Goal: Entertainment & Leisure: Browse casually

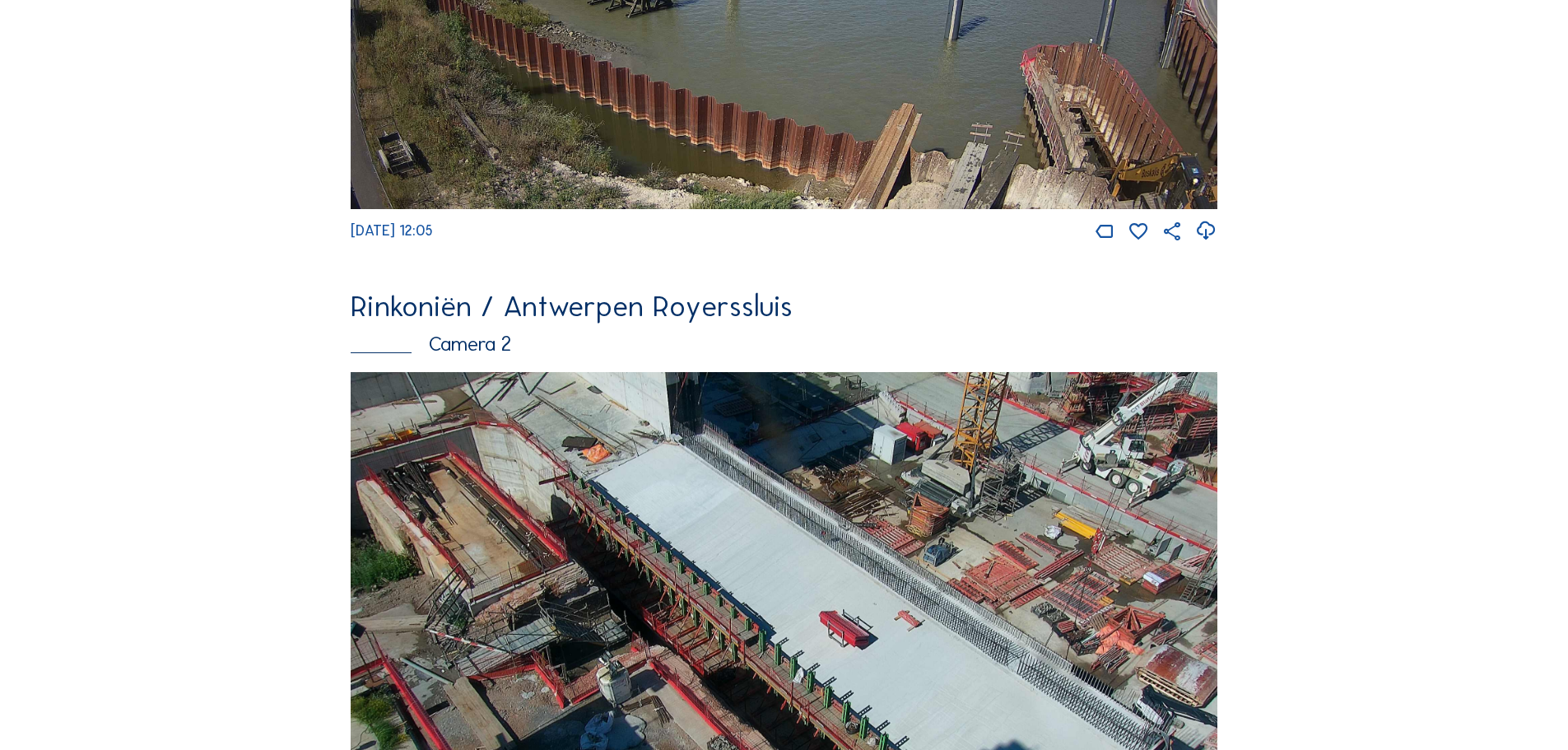
scroll to position [495, 0]
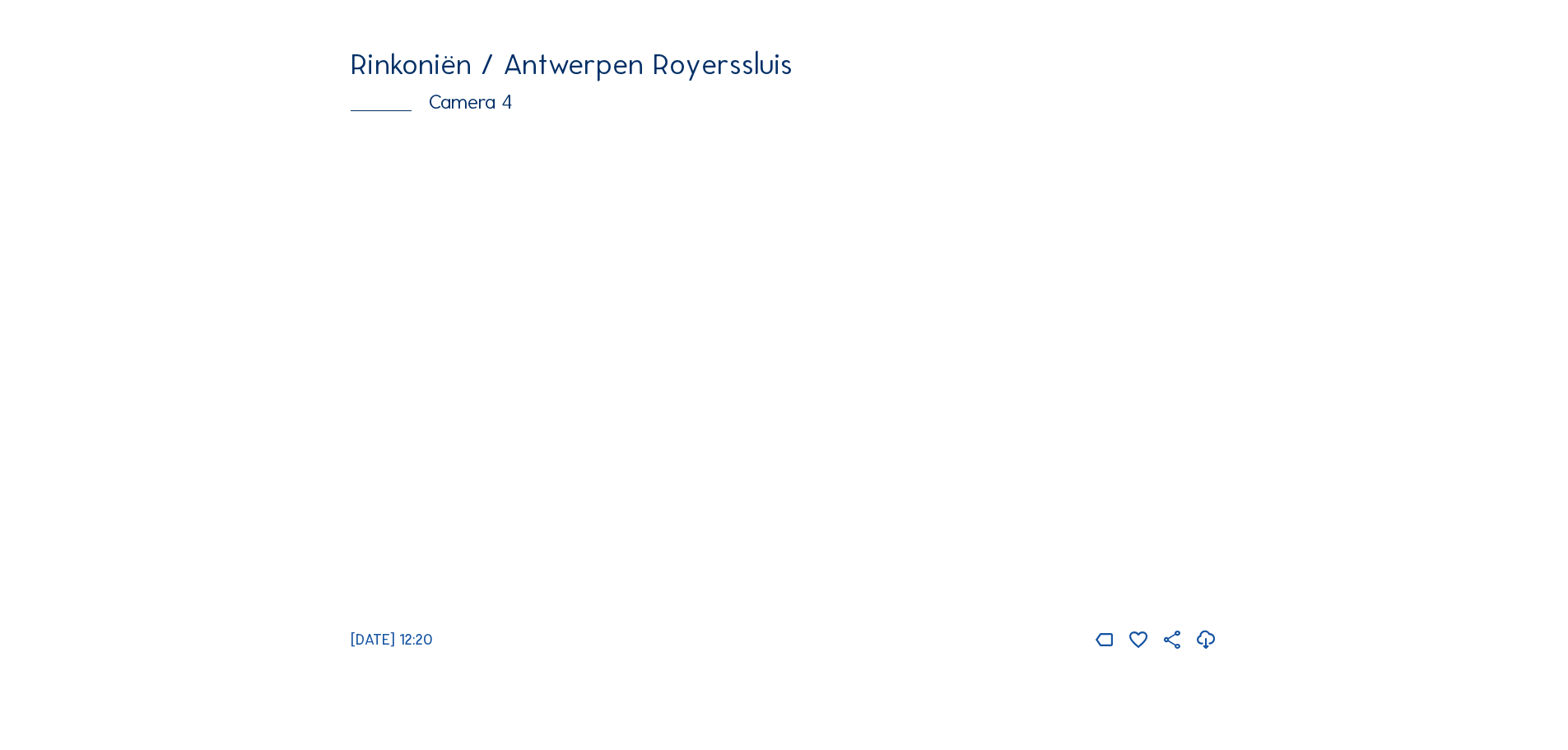
scroll to position [2800, 0]
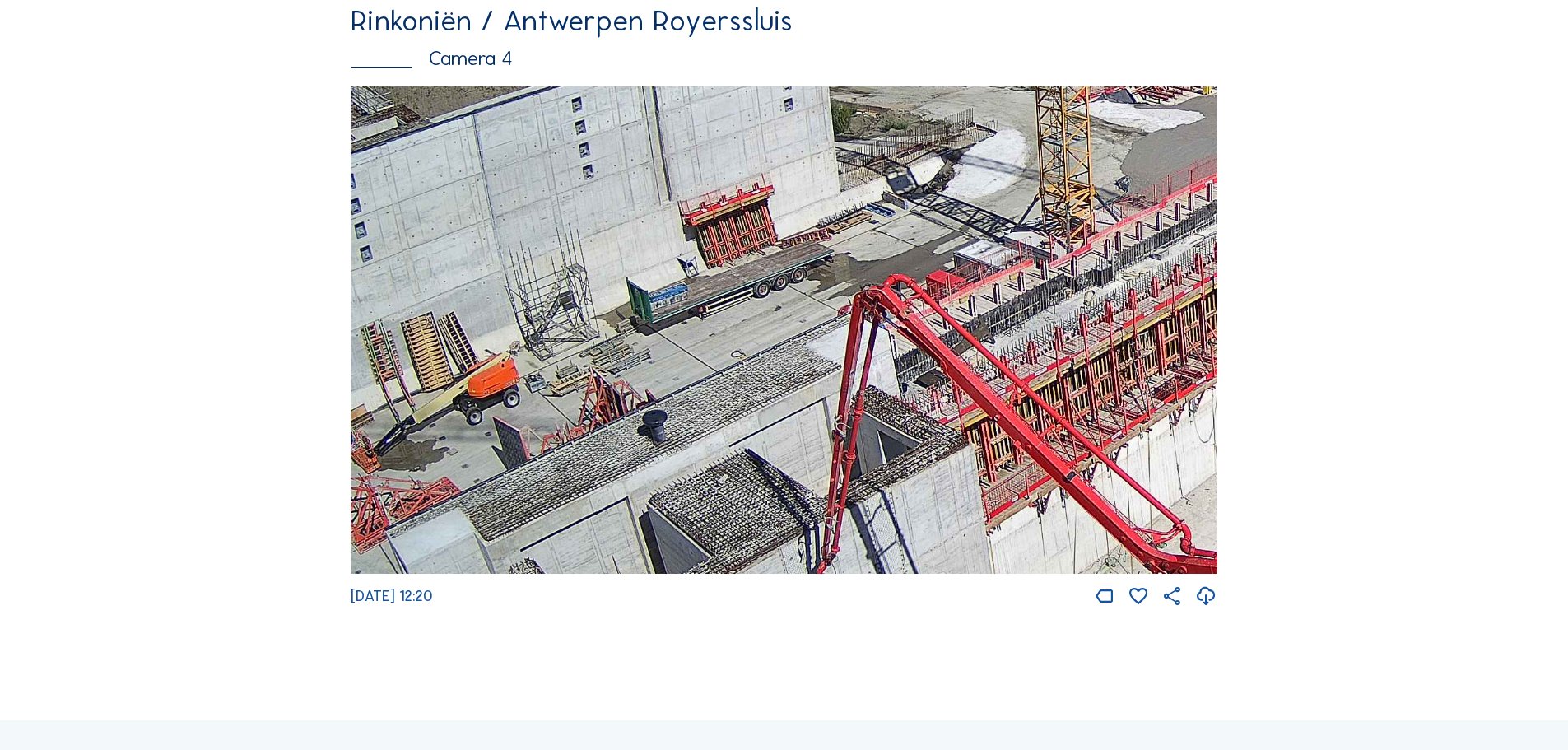
drag, startPoint x: 910, startPoint y: 373, endPoint x: 1507, endPoint y: 86, distance: 662.4
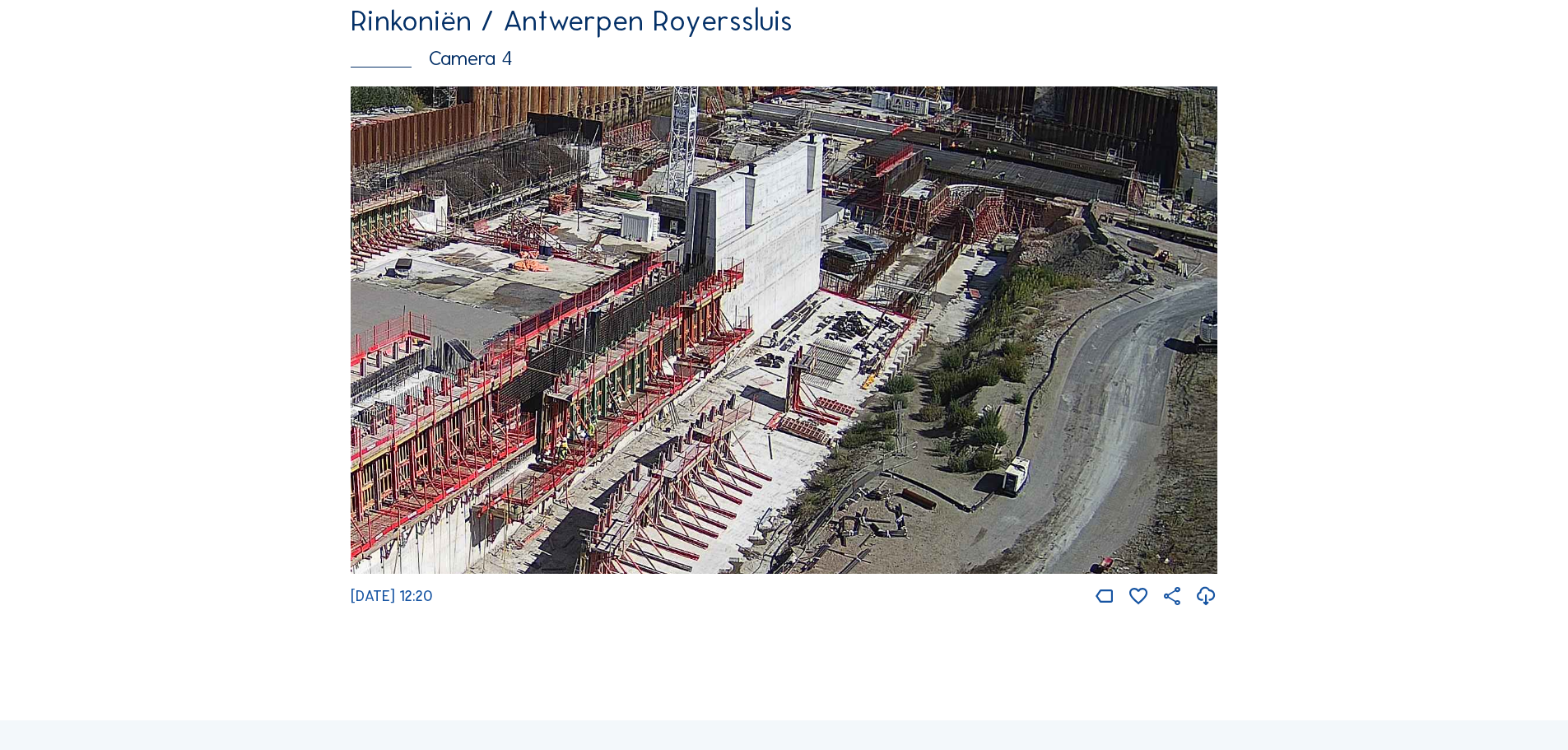
drag, startPoint x: 726, startPoint y: 354, endPoint x: 347, endPoint y: 606, distance: 455.1
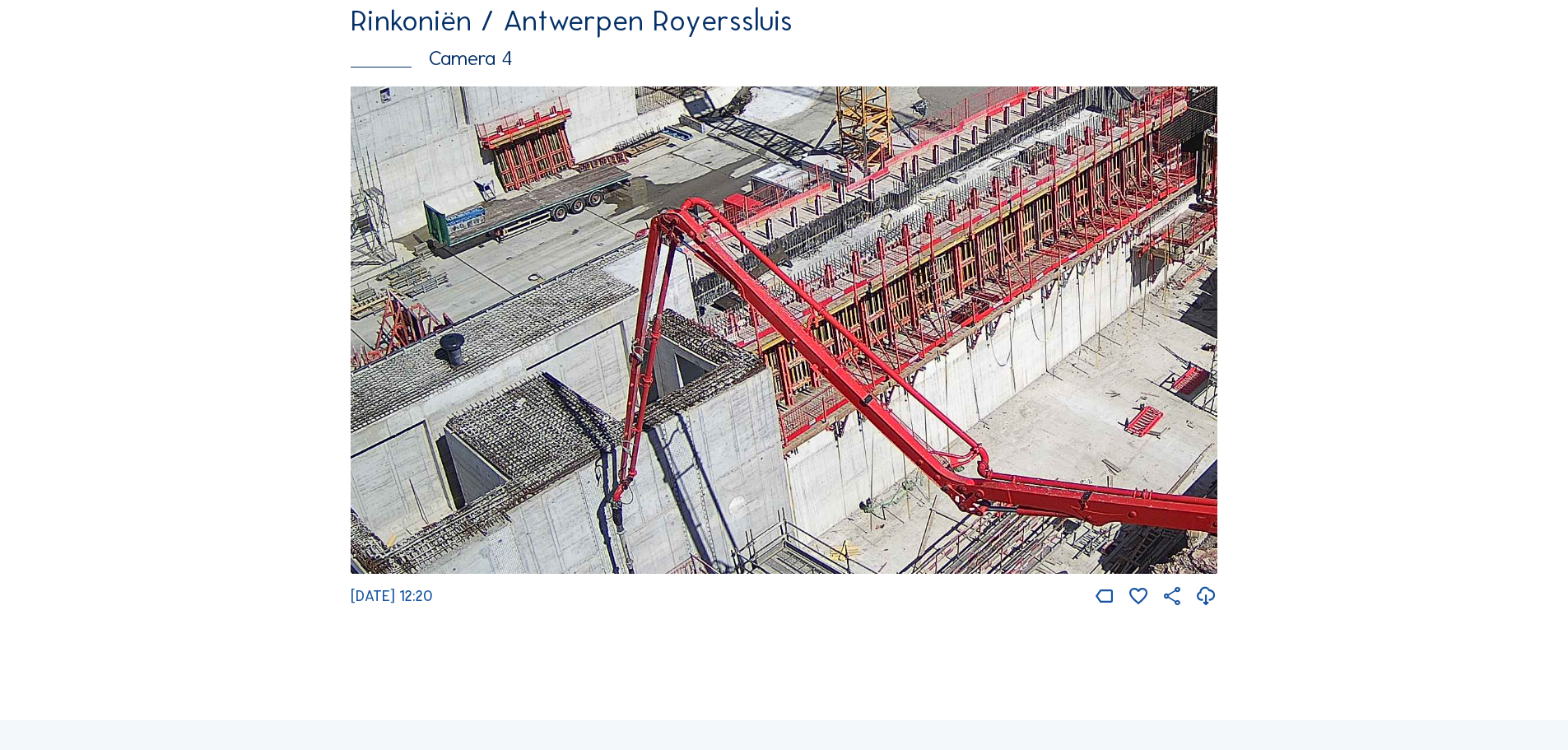
drag, startPoint x: 600, startPoint y: 430, endPoint x: 1376, endPoint y: 84, distance: 849.6
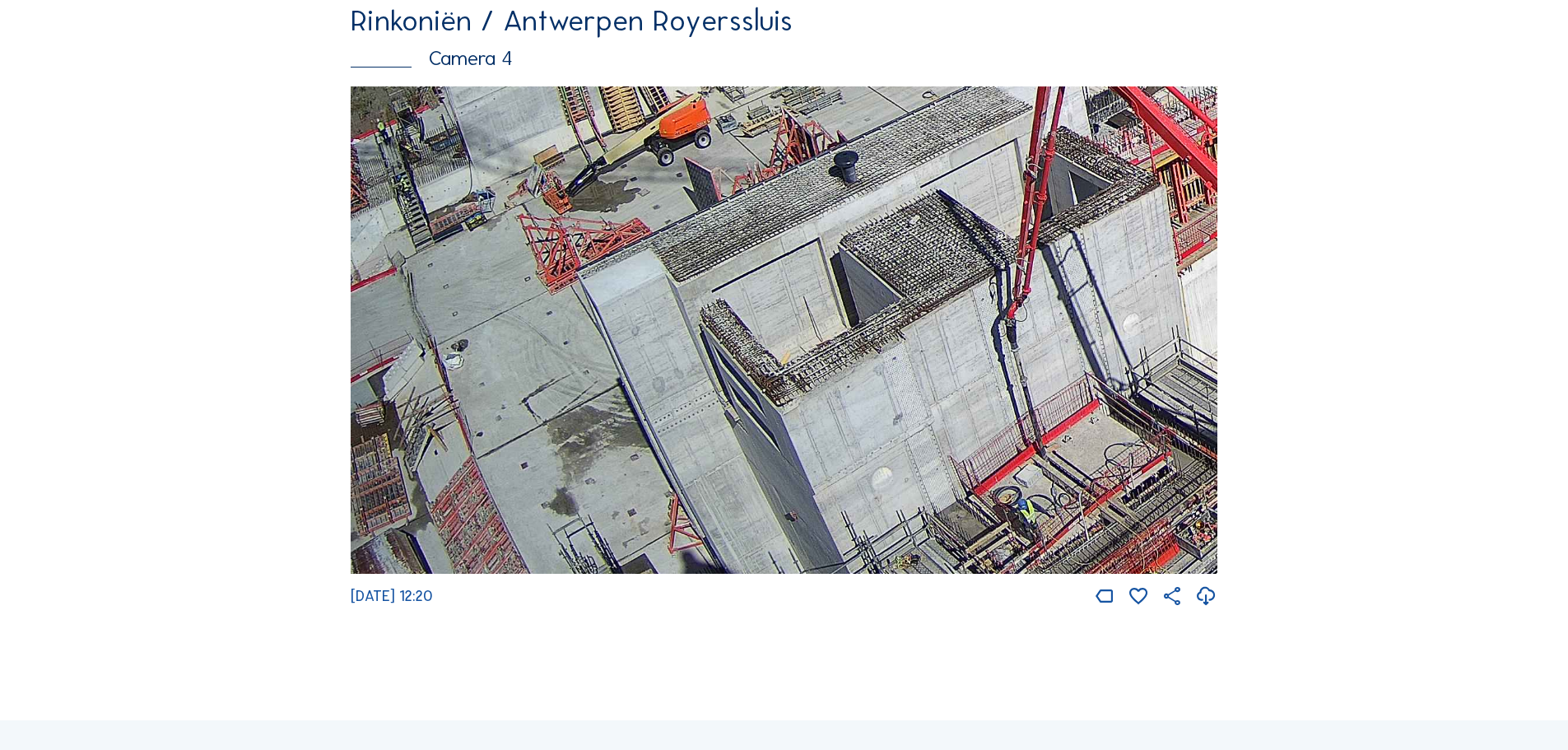
drag, startPoint x: 409, startPoint y: 464, endPoint x: 1216, endPoint y: 144, distance: 868.1
click at [1216, 144] on img at bounding box center [784, 330] width 867 height 488
drag, startPoint x: 672, startPoint y: 450, endPoint x: 709, endPoint y: 411, distance: 53.8
click at [709, 411] on img at bounding box center [784, 330] width 867 height 488
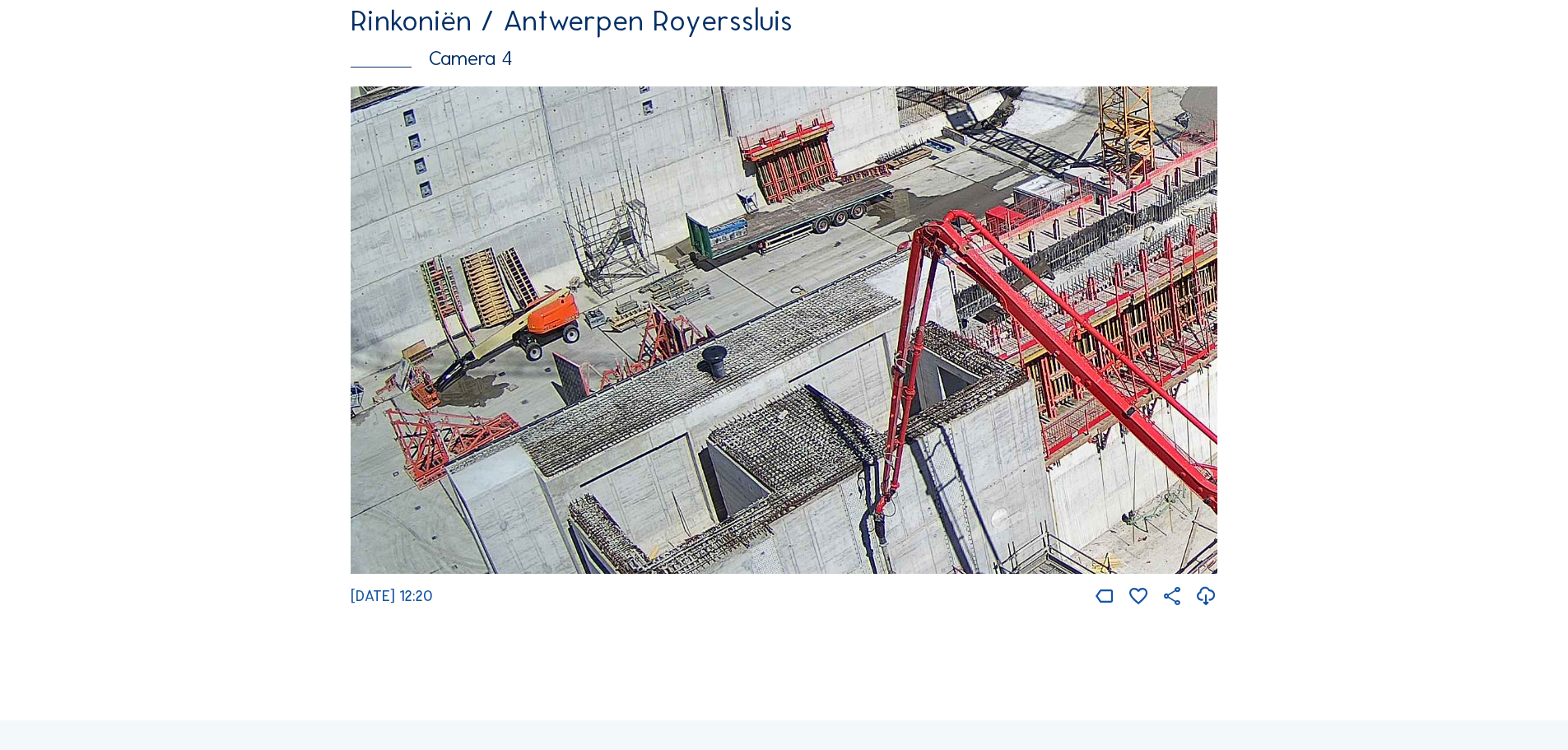
drag, startPoint x: 1063, startPoint y: 230, endPoint x: 932, endPoint y: 425, distance: 234.9
click at [932, 425] on img at bounding box center [784, 330] width 867 height 488
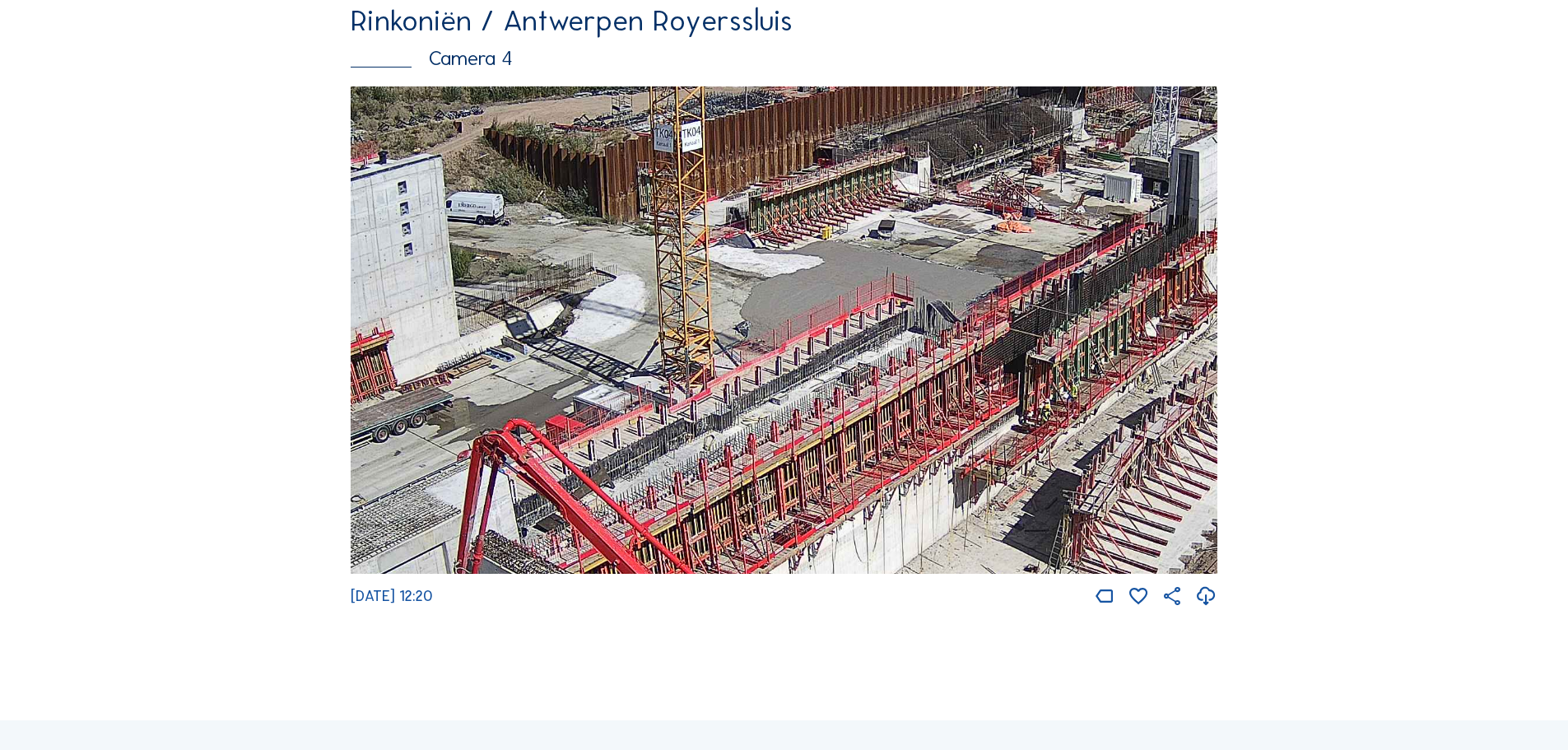
drag, startPoint x: 986, startPoint y: 347, endPoint x: 545, endPoint y: 556, distance: 488.0
click at [545, 556] on img at bounding box center [784, 330] width 867 height 488
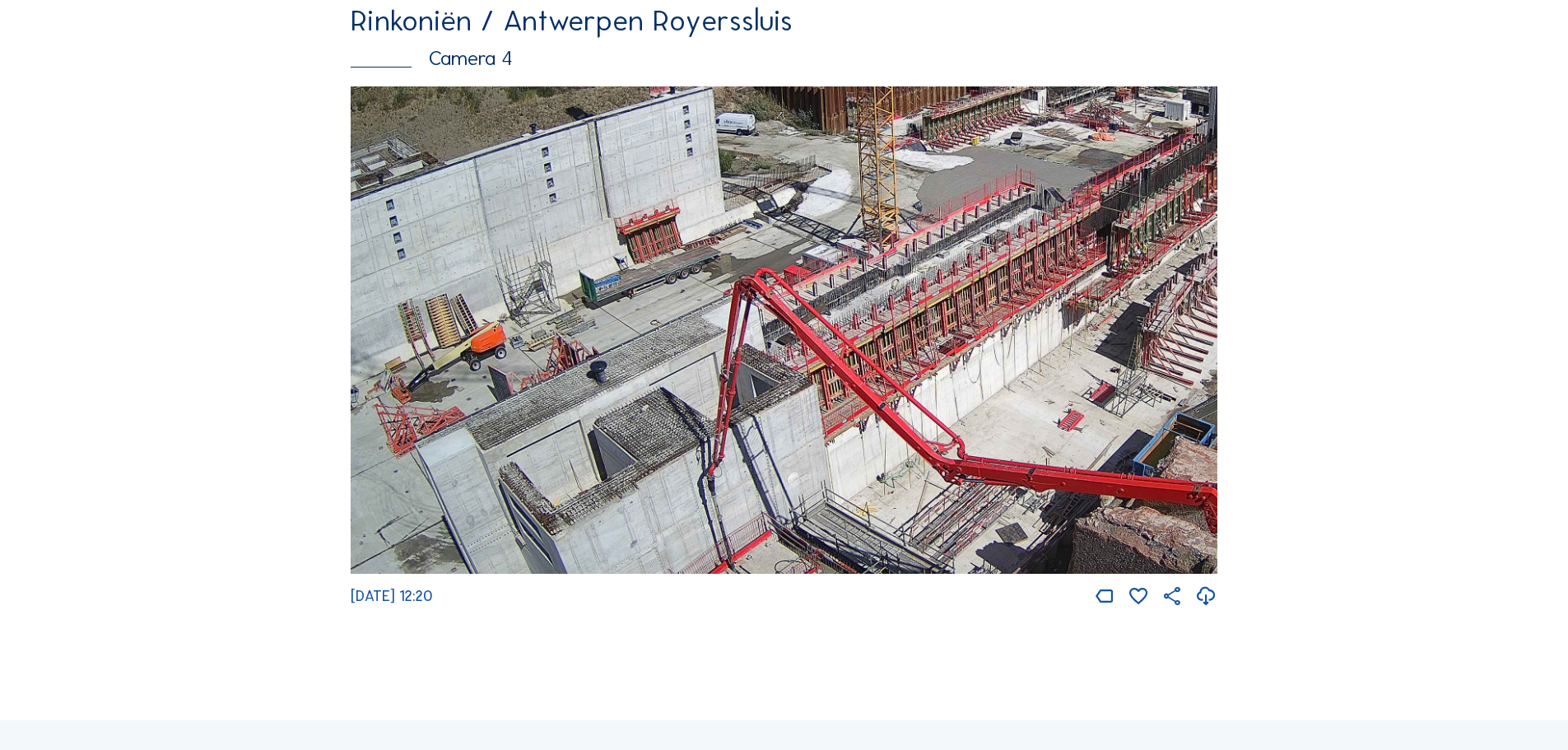
drag, startPoint x: 827, startPoint y: 476, endPoint x: 967, endPoint y: 368, distance: 176.8
click at [967, 368] on img at bounding box center [784, 330] width 867 height 488
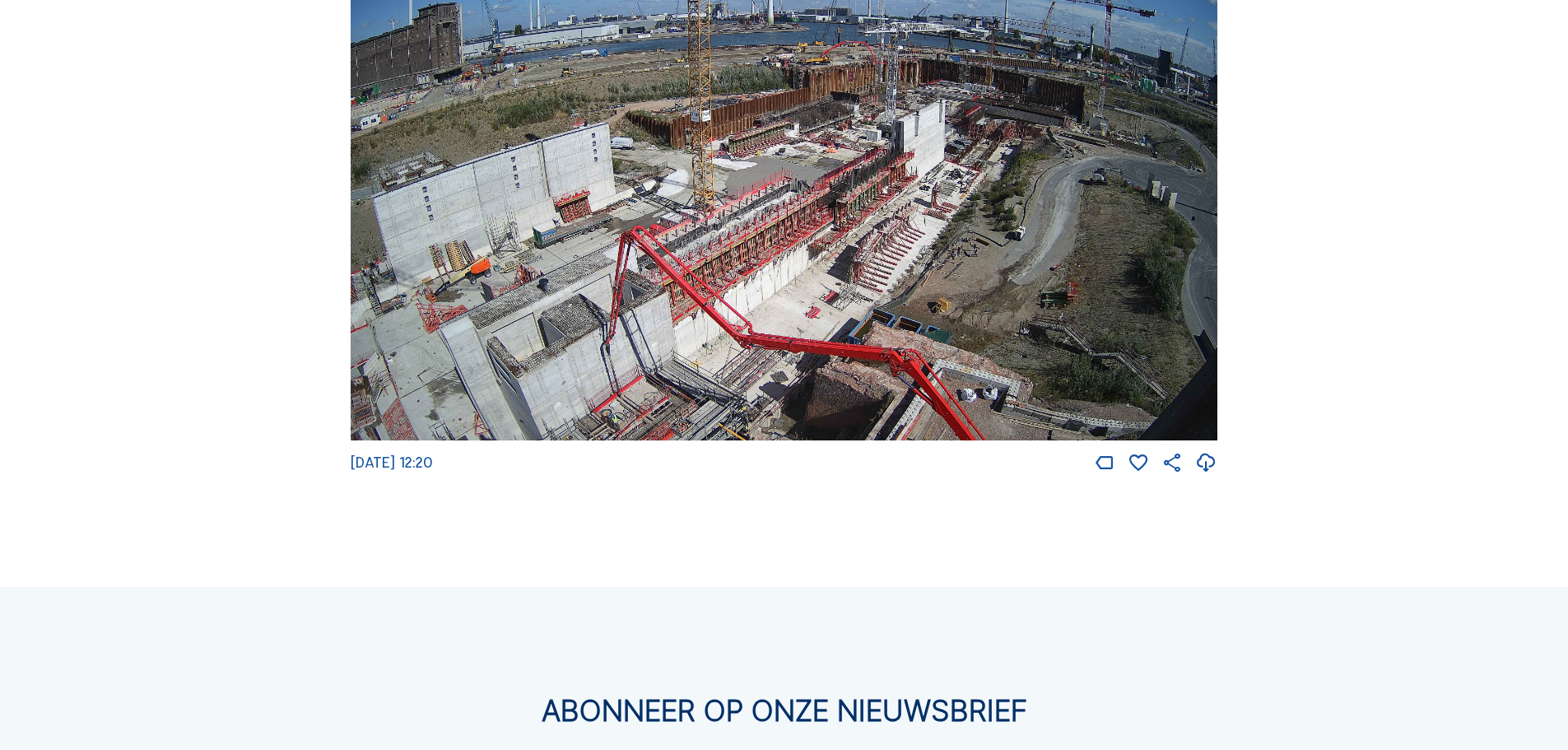
scroll to position [2965, 0]
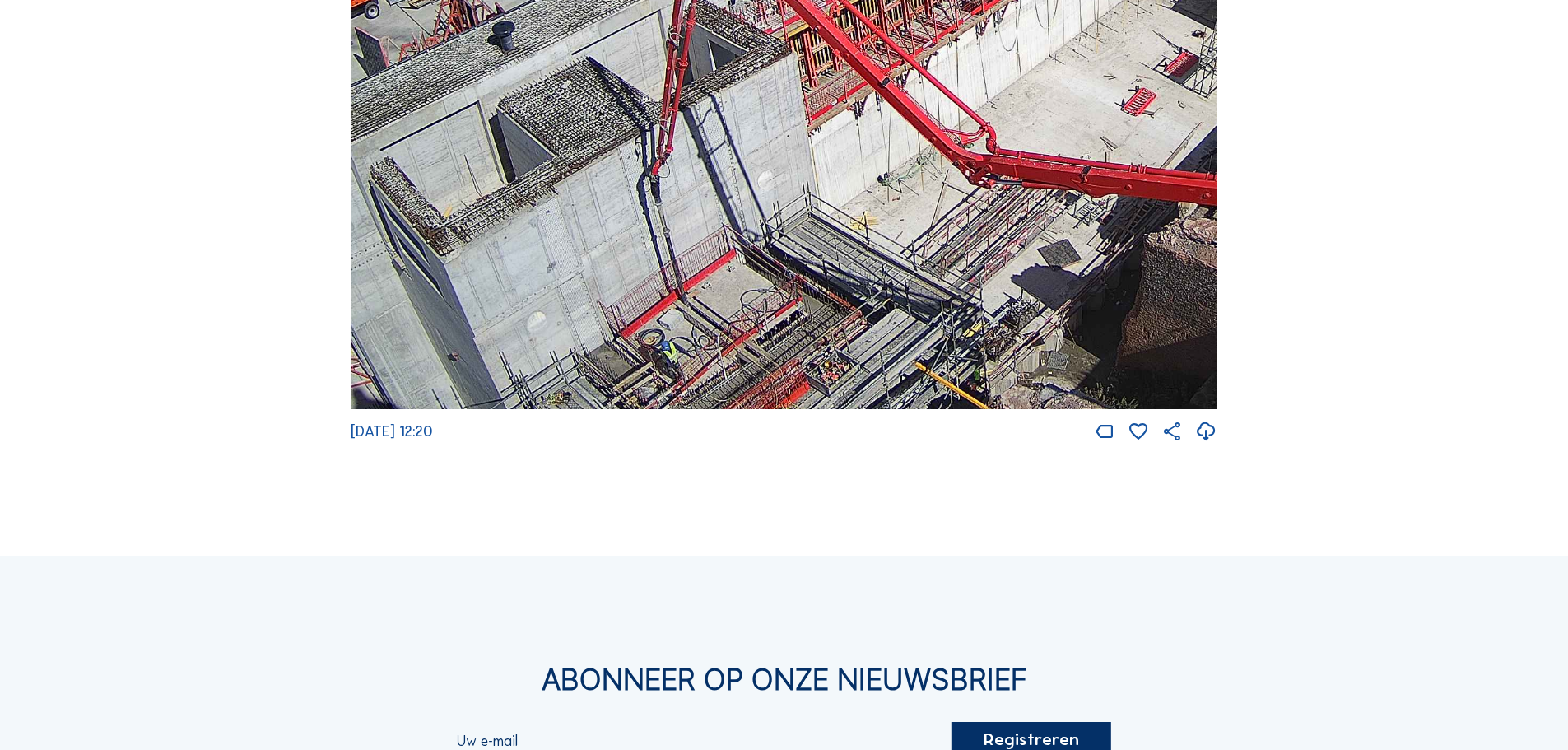
drag, startPoint x: 648, startPoint y: 383, endPoint x: 755, endPoint y: 197, distance: 214.6
click at [755, 197] on img at bounding box center [784, 166] width 867 height 488
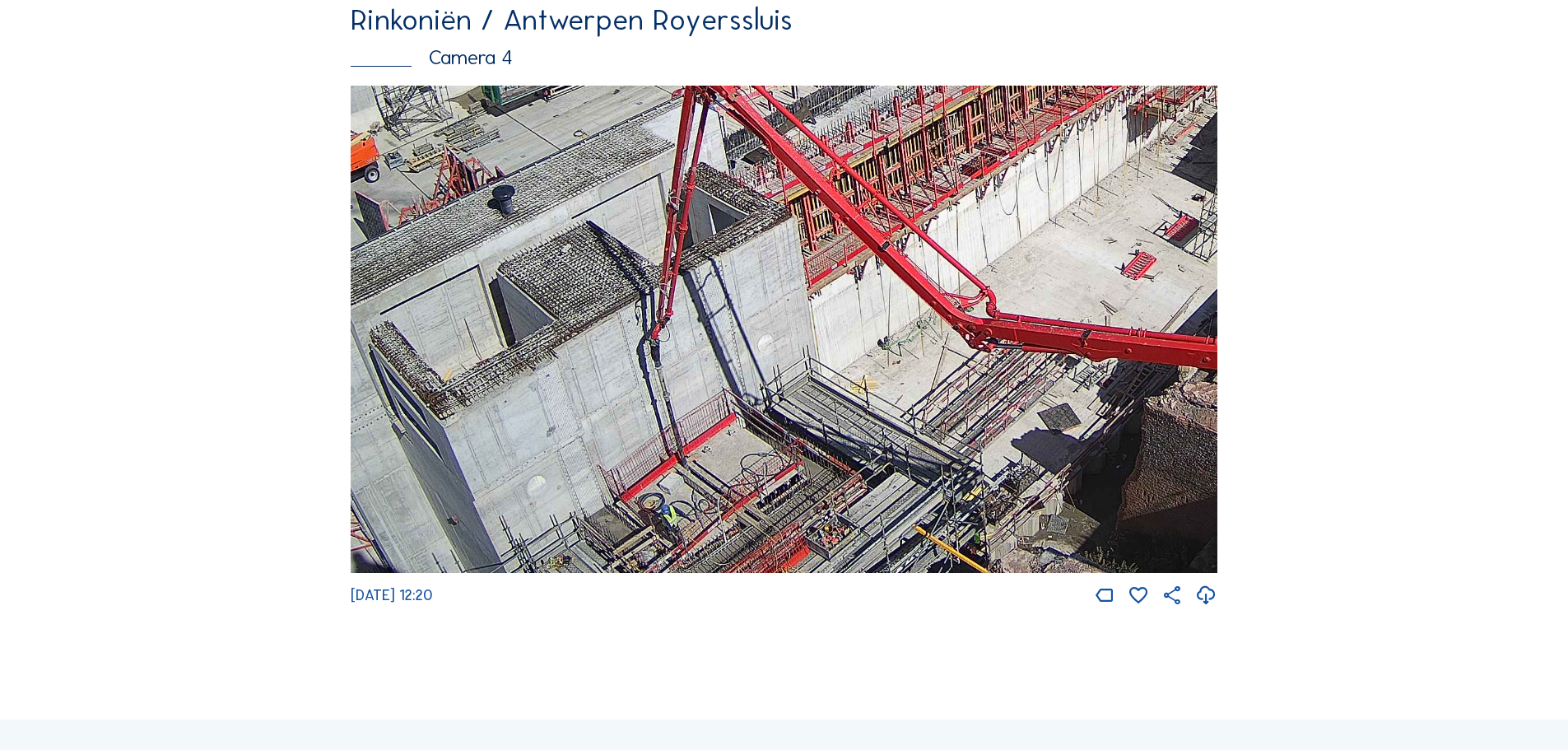
scroll to position [2800, 0]
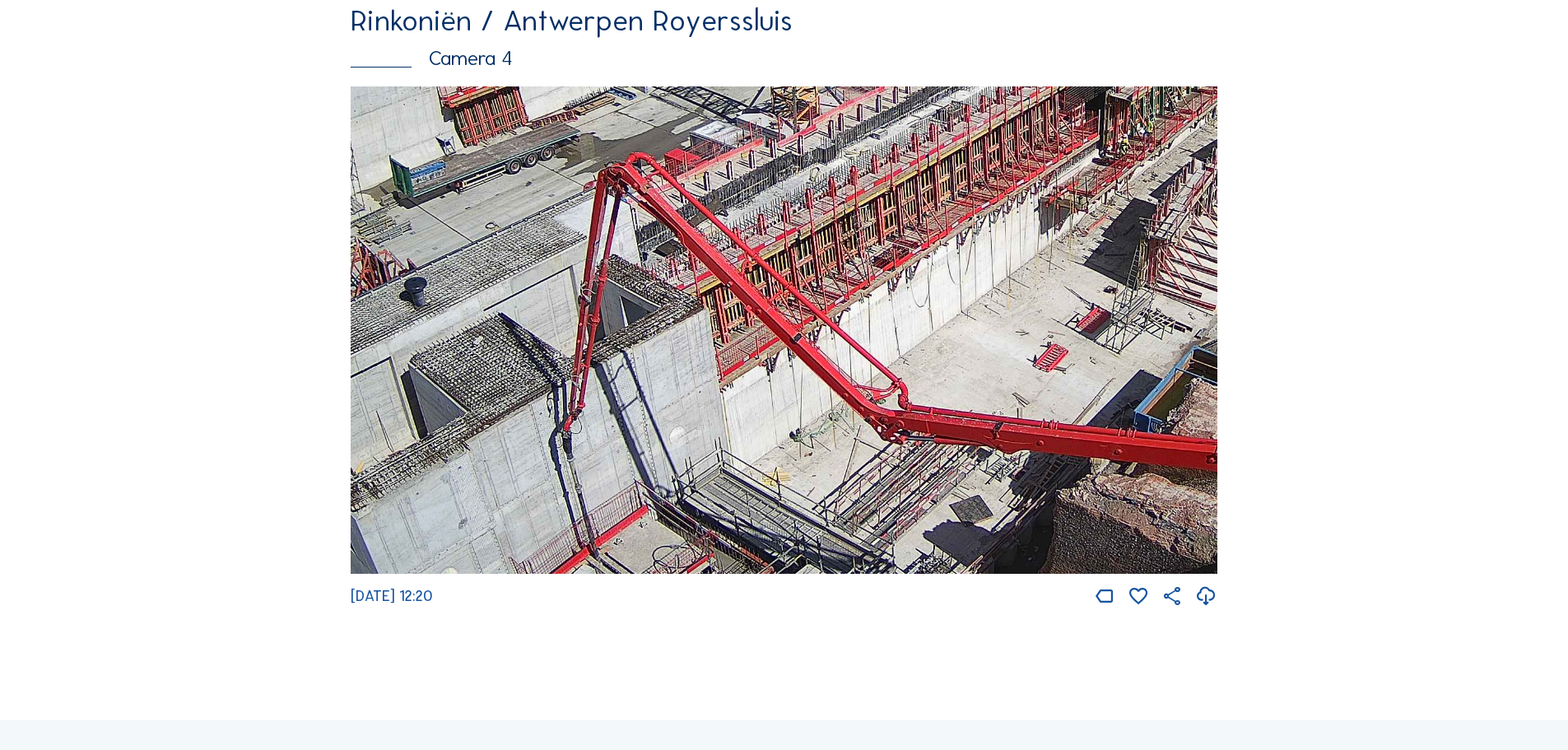
drag, startPoint x: 1101, startPoint y: 429, endPoint x: 996, endPoint y: 534, distance: 148.5
click at [996, 534] on img at bounding box center [784, 330] width 867 height 488
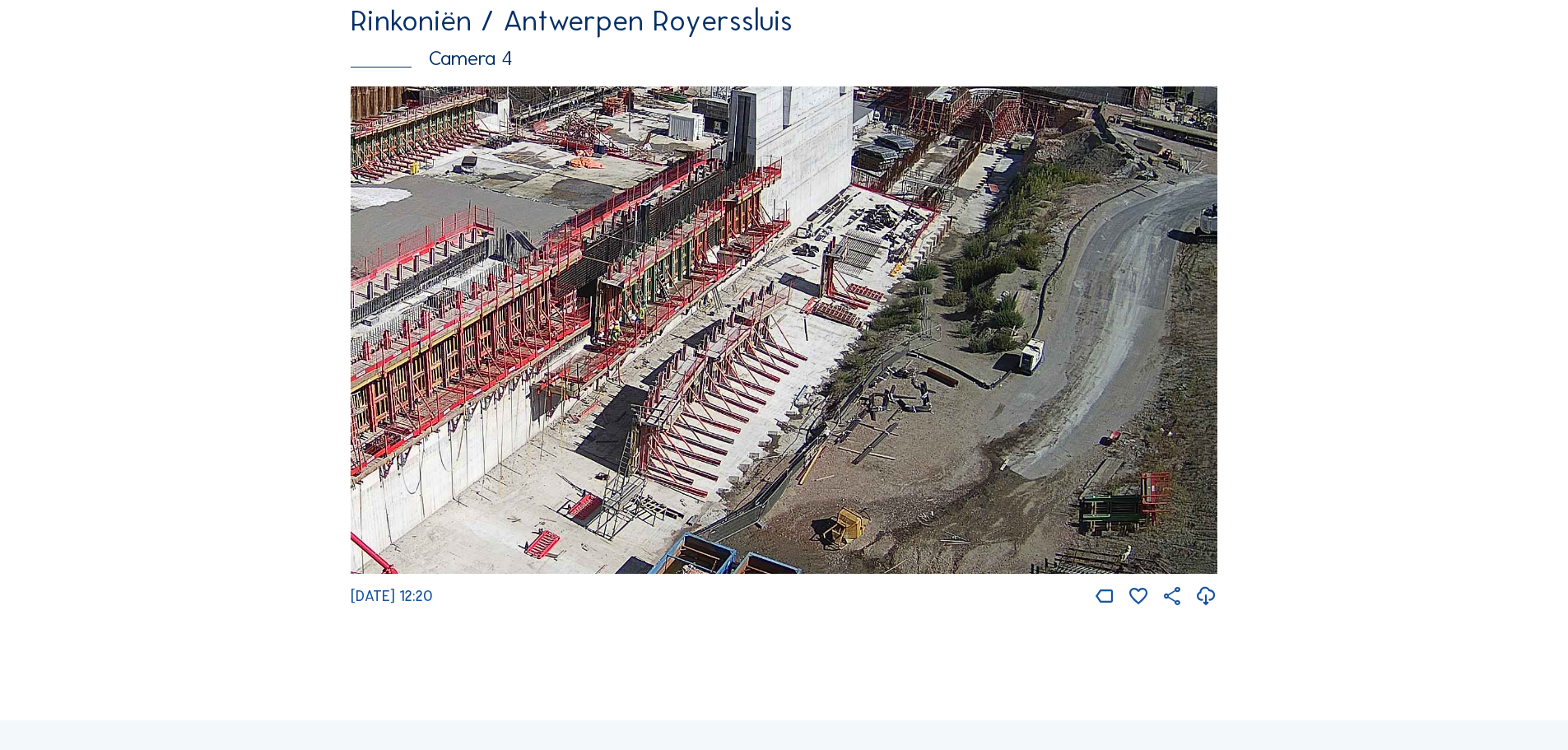
drag, startPoint x: 1155, startPoint y: 274, endPoint x: 663, endPoint y: 447, distance: 521.5
click at [663, 447] on img at bounding box center [784, 330] width 867 height 488
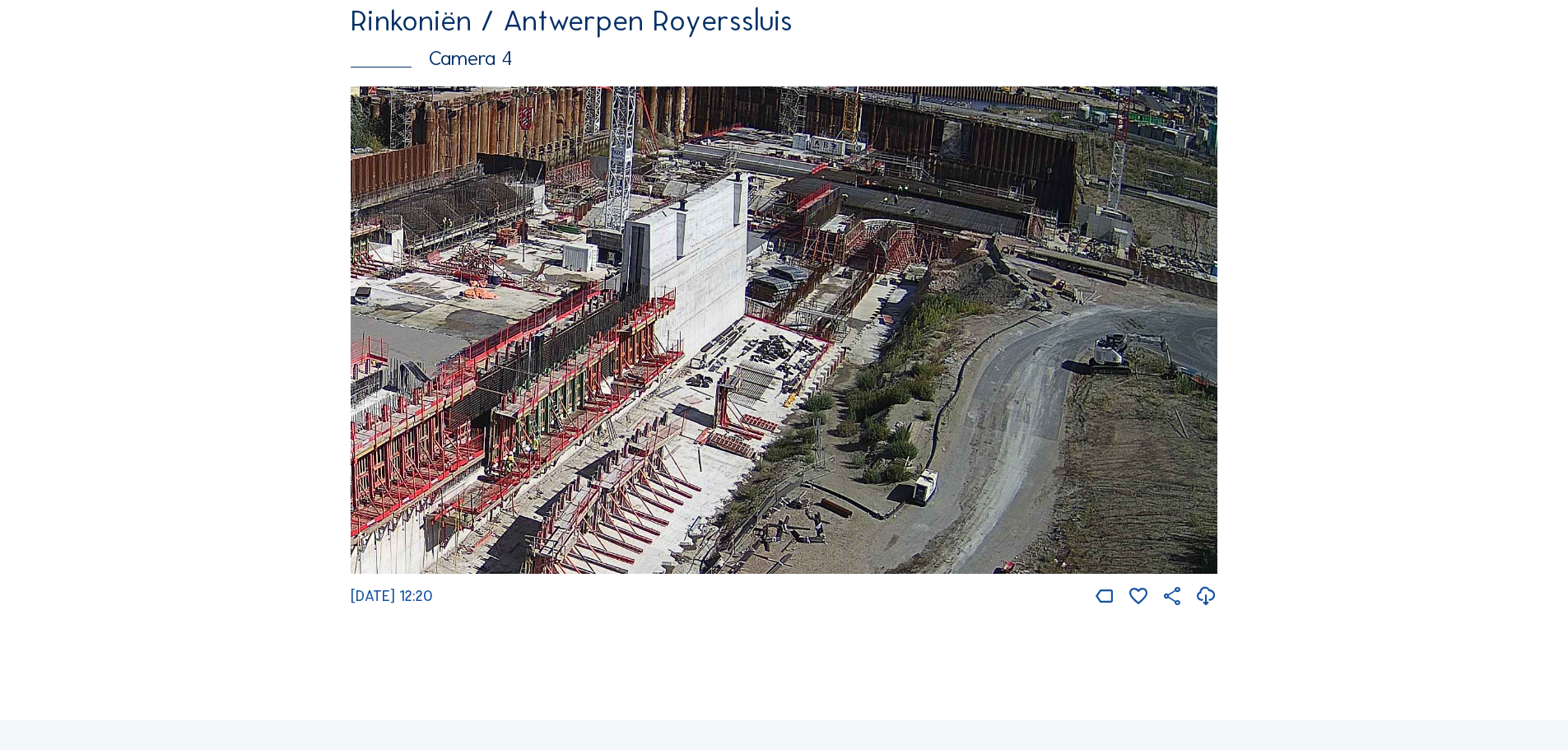
drag, startPoint x: 1062, startPoint y: 258, endPoint x: 956, endPoint y: 390, distance: 169.3
click at [956, 390] on img at bounding box center [784, 330] width 867 height 488
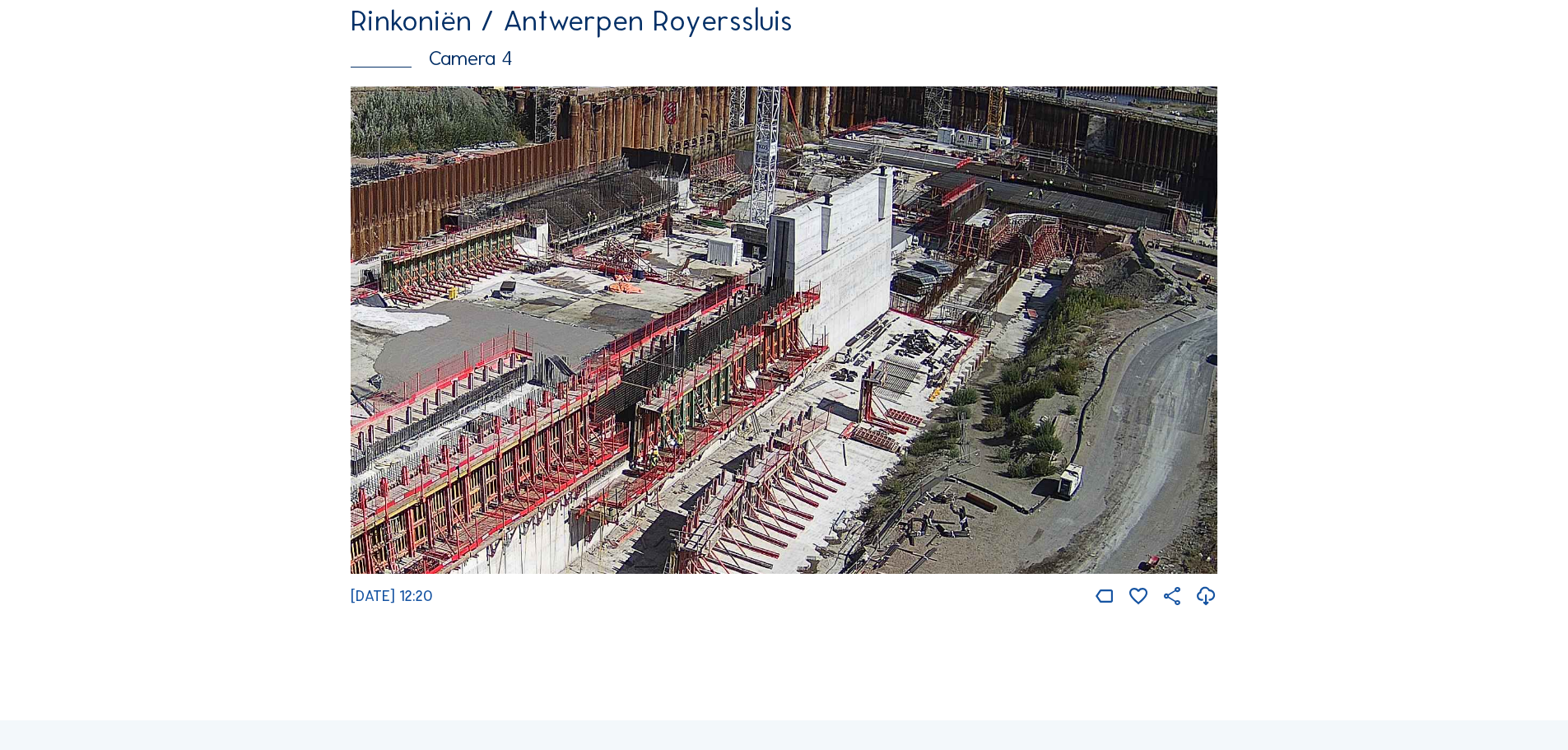
drag, startPoint x: 653, startPoint y: 331, endPoint x: 798, endPoint y: 325, distance: 145.1
click at [798, 325] on img at bounding box center [784, 330] width 867 height 488
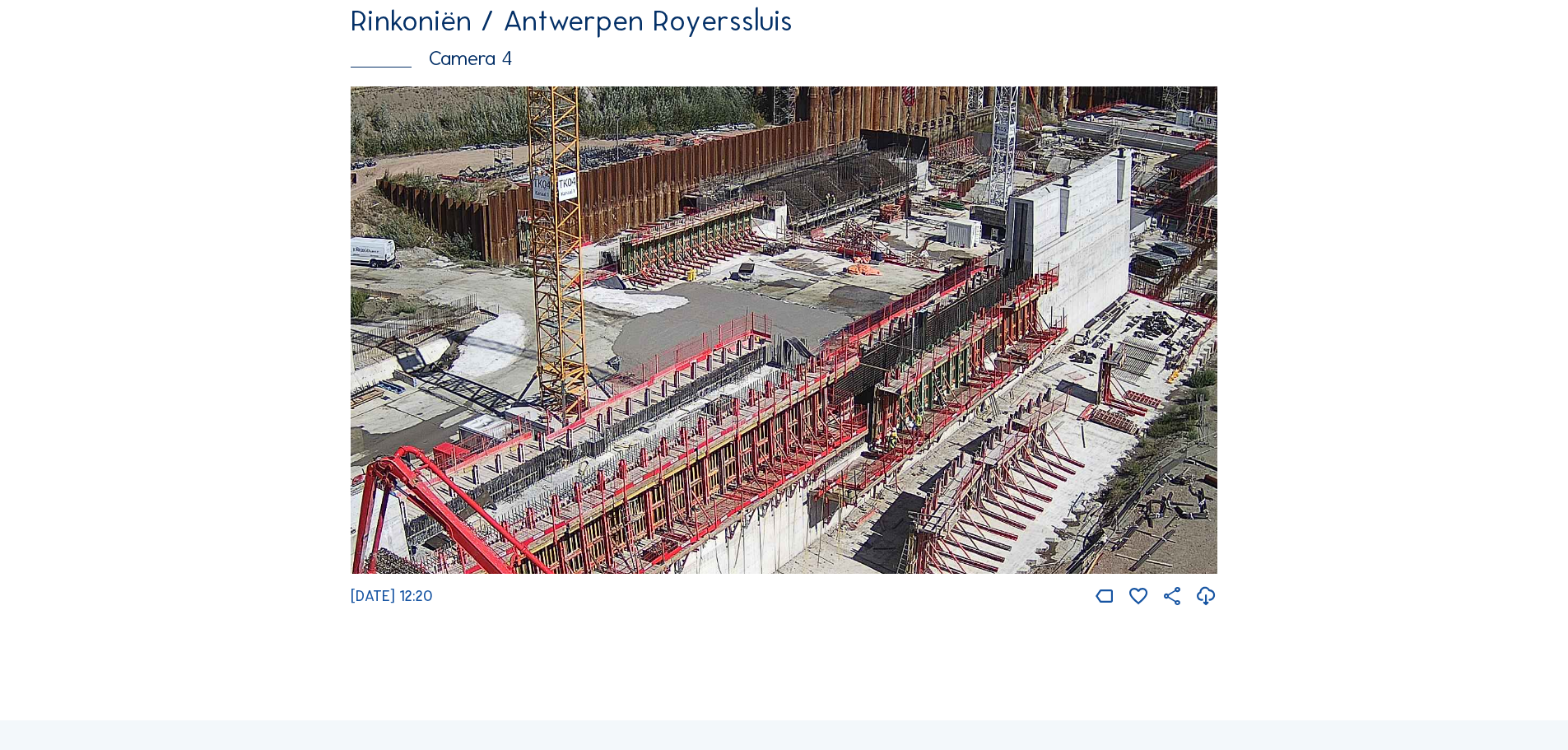
drag, startPoint x: 646, startPoint y: 361, endPoint x: 887, endPoint y: 342, distance: 241.7
click at [887, 342] on img at bounding box center [784, 330] width 867 height 488
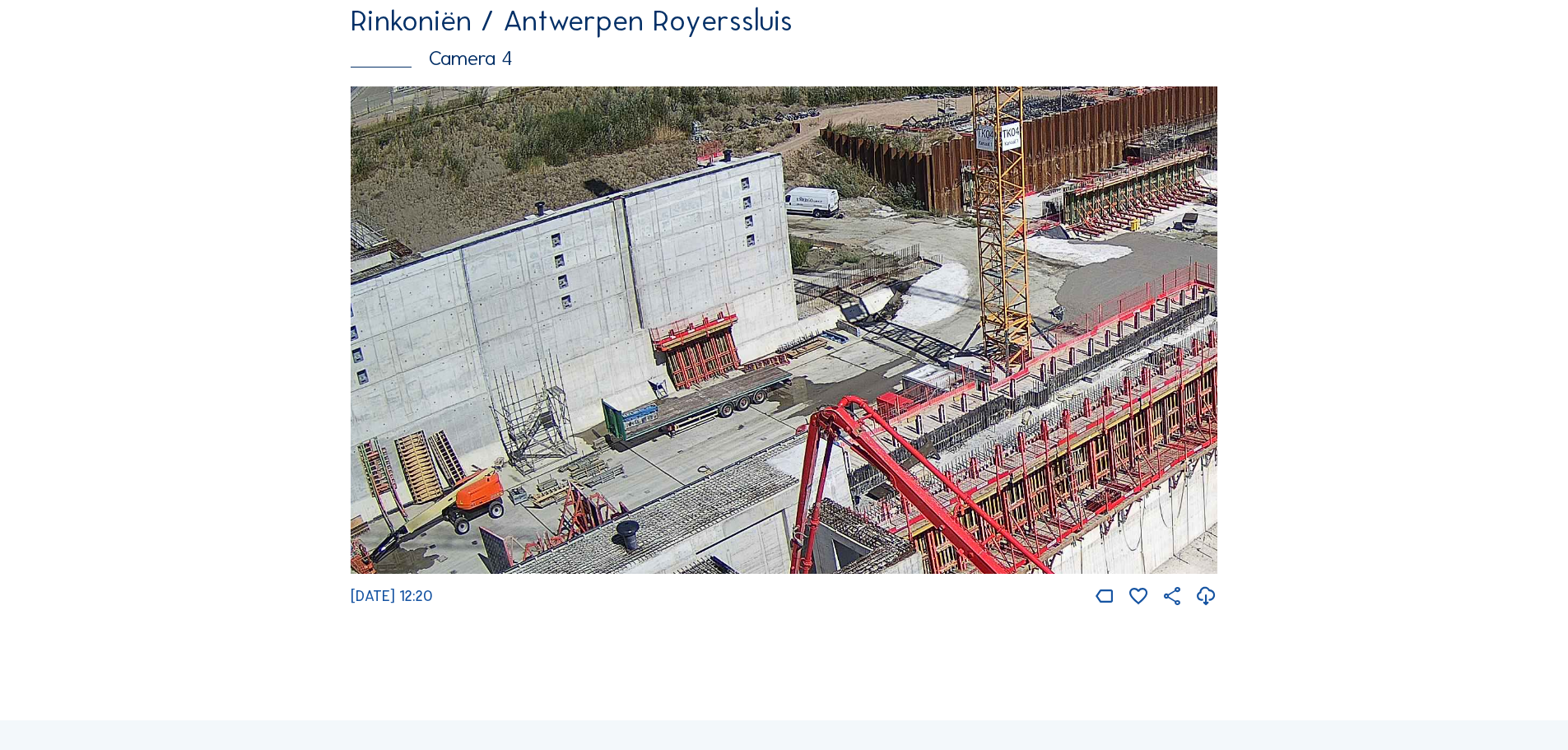
drag, startPoint x: 498, startPoint y: 341, endPoint x: 942, endPoint y: 292, distance: 446.7
click at [942, 292] on img at bounding box center [784, 330] width 867 height 488
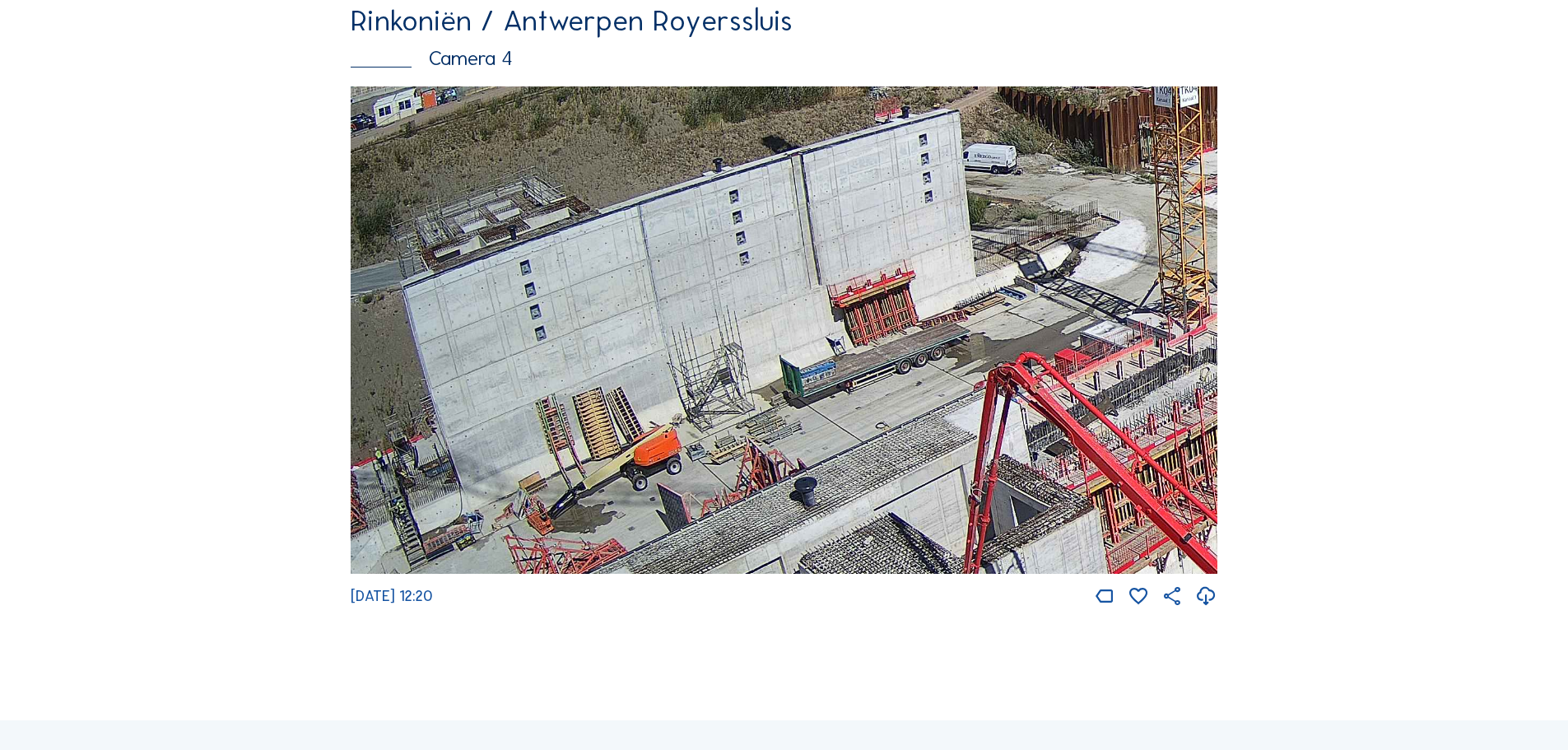
drag, startPoint x: 560, startPoint y: 404, endPoint x: 964, endPoint y: 367, distance: 405.7
click at [964, 367] on img at bounding box center [784, 330] width 867 height 488
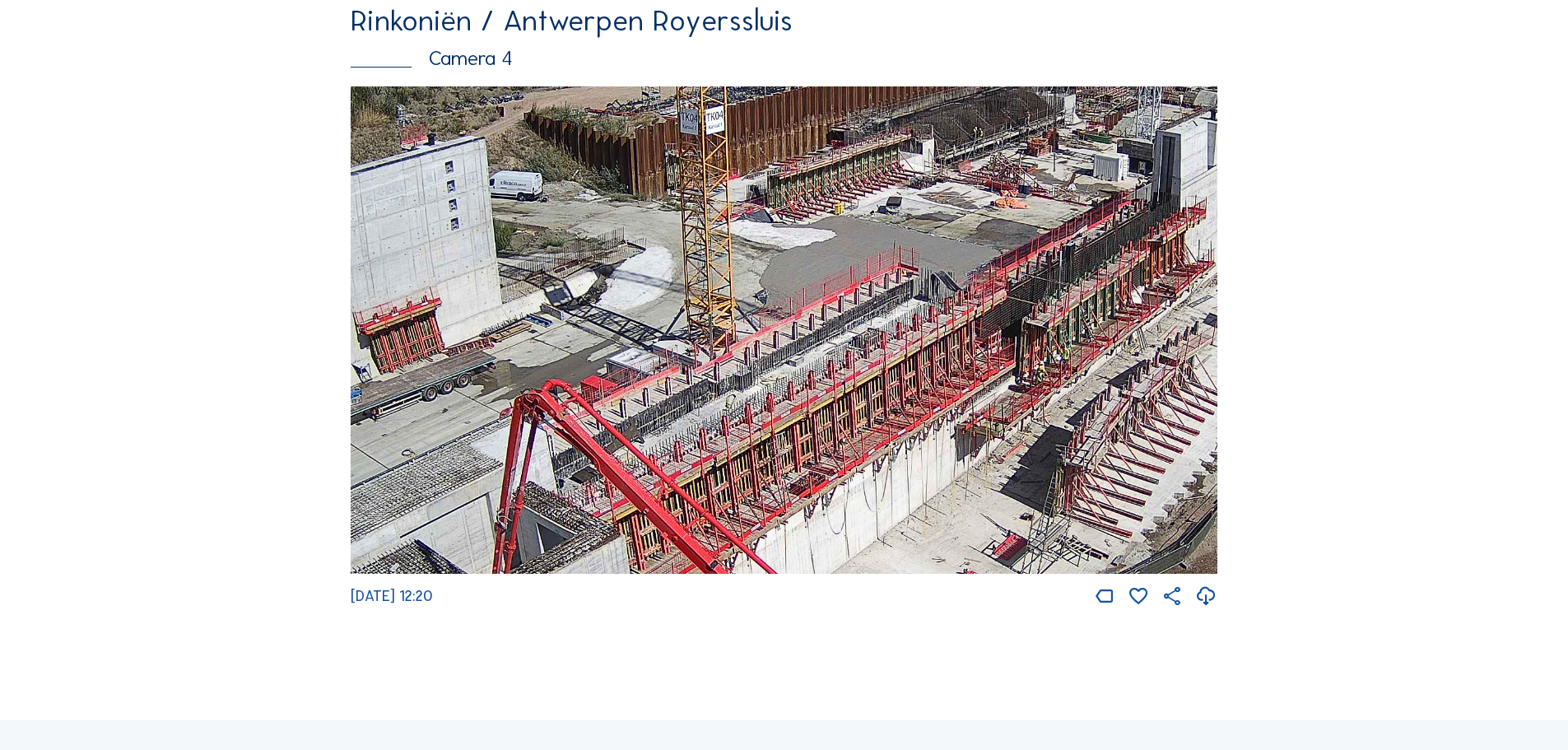
drag, startPoint x: 1102, startPoint y: 338, endPoint x: 469, endPoint y: 361, distance: 633.4
click at [469, 361] on img at bounding box center [784, 330] width 867 height 488
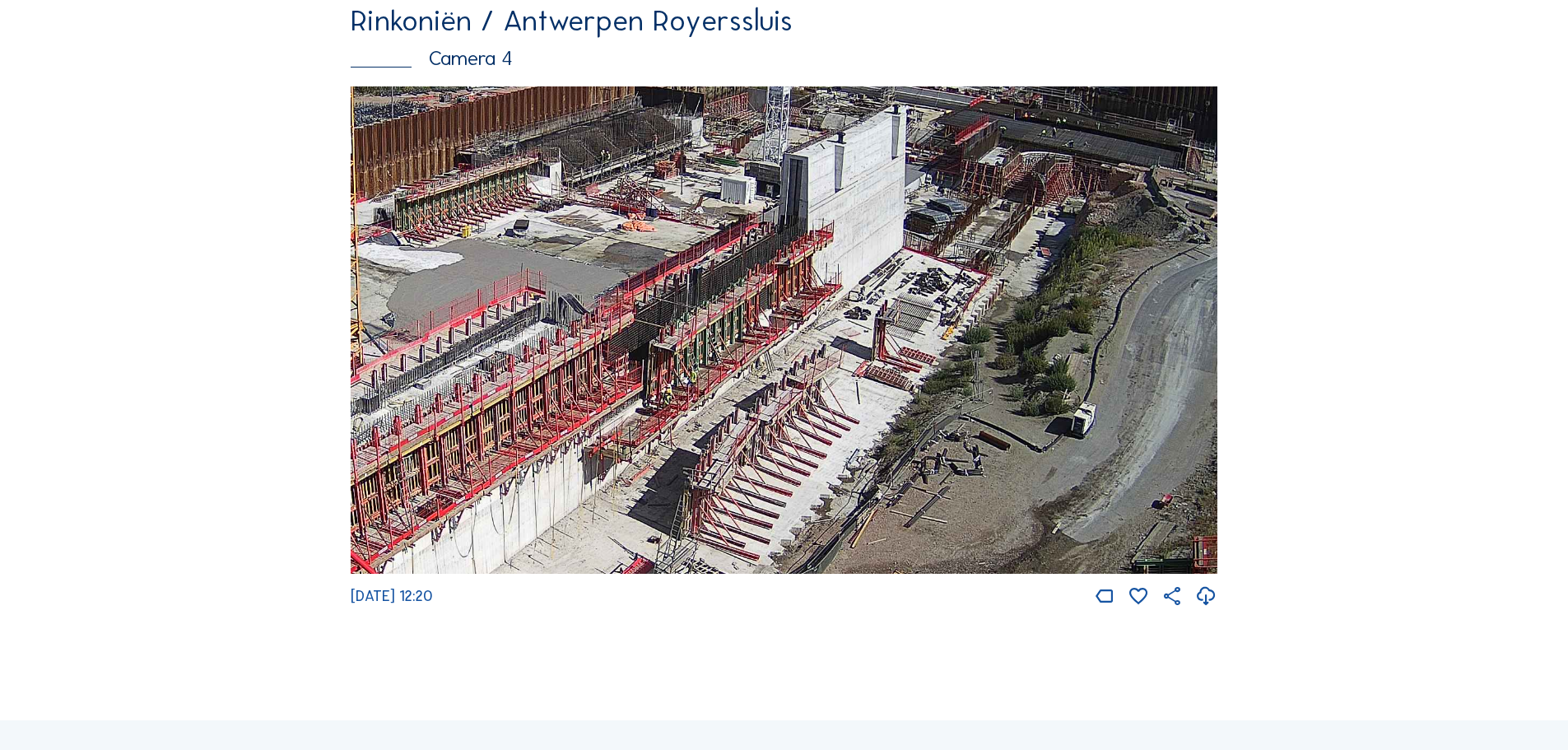
drag, startPoint x: 954, startPoint y: 330, endPoint x: 645, endPoint y: 418, distance: 321.3
click at [645, 418] on img at bounding box center [784, 330] width 867 height 488
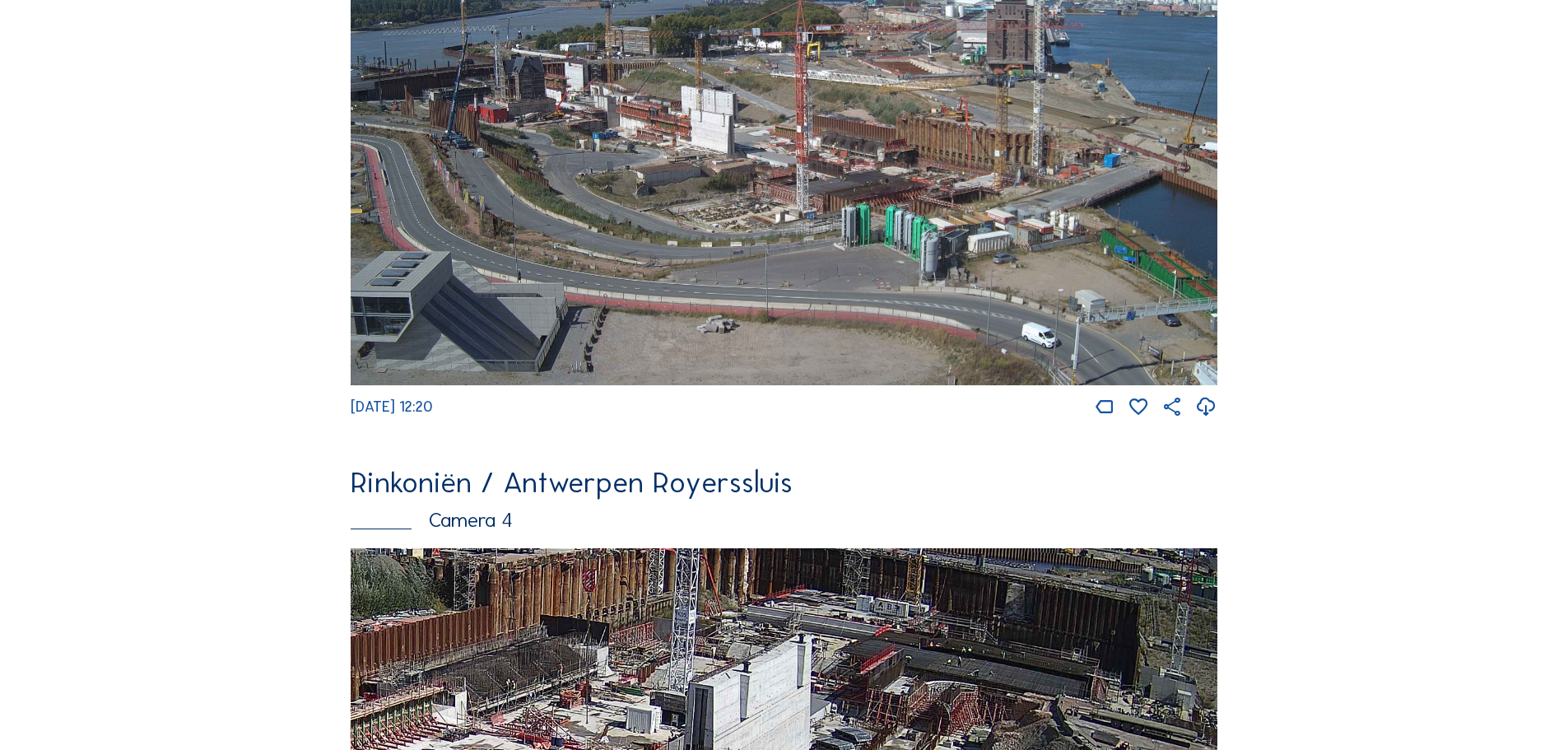
scroll to position [2141, 0]
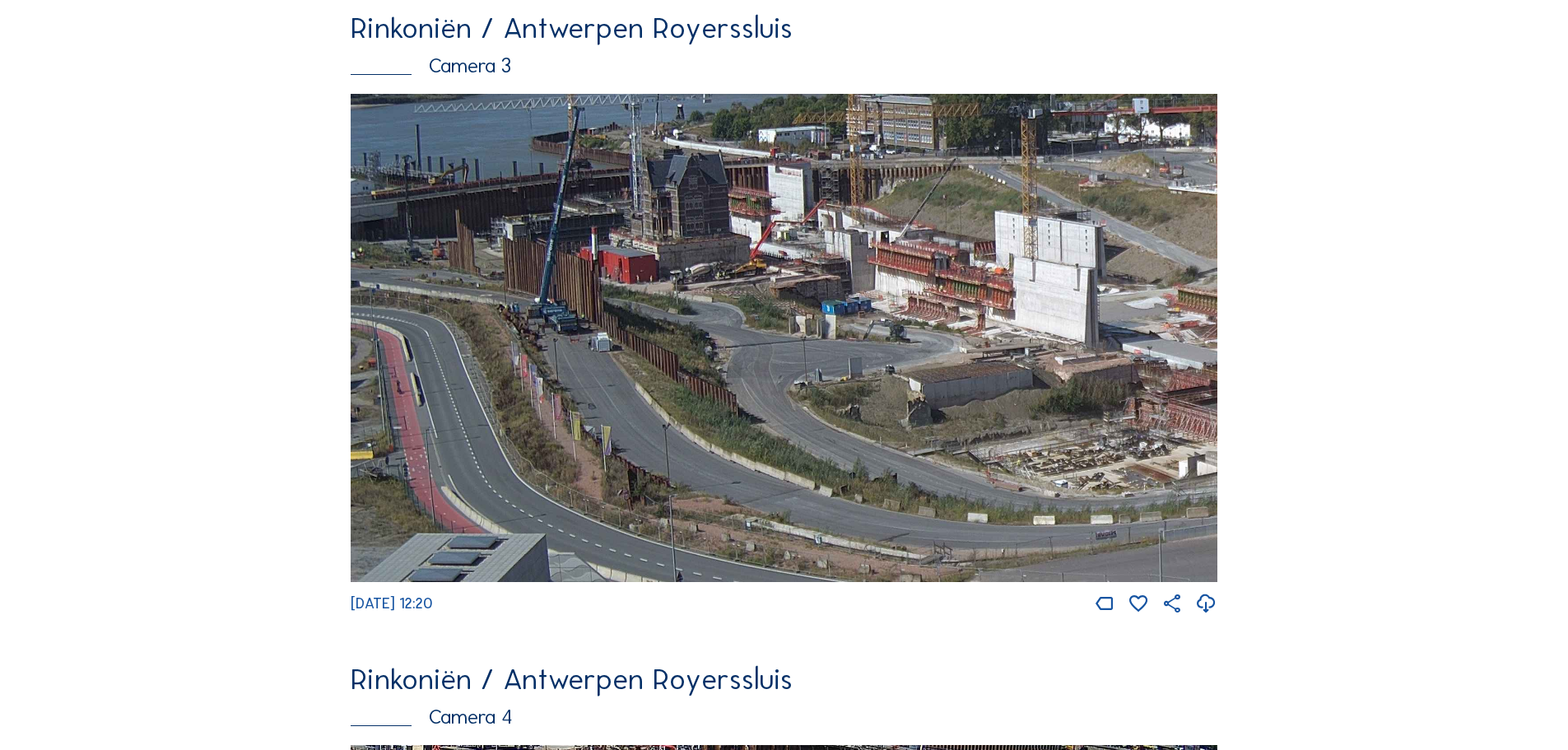
drag, startPoint x: 472, startPoint y: 356, endPoint x: 868, endPoint y: 330, distance: 396.9
click at [868, 330] on img at bounding box center [784, 338] width 867 height 488
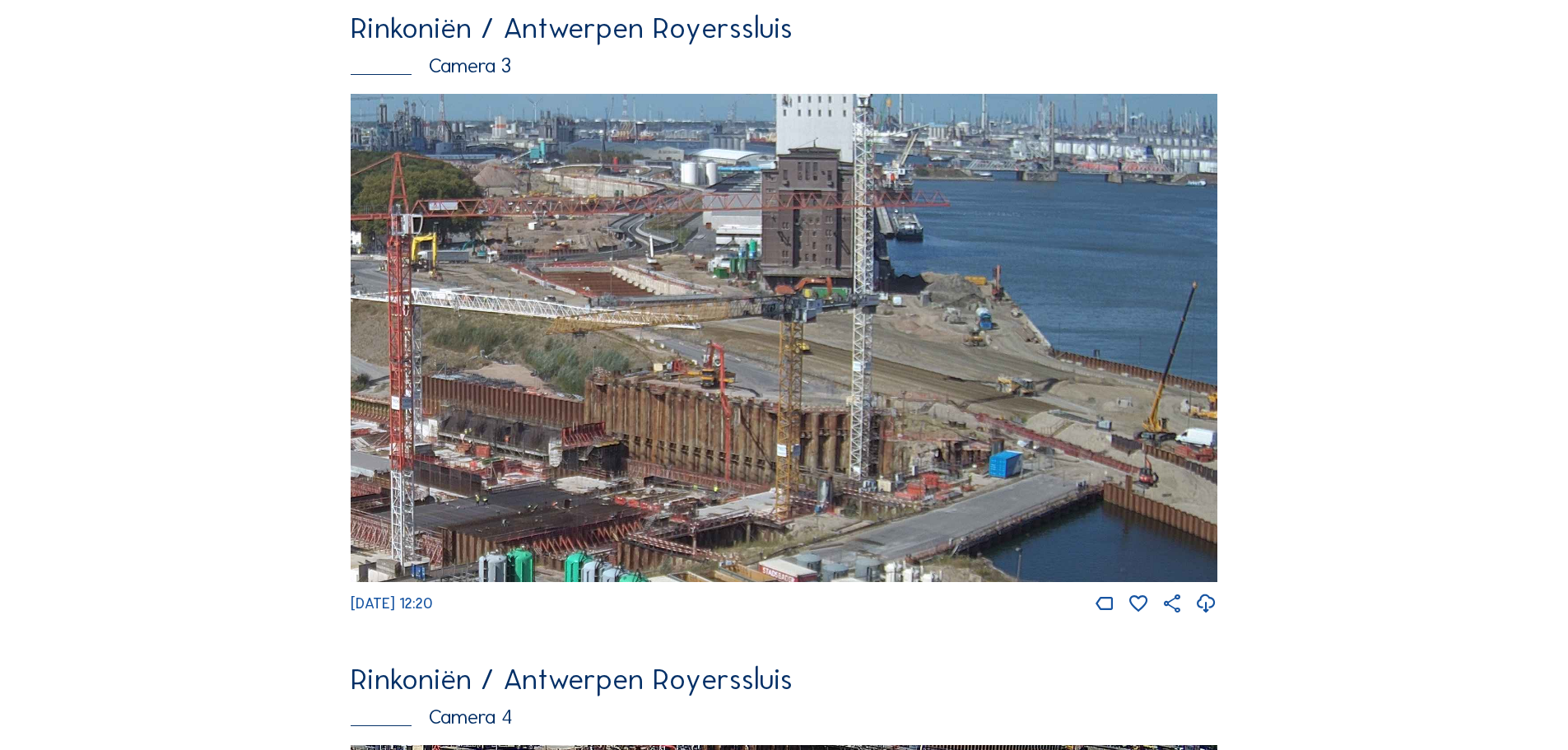
drag, startPoint x: 1060, startPoint y: 315, endPoint x: 828, endPoint y: 365, distance: 237.3
click at [828, 365] on img at bounding box center [784, 338] width 867 height 488
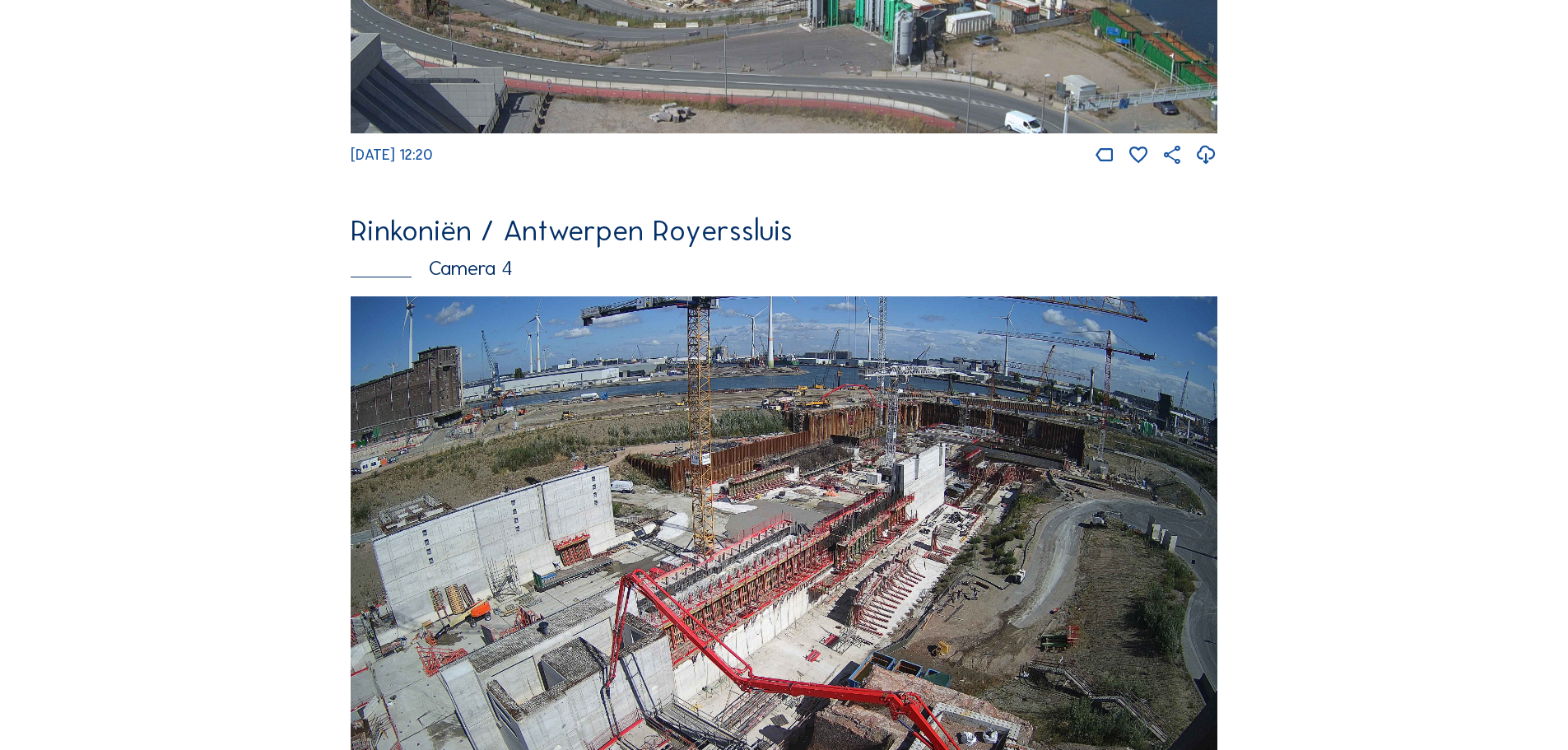
scroll to position [2800, 0]
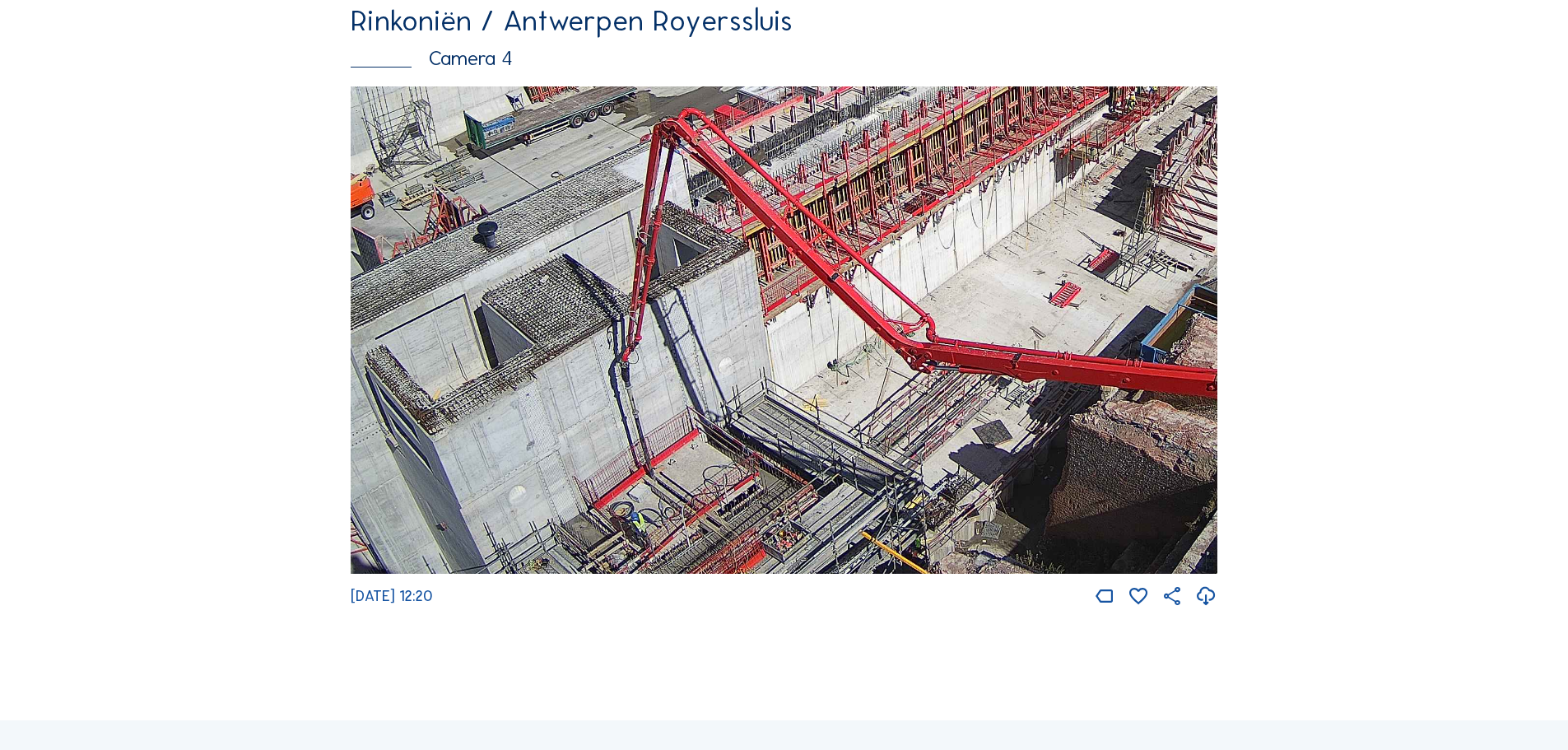
drag, startPoint x: 769, startPoint y: 533, endPoint x: 754, endPoint y: 269, distance: 264.4
click at [754, 269] on img at bounding box center [784, 330] width 867 height 488
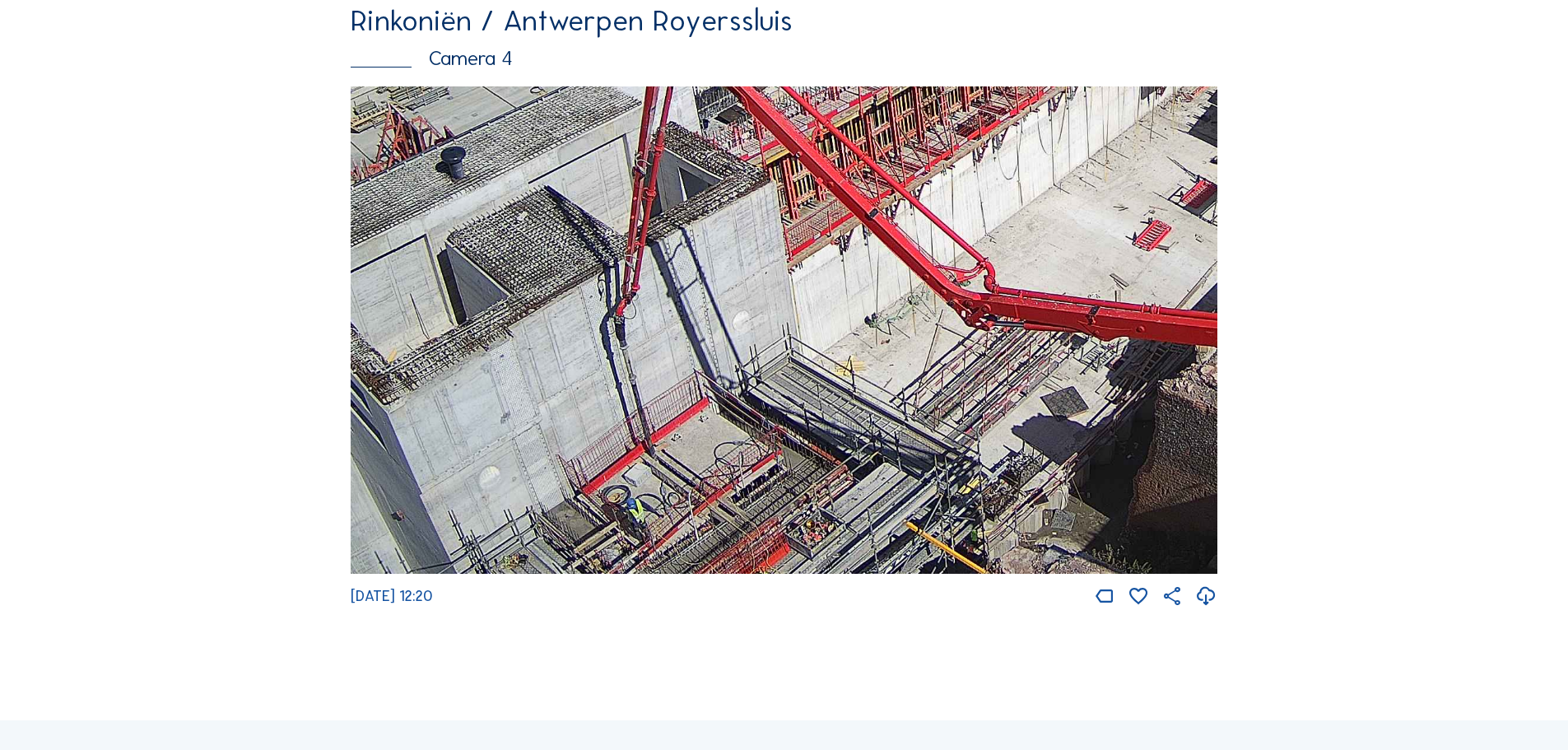
drag, startPoint x: 689, startPoint y: 534, endPoint x: 698, endPoint y: 339, distance: 195.2
click at [698, 342] on img at bounding box center [784, 330] width 867 height 488
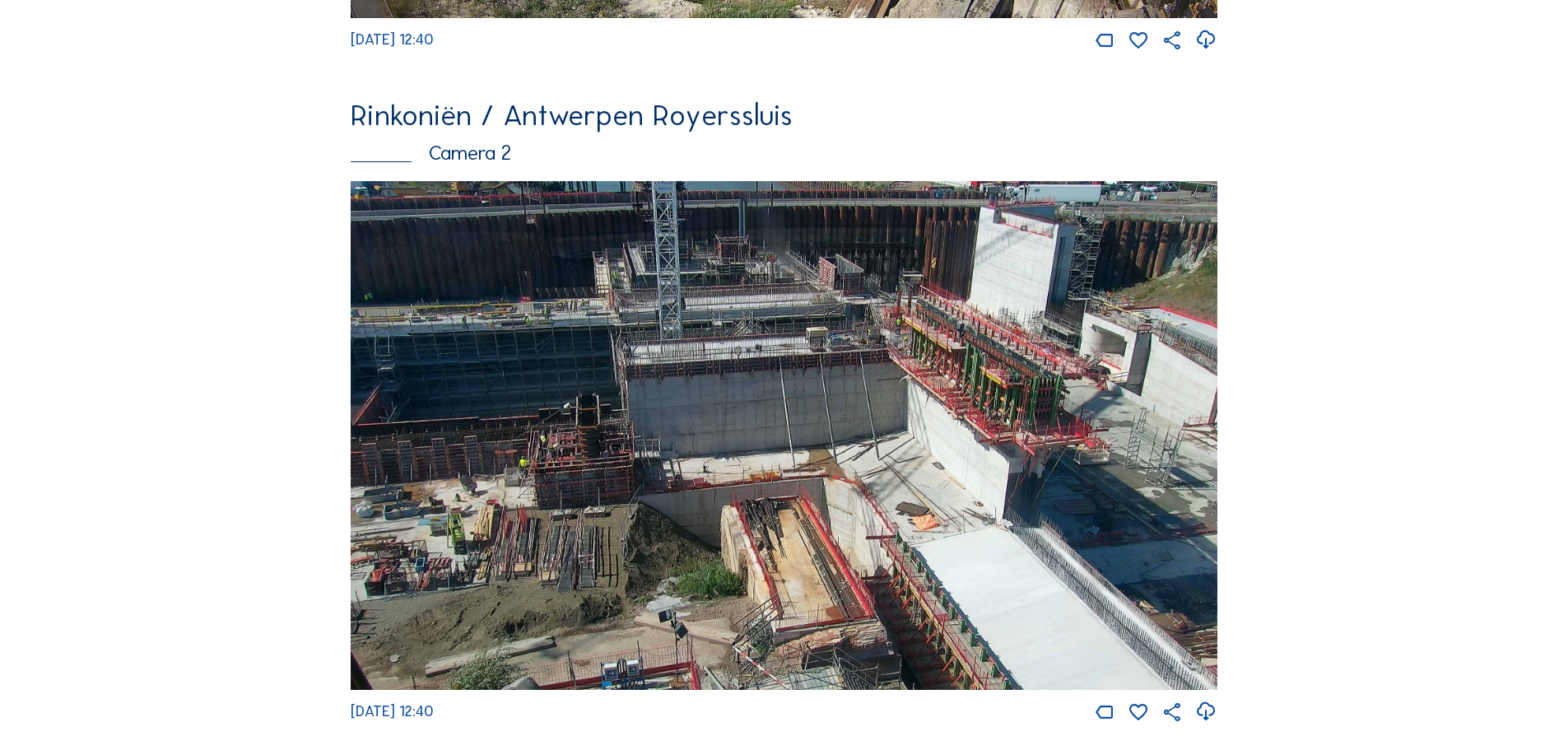
scroll to position [823, 0]
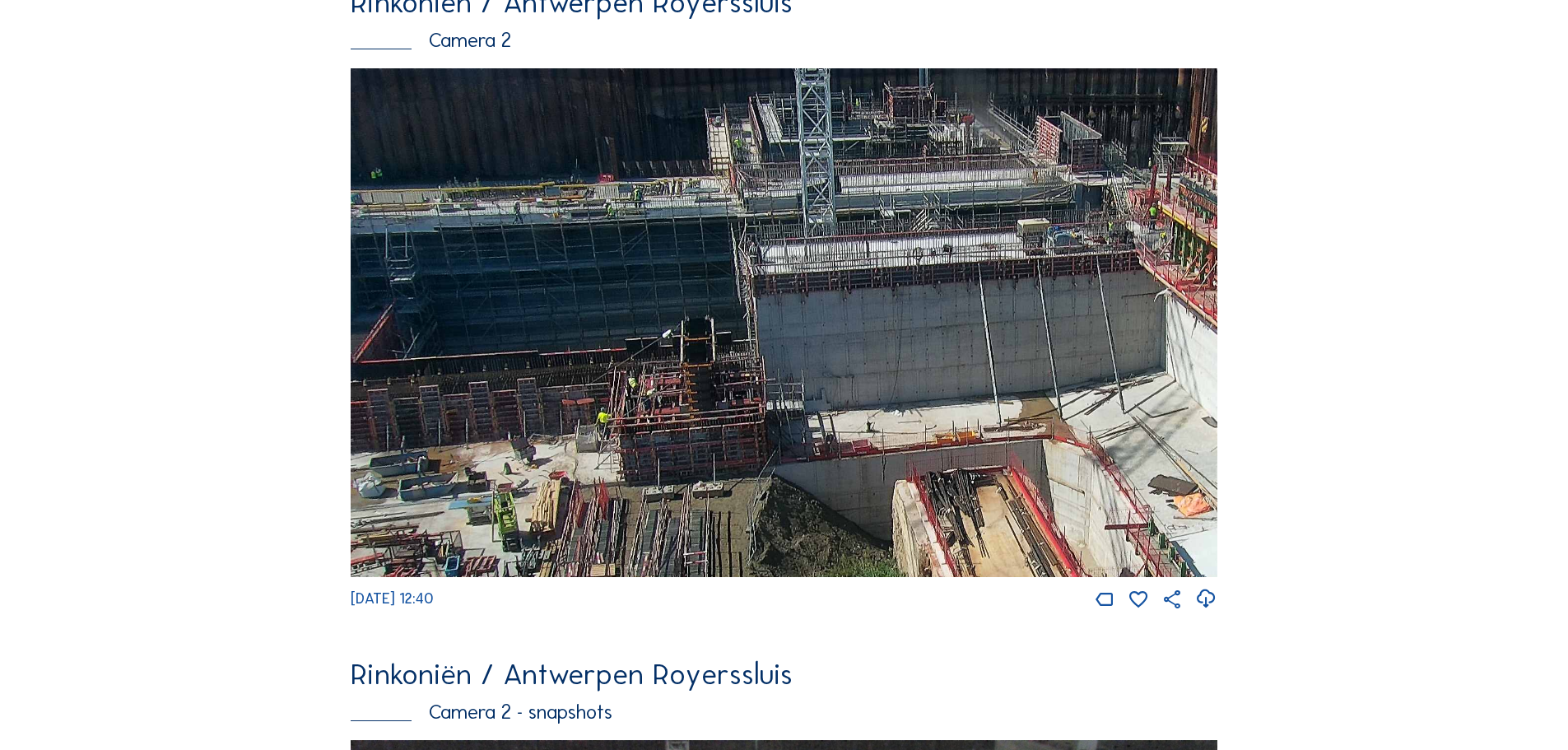
drag, startPoint x: 516, startPoint y: 370, endPoint x: 1181, endPoint y: 438, distance: 668.5
click at [1181, 438] on img at bounding box center [784, 322] width 867 height 509
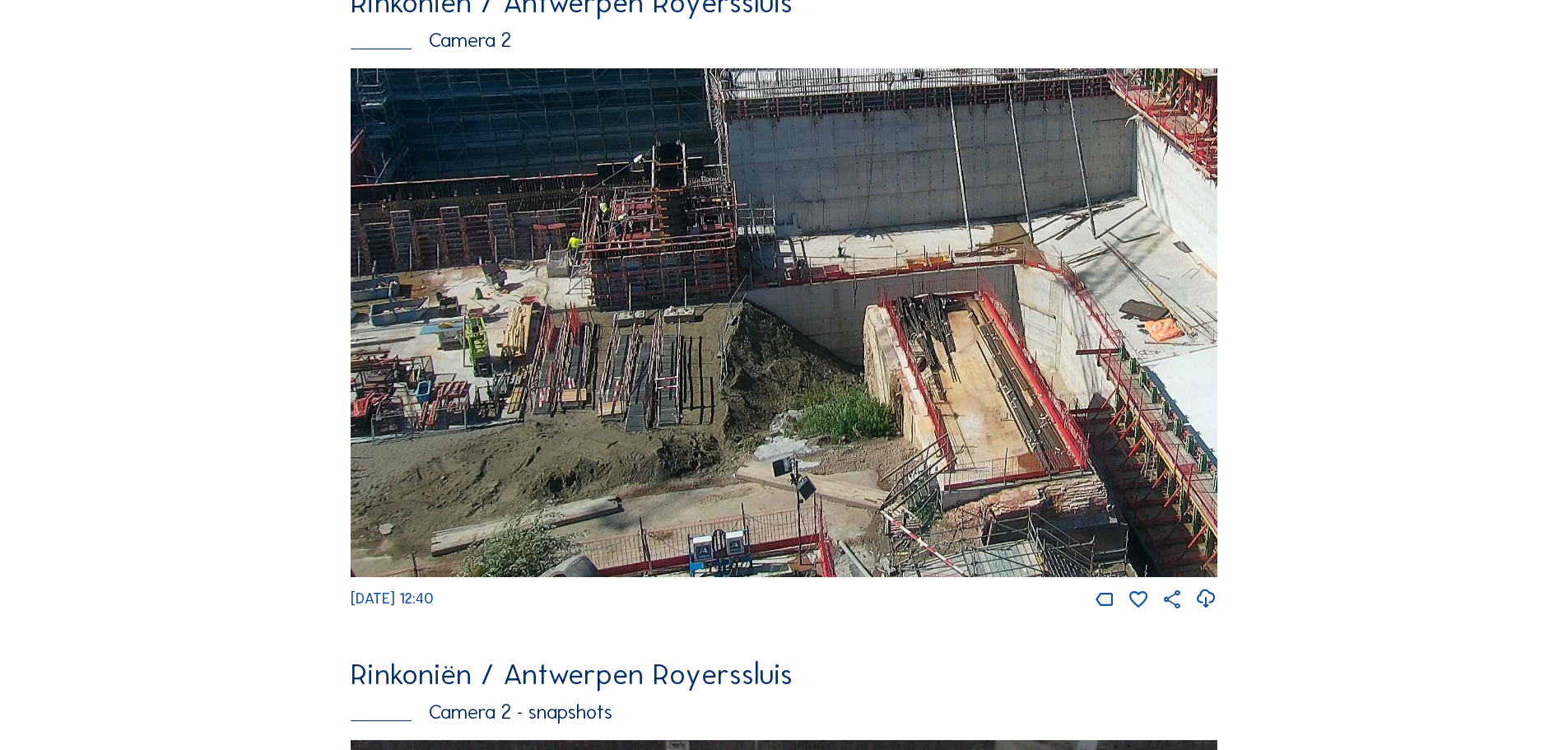
drag, startPoint x: 919, startPoint y: 506, endPoint x: 903, endPoint y: 149, distance: 357.4
click at [903, 149] on img at bounding box center [784, 322] width 867 height 509
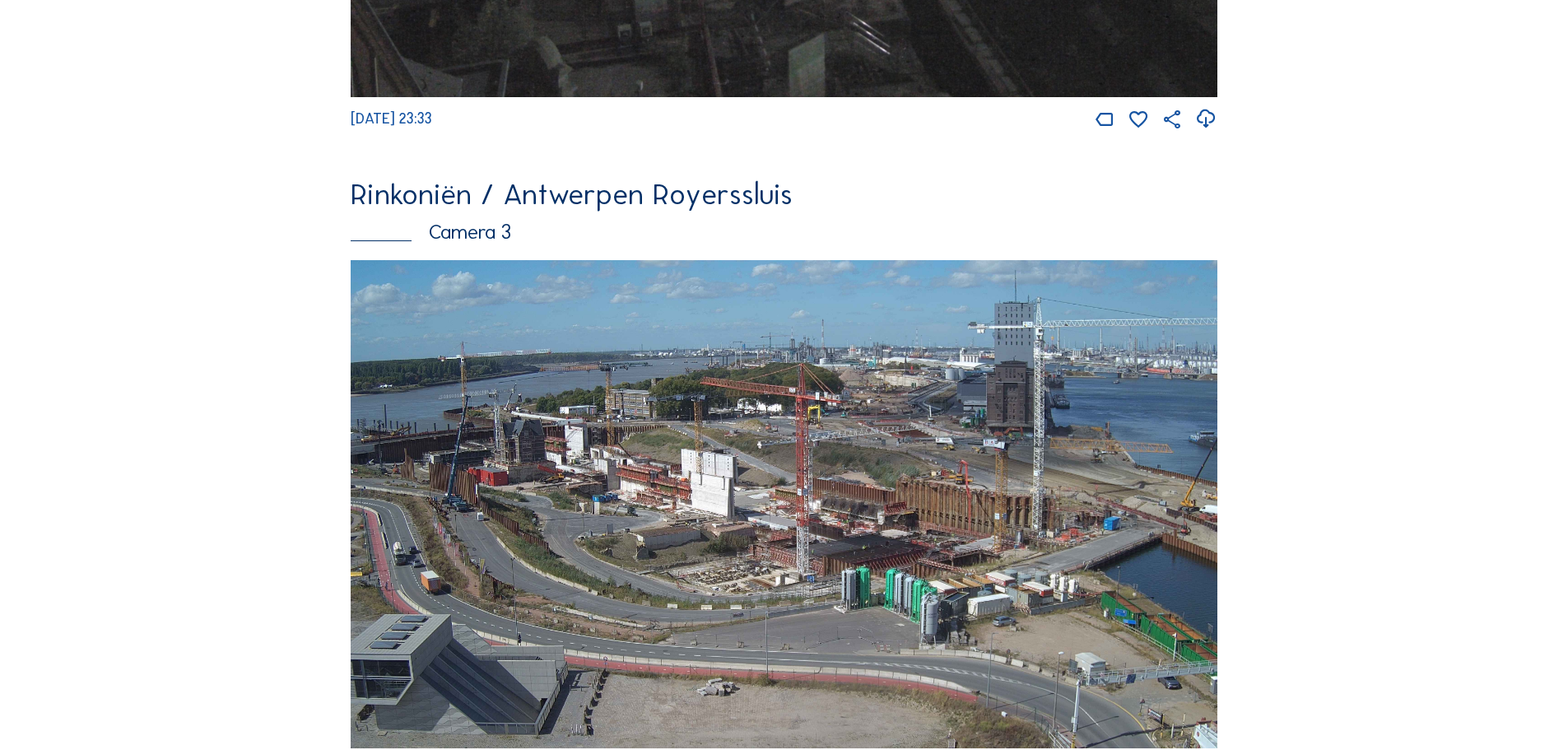
scroll to position [1976, 0]
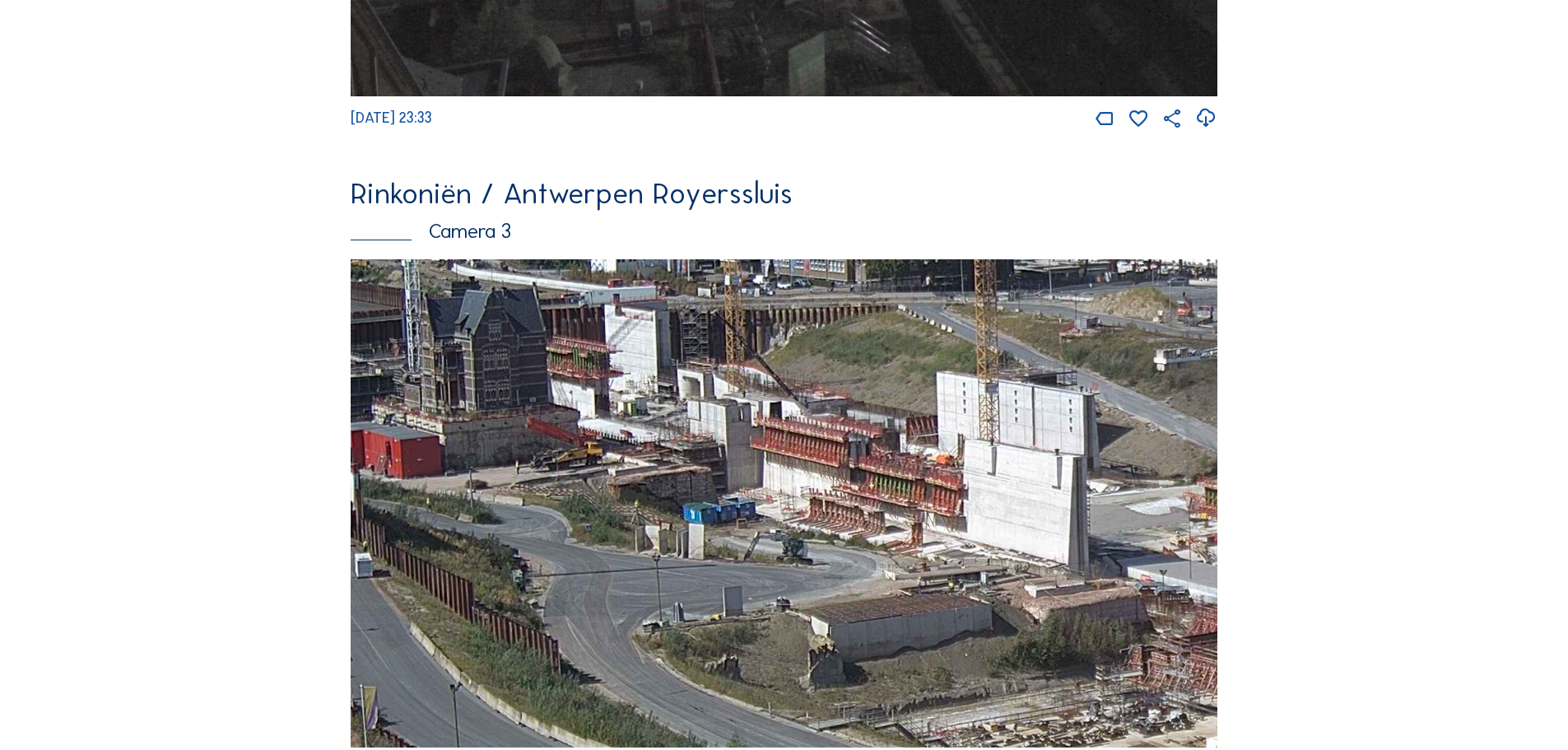
drag, startPoint x: 721, startPoint y: 503, endPoint x: 735, endPoint y: 571, distance: 69.4
click at [735, 571] on img at bounding box center [784, 503] width 867 height 488
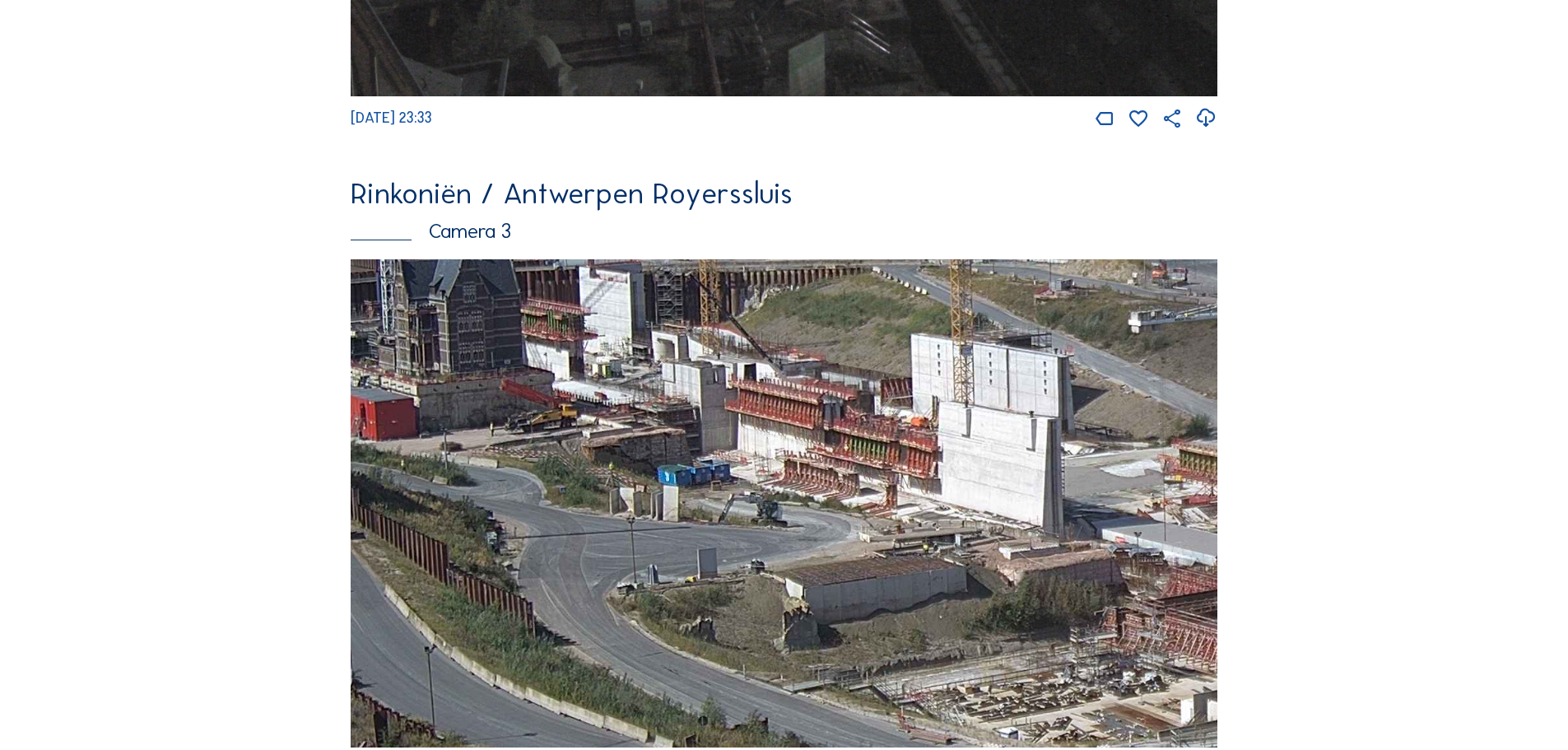
drag, startPoint x: 963, startPoint y: 642, endPoint x: 938, endPoint y: 604, distance: 45.5
click at [938, 604] on img at bounding box center [784, 503] width 867 height 488
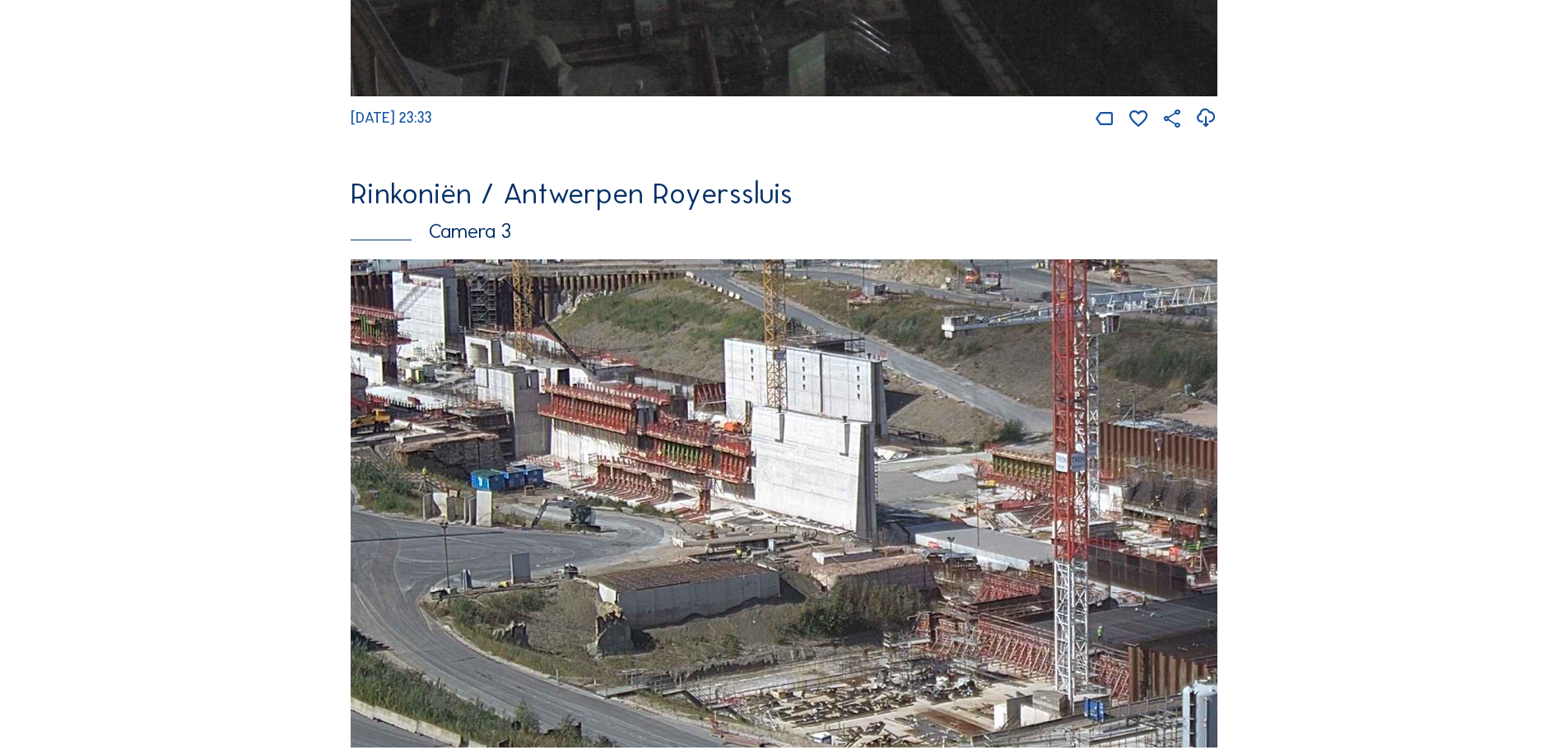
drag, startPoint x: 1024, startPoint y: 604, endPoint x: 837, endPoint y: 610, distance: 187.1
click at [837, 610] on img at bounding box center [784, 503] width 867 height 488
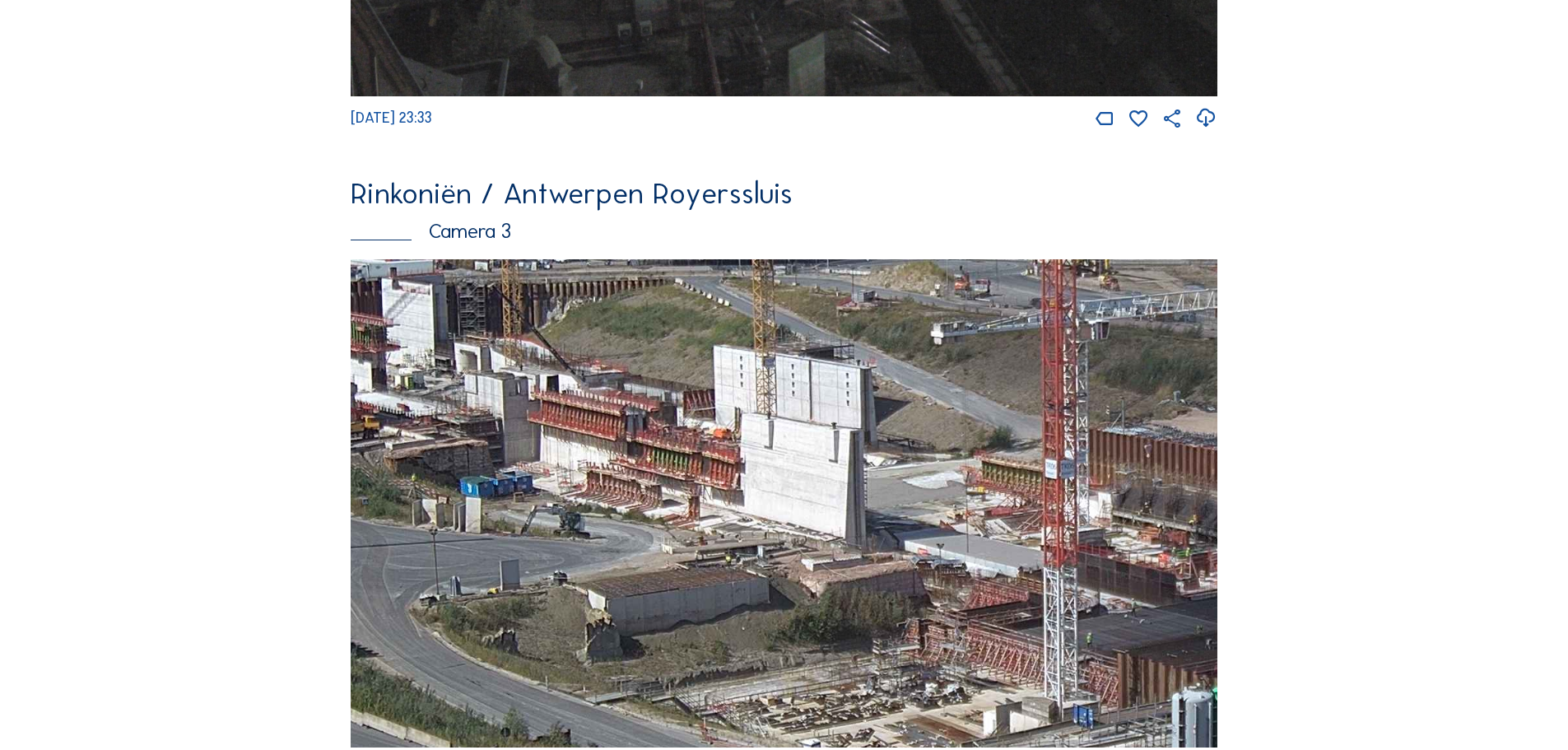
drag, startPoint x: 976, startPoint y: 619, endPoint x: 964, endPoint y: 626, distance: 13.9
click at [964, 626] on img at bounding box center [784, 503] width 867 height 488
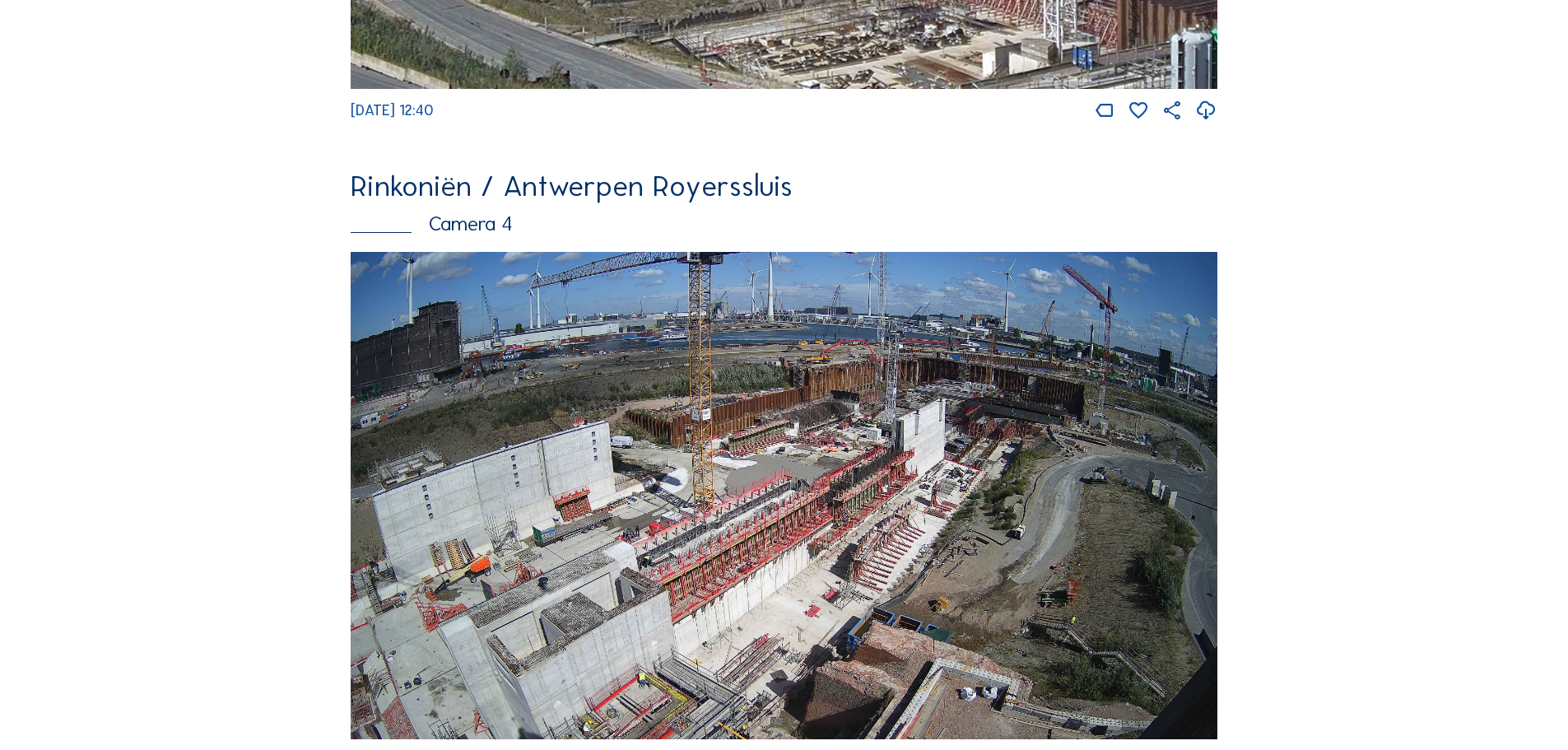
scroll to position [2799, 0]
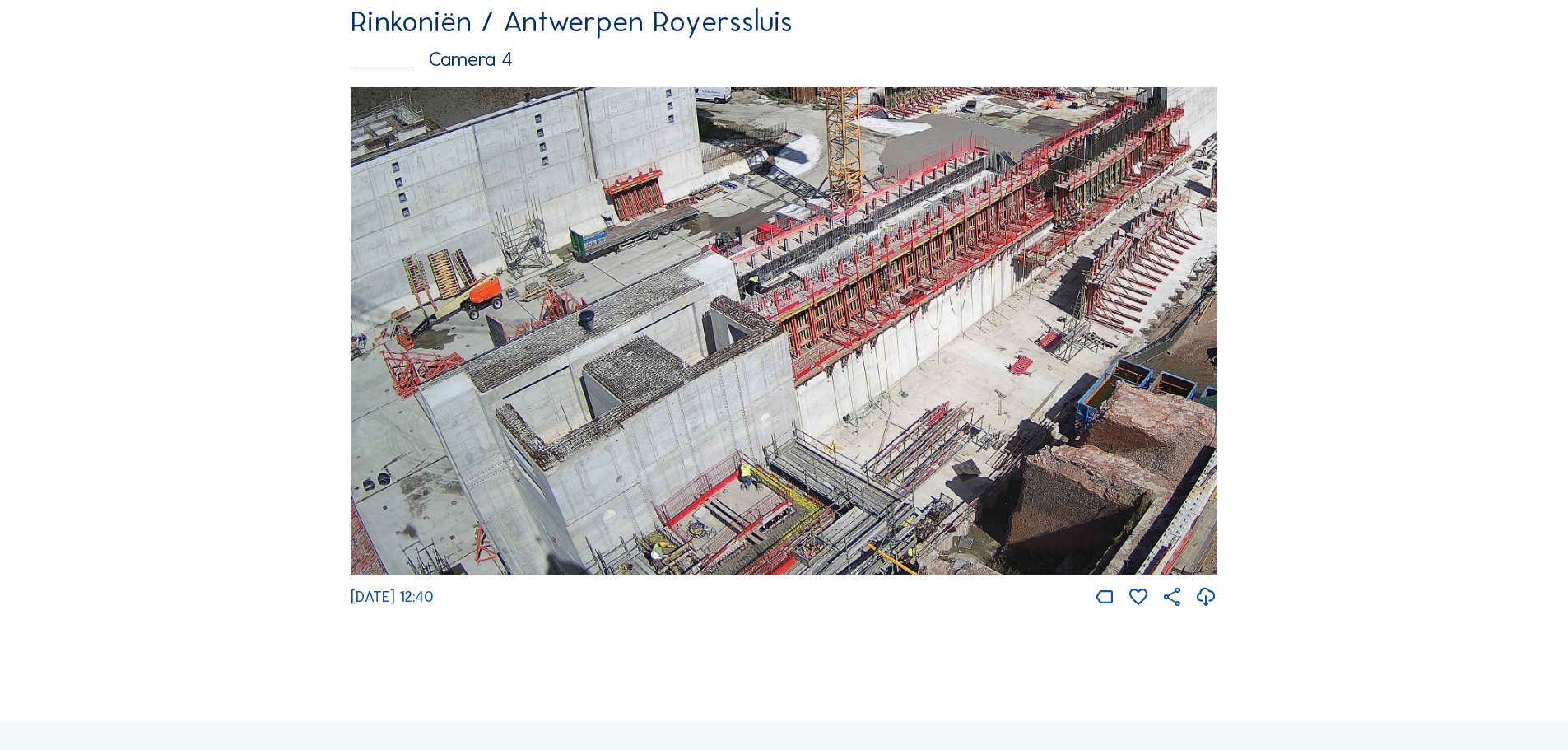
drag, startPoint x: 644, startPoint y: 521, endPoint x: 765, endPoint y: 280, distance: 269.7
click at [765, 280] on img at bounding box center [784, 331] width 867 height 488
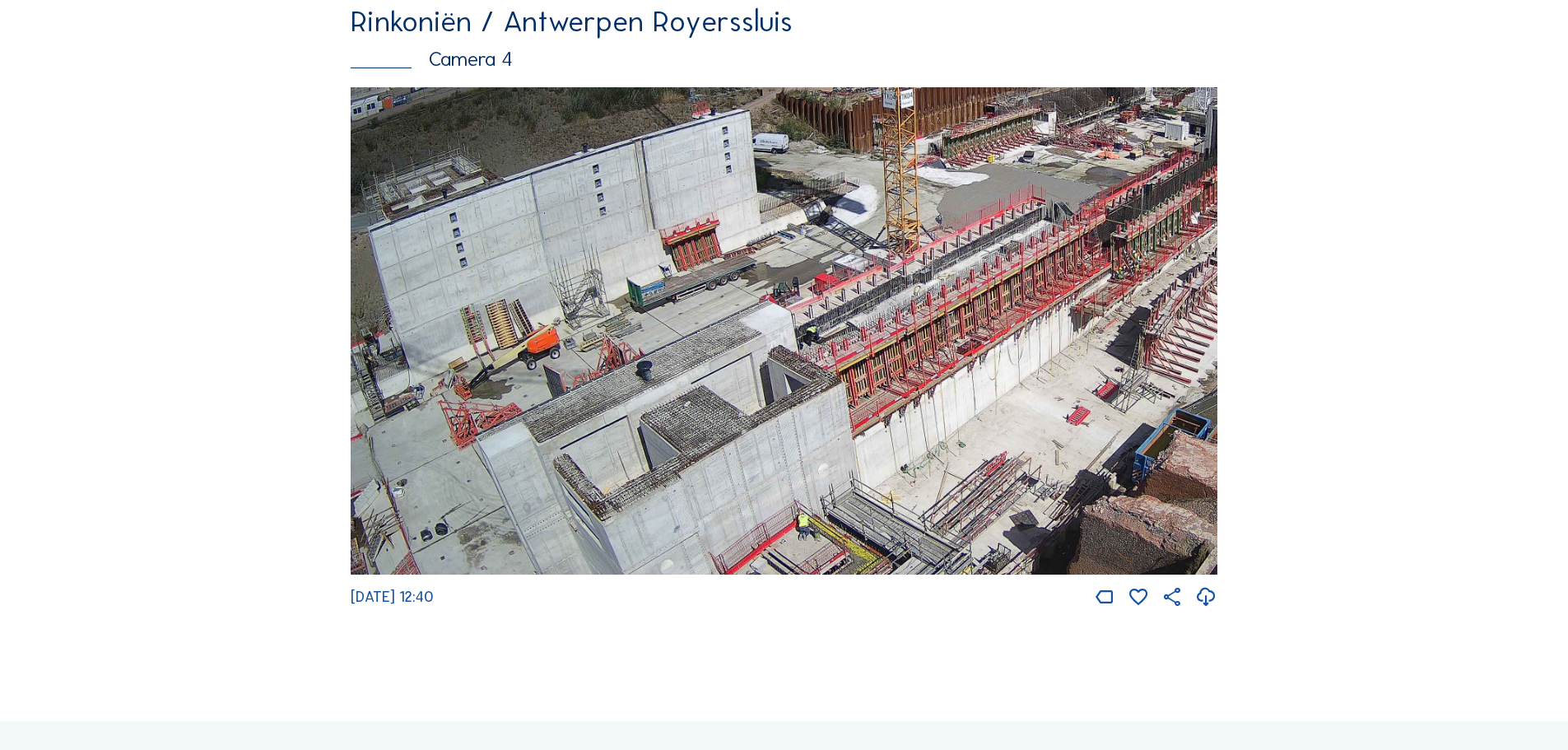
drag, startPoint x: 804, startPoint y: 562, endPoint x: 861, endPoint y: 611, distance: 75.2
click at [861, 610] on div "[DATE] 12:40" at bounding box center [784, 348] width 867 height 522
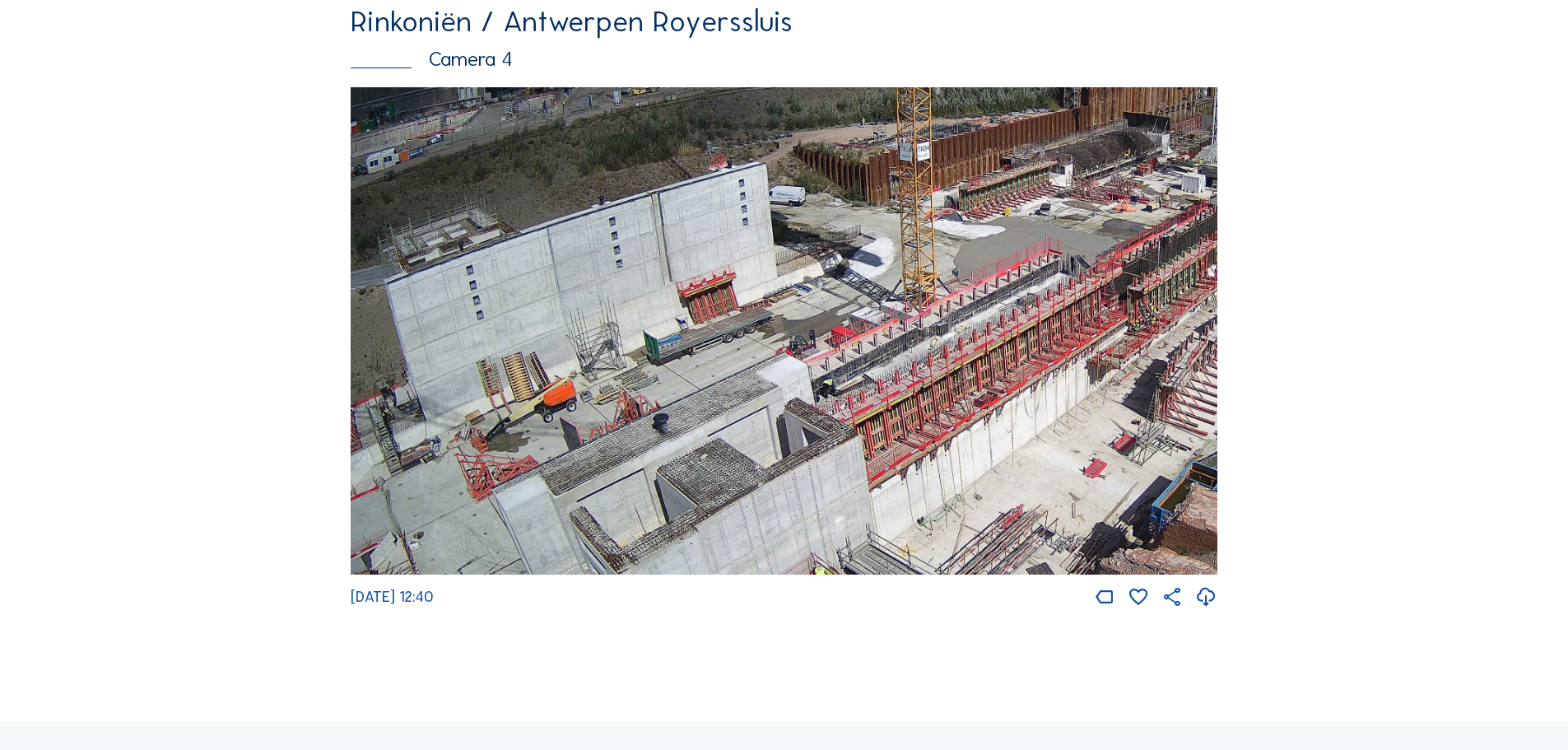
drag, startPoint x: 683, startPoint y: 422, endPoint x: 930, endPoint y: 475, distance: 252.6
click at [930, 475] on img at bounding box center [784, 331] width 867 height 488
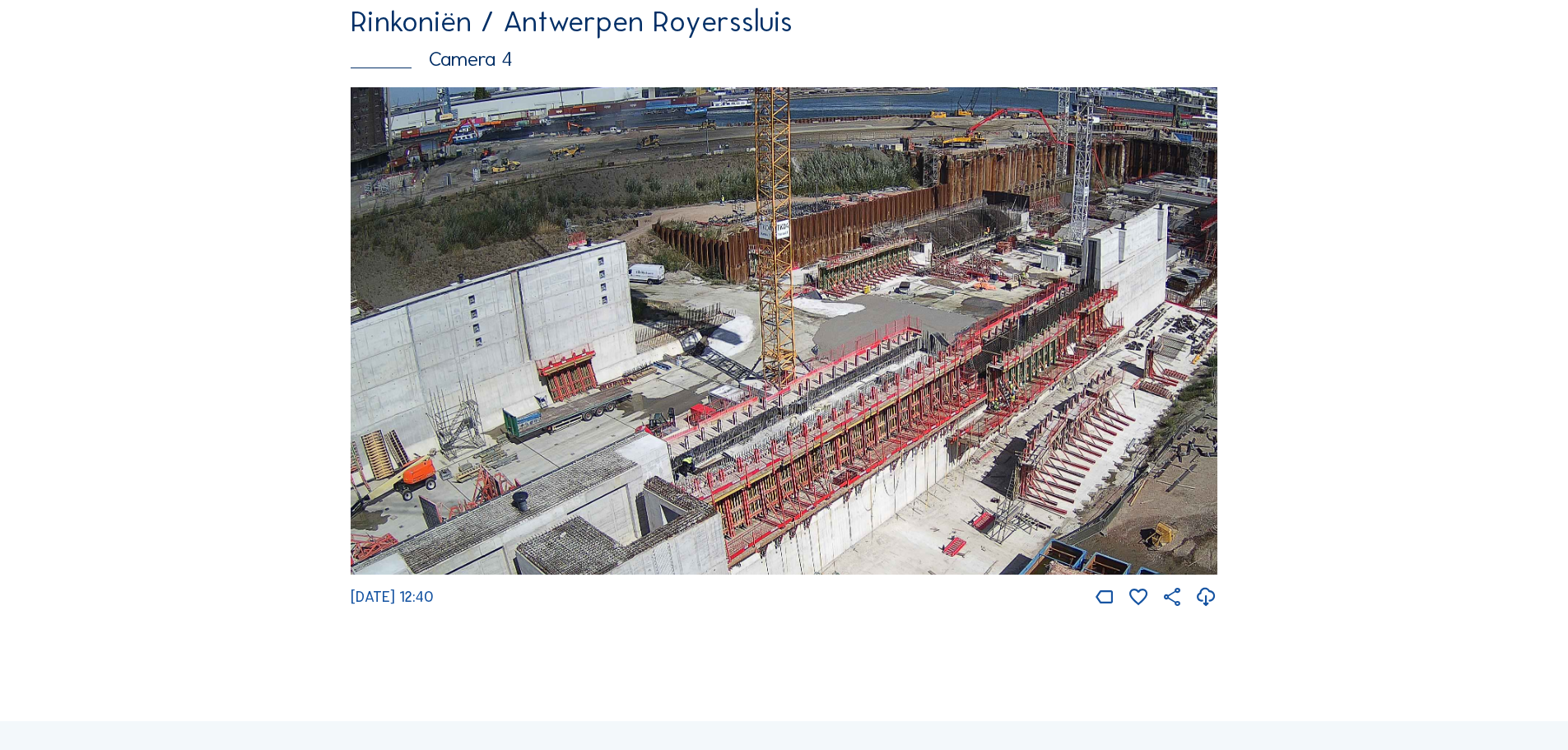
drag, startPoint x: 1032, startPoint y: 369, endPoint x: 823, endPoint y: 464, distance: 229.6
click at [825, 465] on img at bounding box center [784, 331] width 867 height 488
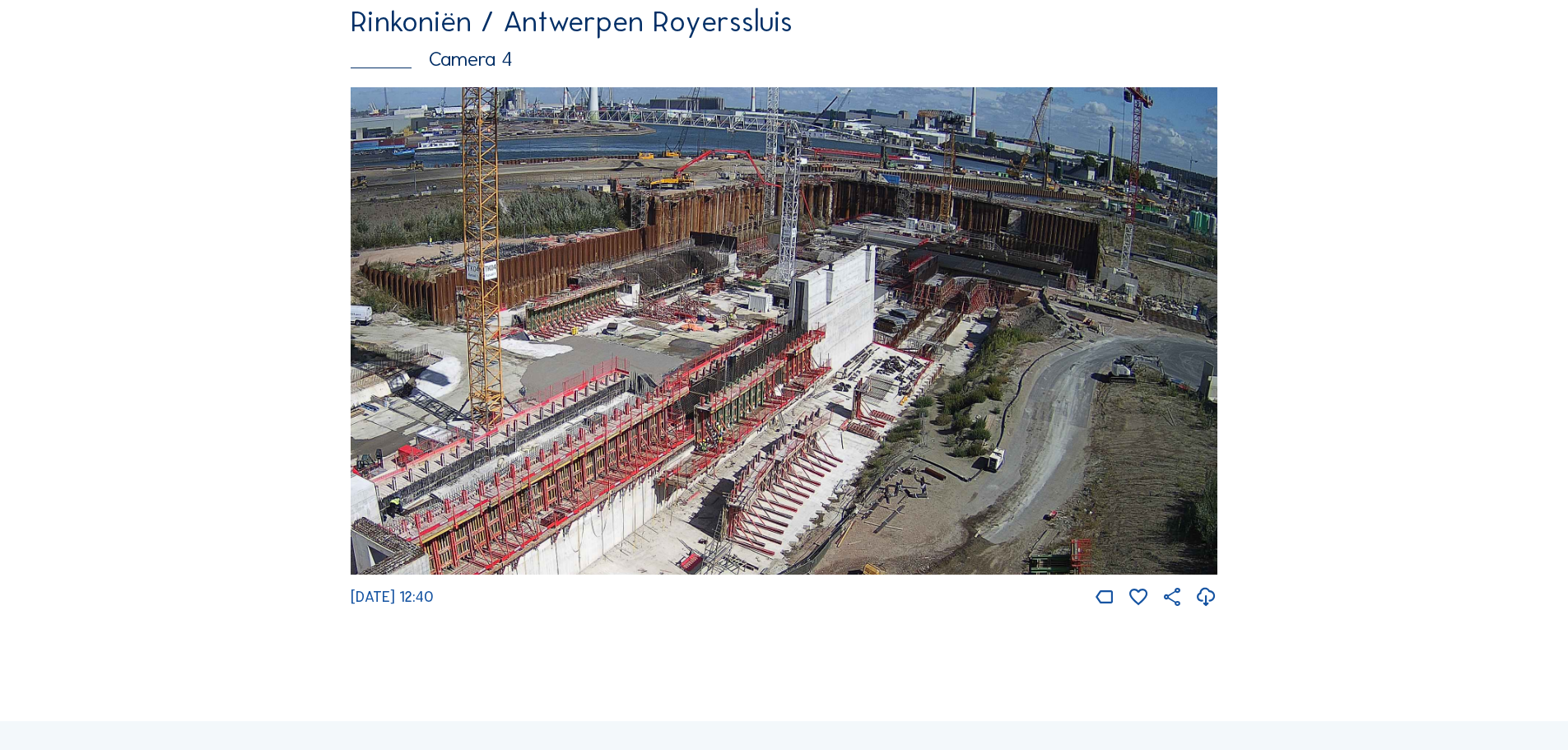
drag, startPoint x: 1071, startPoint y: 412, endPoint x: 777, endPoint y: 483, distance: 302.5
click at [777, 483] on img at bounding box center [784, 331] width 867 height 488
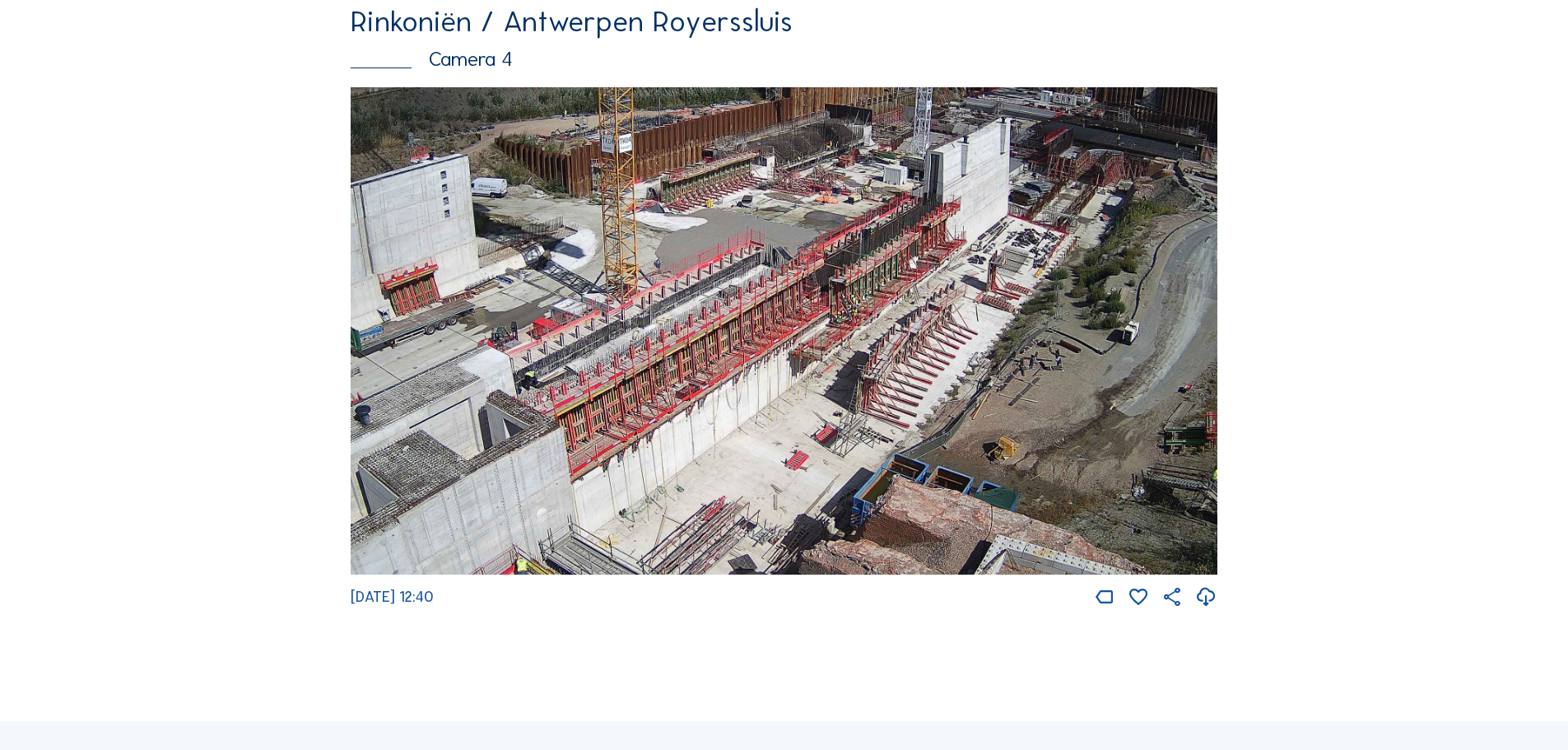
drag, startPoint x: 591, startPoint y: 547, endPoint x: 735, endPoint y: 409, distance: 199.4
click at [735, 409] on img at bounding box center [784, 331] width 867 height 488
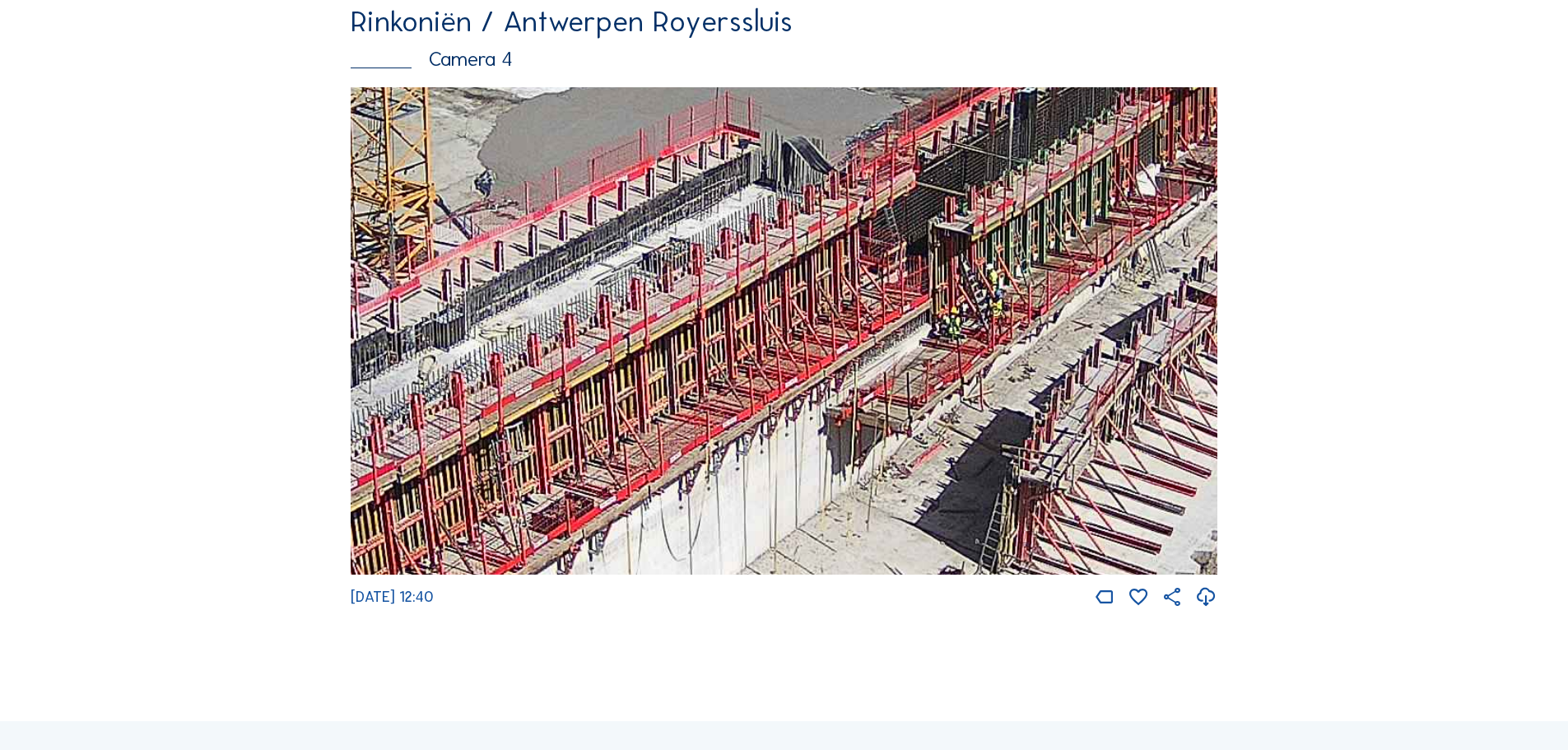
drag, startPoint x: 903, startPoint y: 259, endPoint x: 905, endPoint y: 290, distance: 31.1
click at [905, 290] on img at bounding box center [784, 331] width 867 height 488
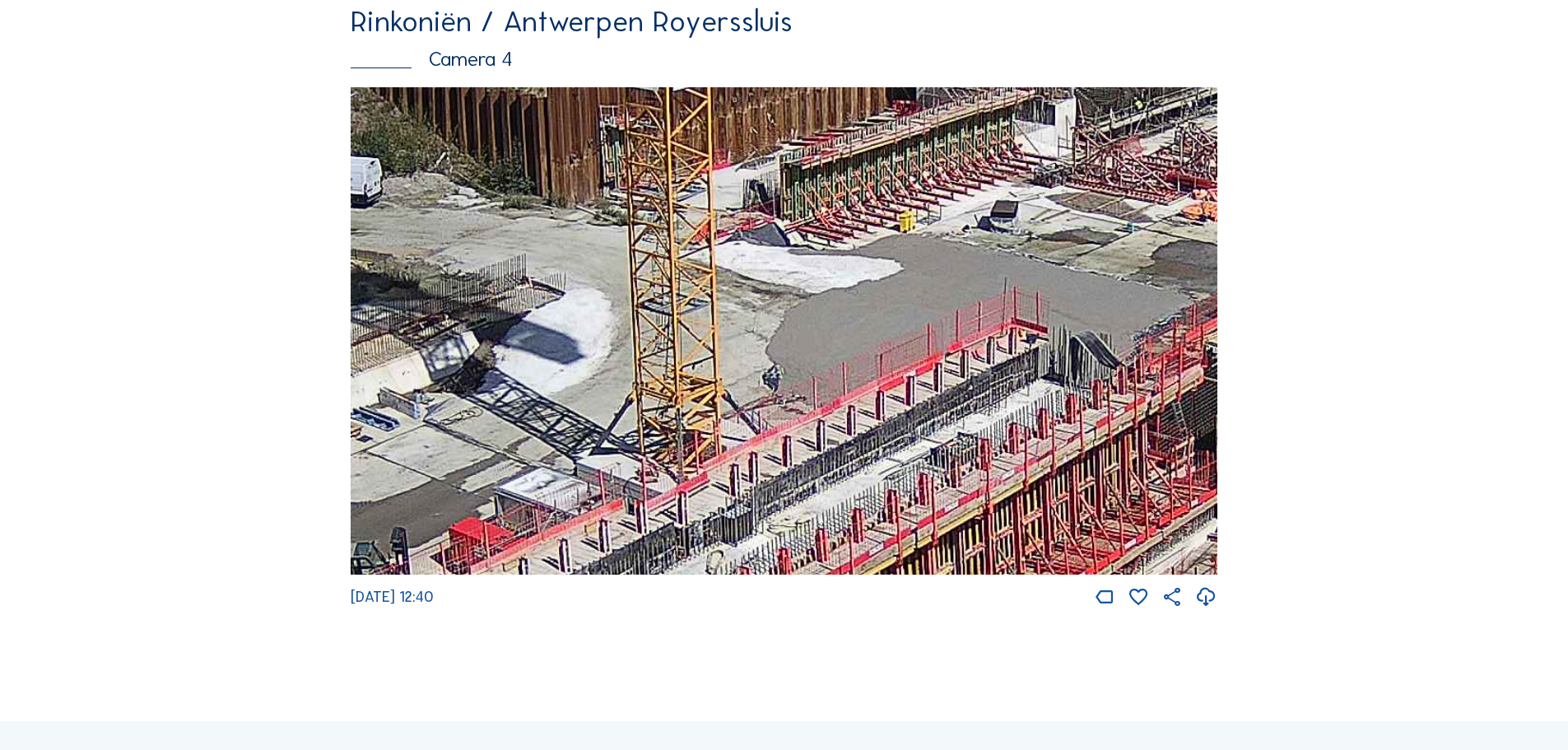
drag, startPoint x: 674, startPoint y: 435, endPoint x: 962, endPoint y: 630, distance: 347.8
click at [962, 610] on div "[DATE] 12:40" at bounding box center [784, 348] width 867 height 522
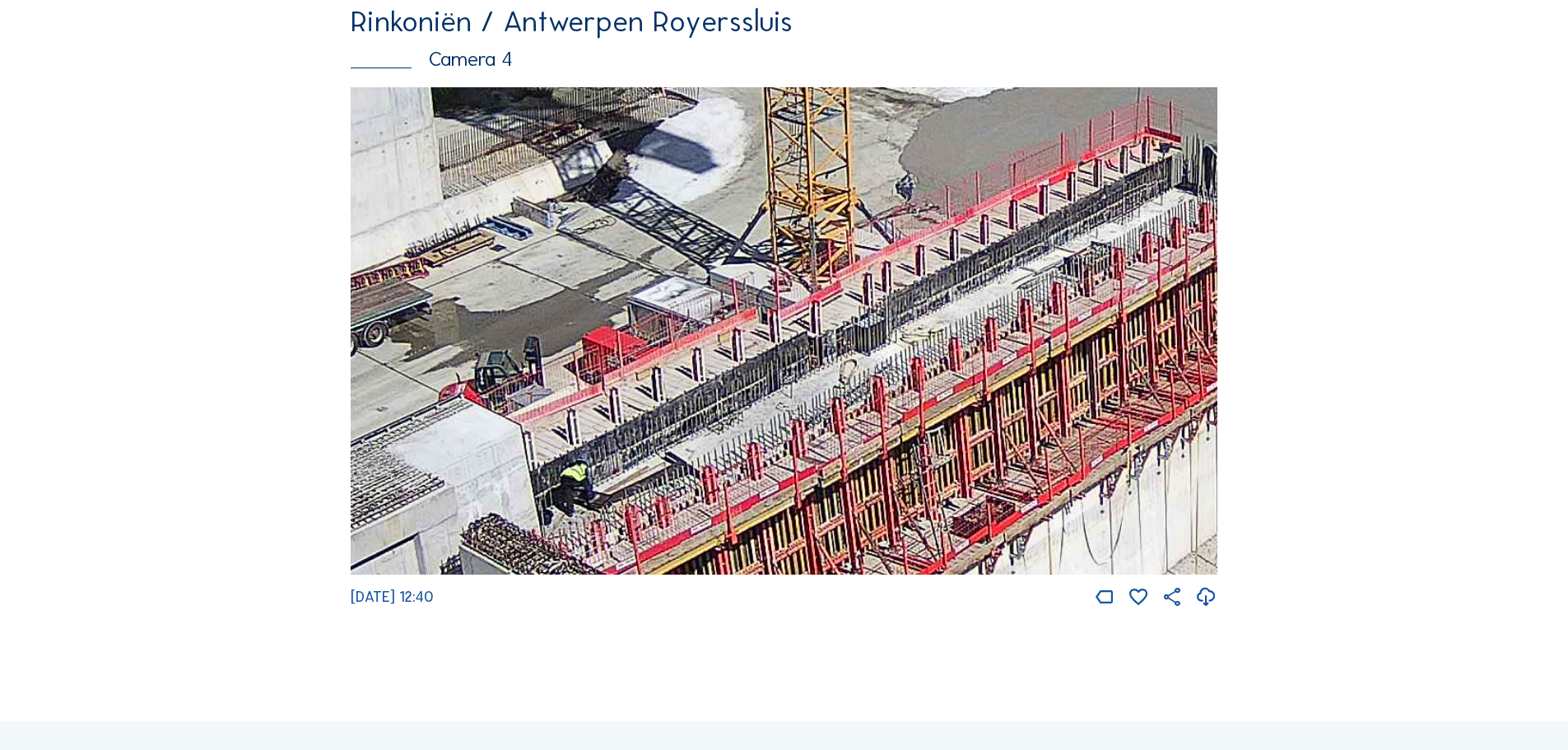
drag, startPoint x: 924, startPoint y: 528, endPoint x: 1057, endPoint y: 337, distance: 232.7
click at [1057, 337] on img at bounding box center [784, 331] width 867 height 488
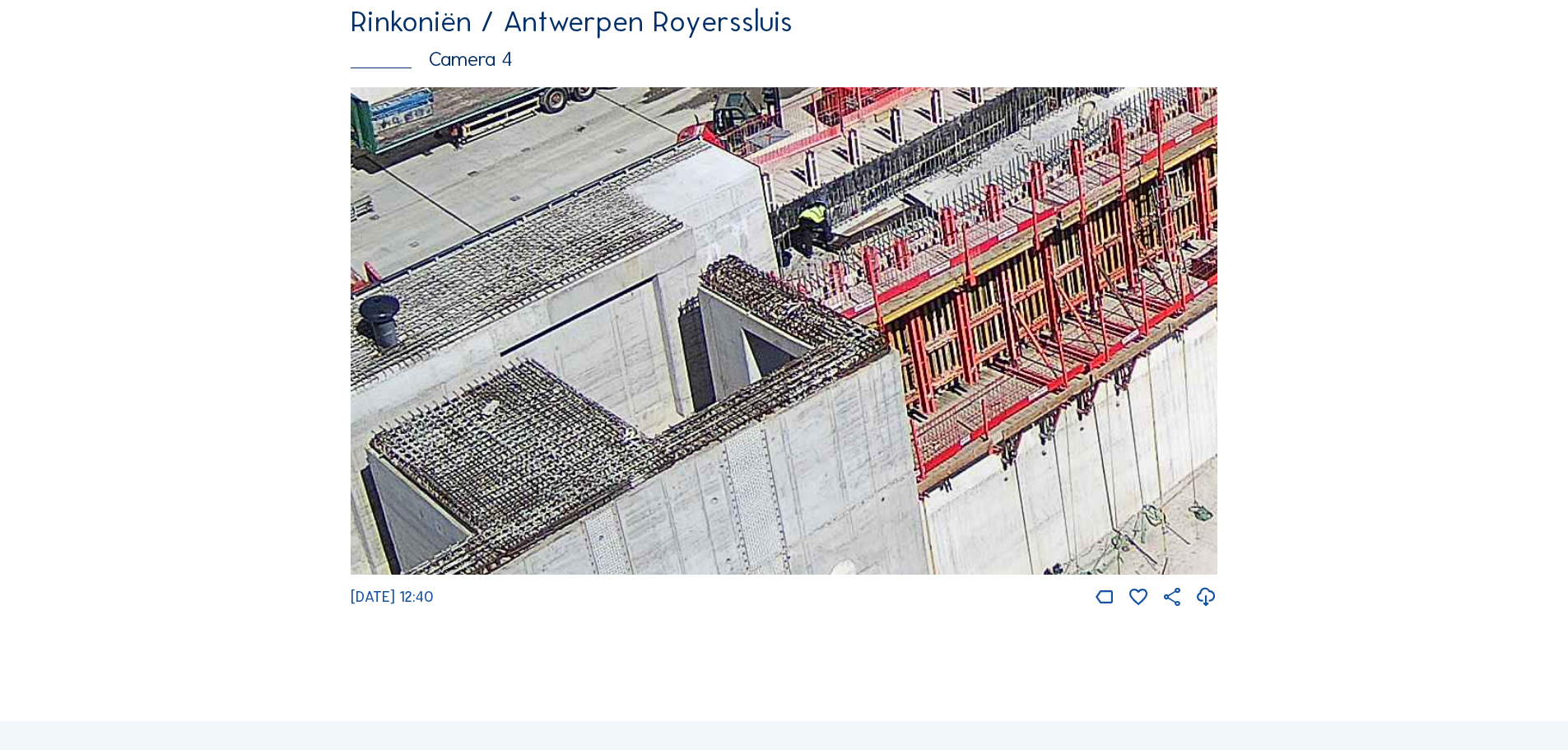
drag, startPoint x: 536, startPoint y: 515, endPoint x: 747, endPoint y: 279, distance: 316.6
click at [747, 279] on img at bounding box center [784, 331] width 867 height 488
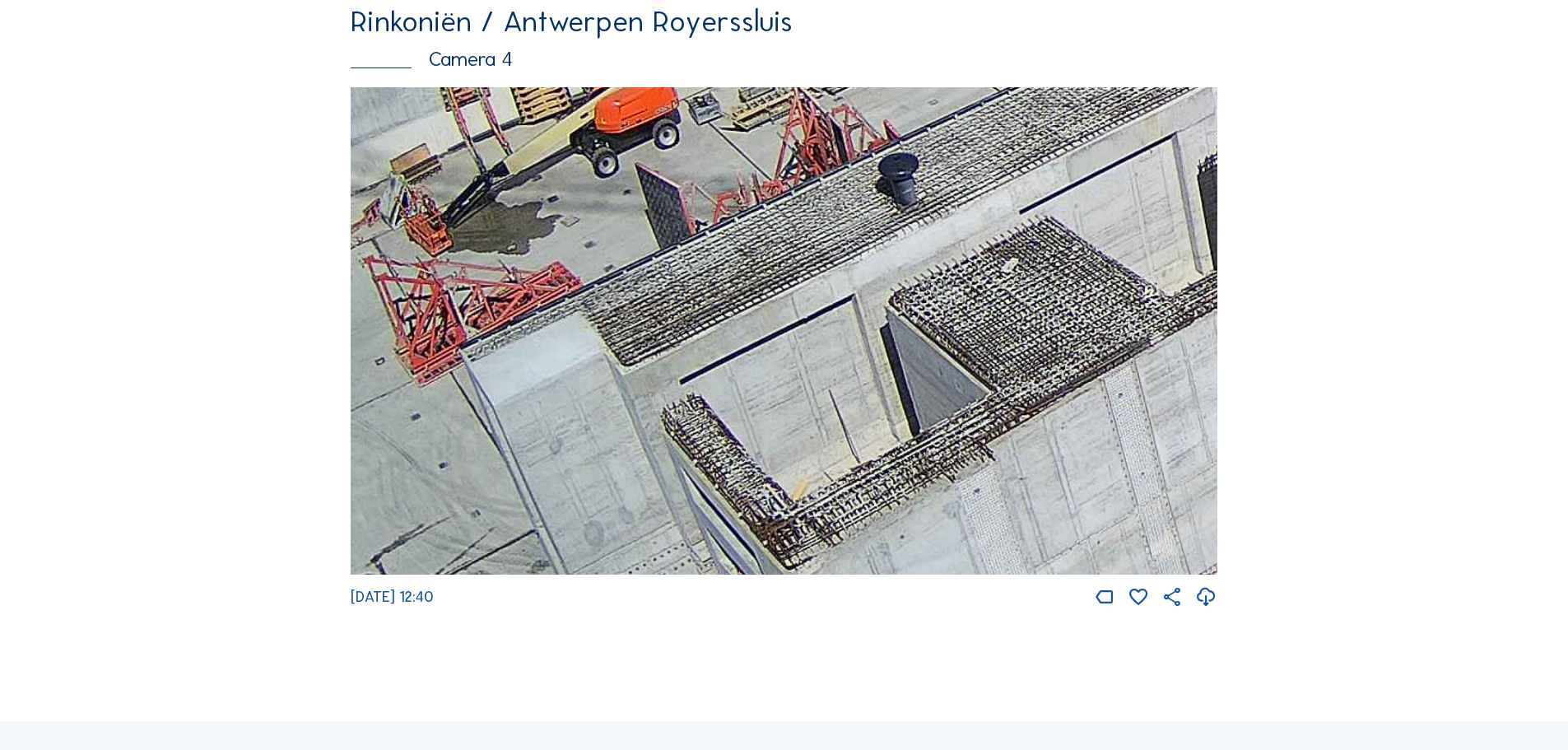
drag, startPoint x: 547, startPoint y: 503, endPoint x: 1065, endPoint y: 361, distance: 537.1
click at [1065, 361] on img at bounding box center [784, 331] width 867 height 488
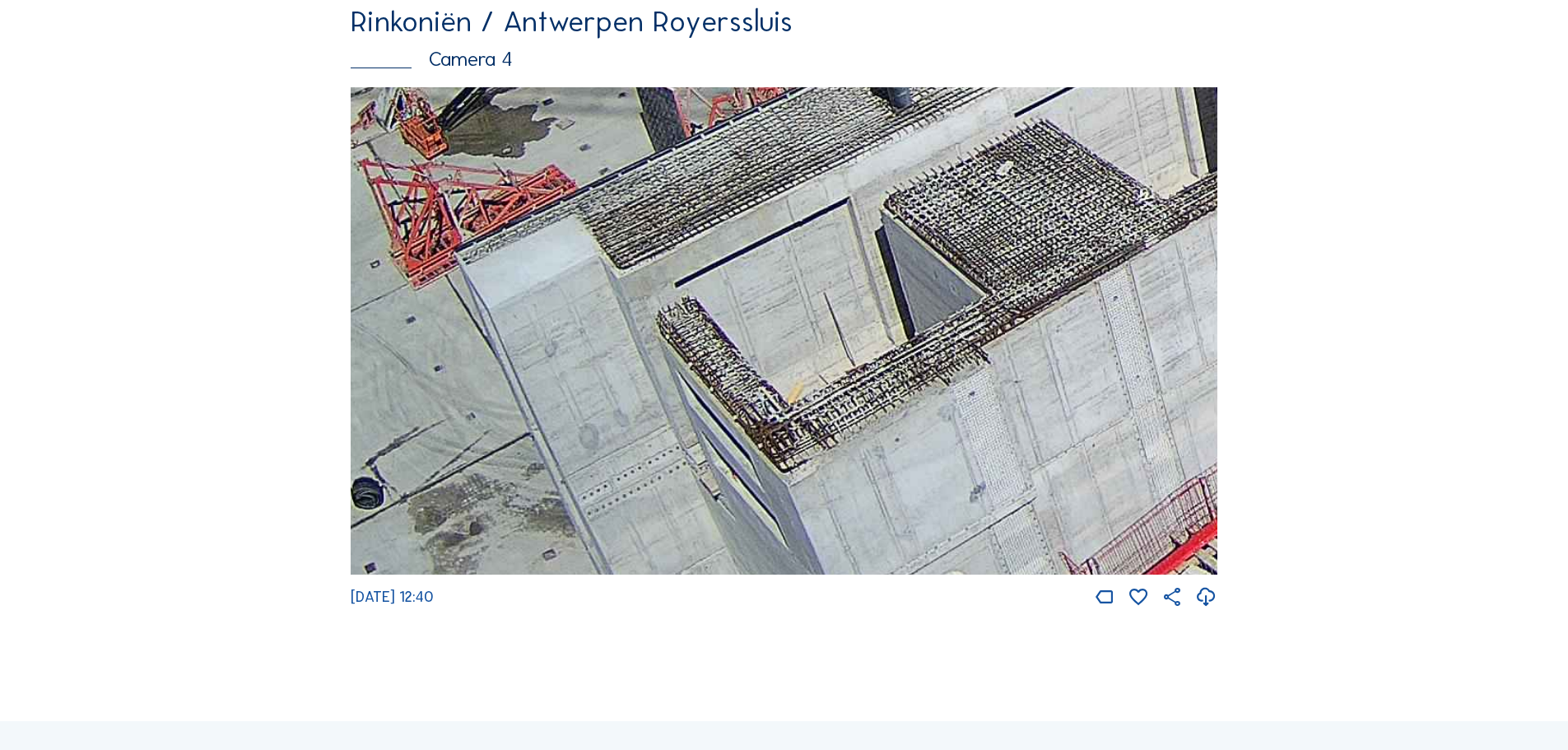
drag, startPoint x: 898, startPoint y: 504, endPoint x: 893, endPoint y: 407, distance: 97.1
click at [893, 407] on img at bounding box center [784, 331] width 867 height 488
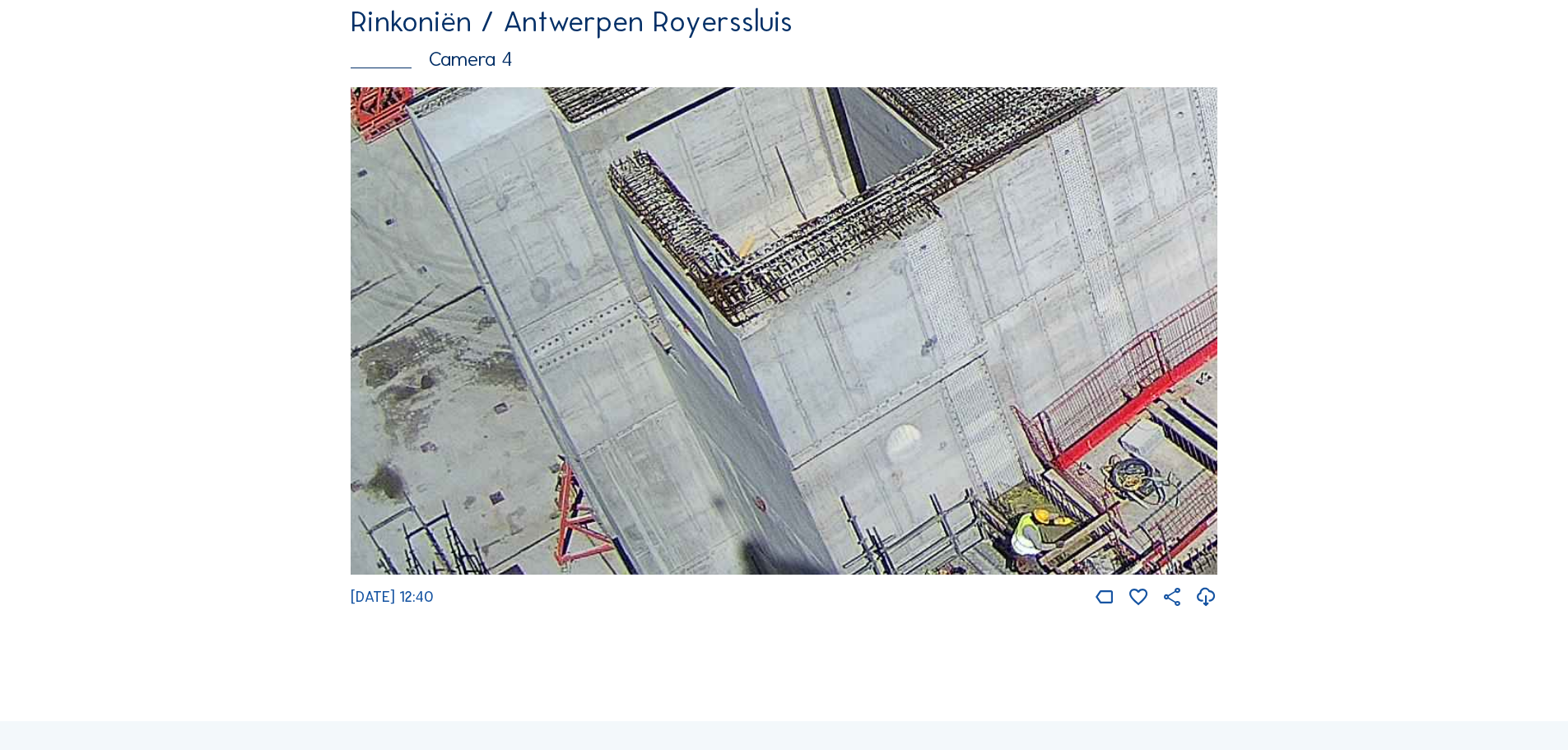
drag, startPoint x: 856, startPoint y: 505, endPoint x: 816, endPoint y: 393, distance: 118.9
click at [816, 393] on img at bounding box center [784, 331] width 867 height 488
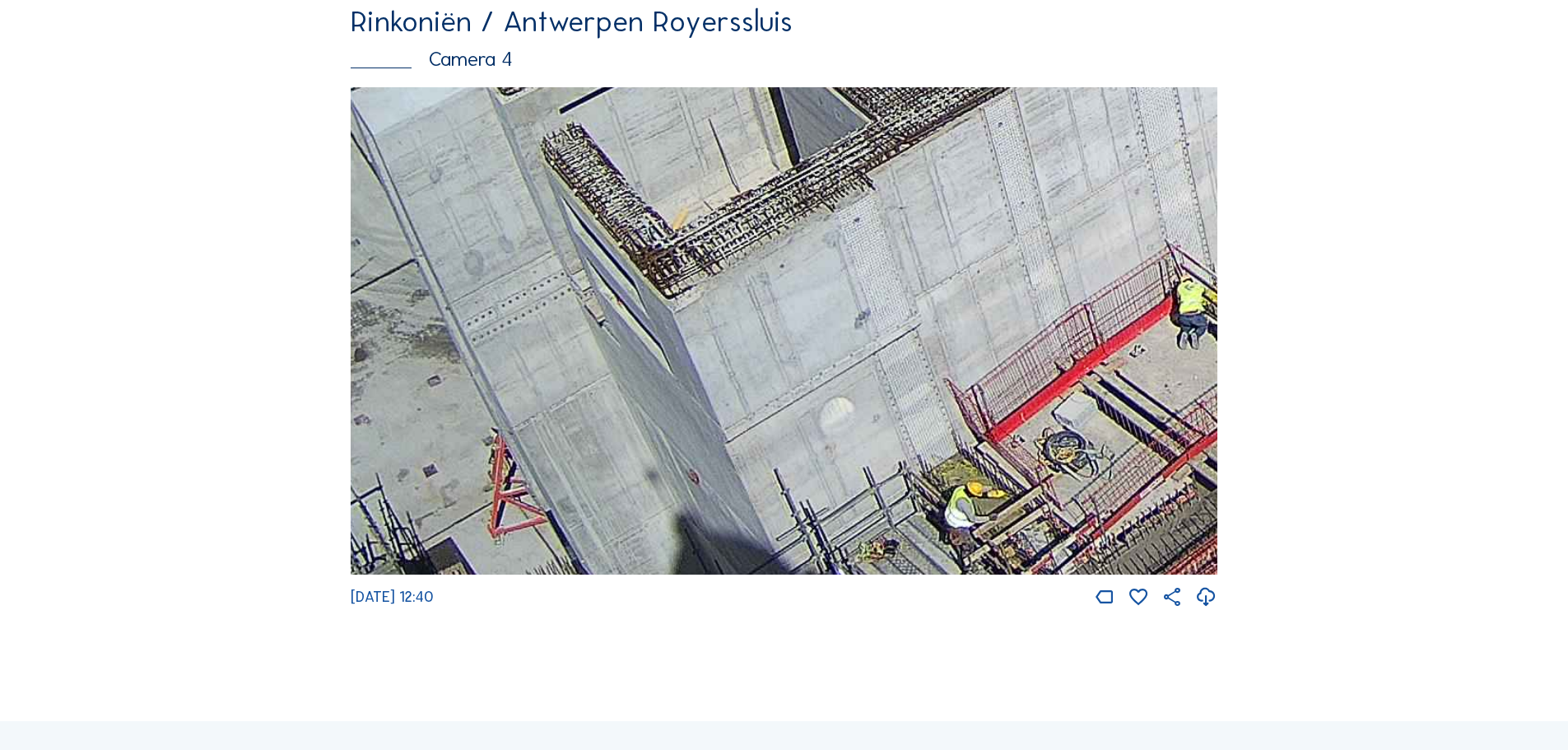
drag, startPoint x: 957, startPoint y: 483, endPoint x: 889, endPoint y: 259, distance: 234.1
click at [889, 259] on img at bounding box center [784, 331] width 867 height 488
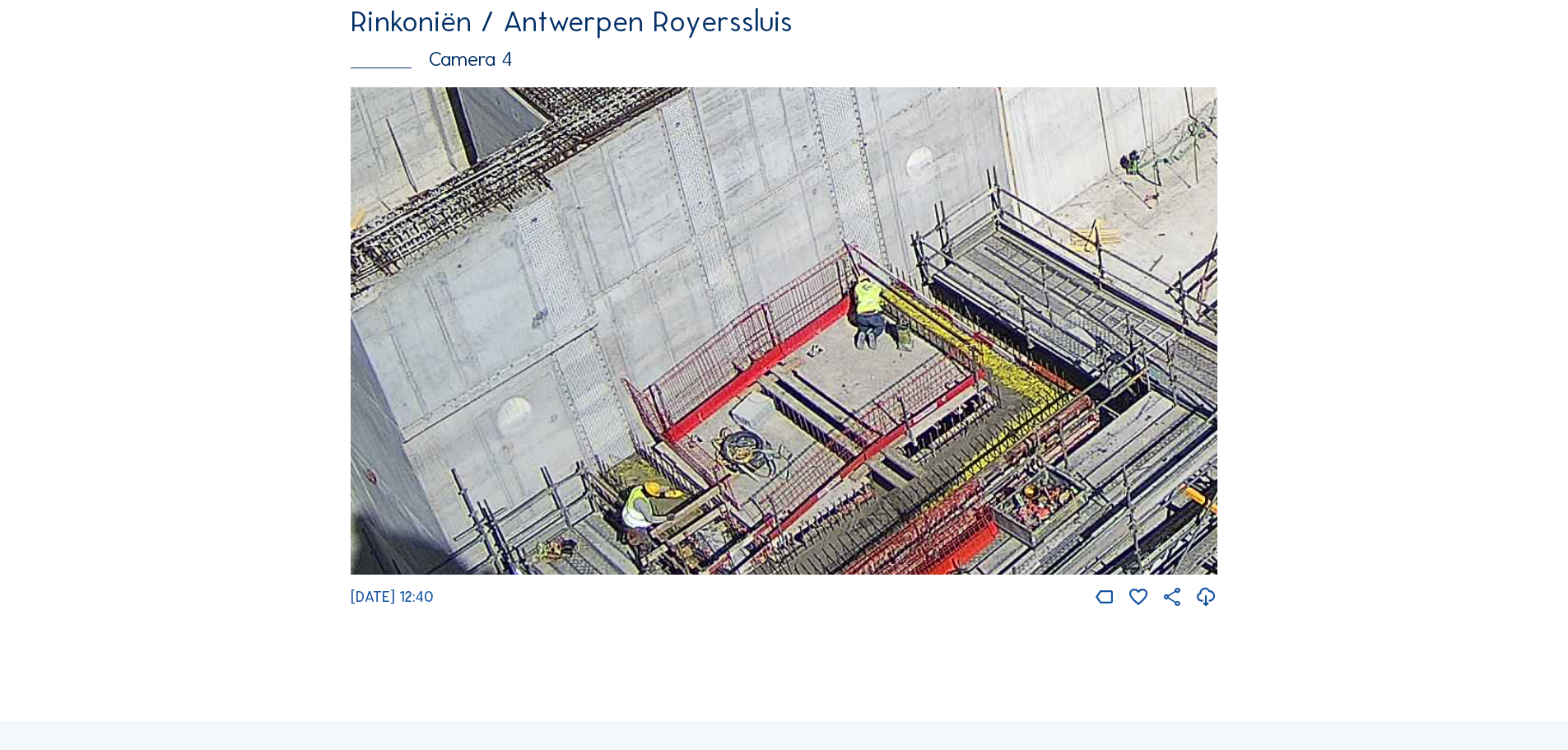
drag, startPoint x: 1028, startPoint y: 326, endPoint x: 706, endPoint y: 204, distance: 344.3
click at [706, 204] on img at bounding box center [784, 331] width 867 height 488
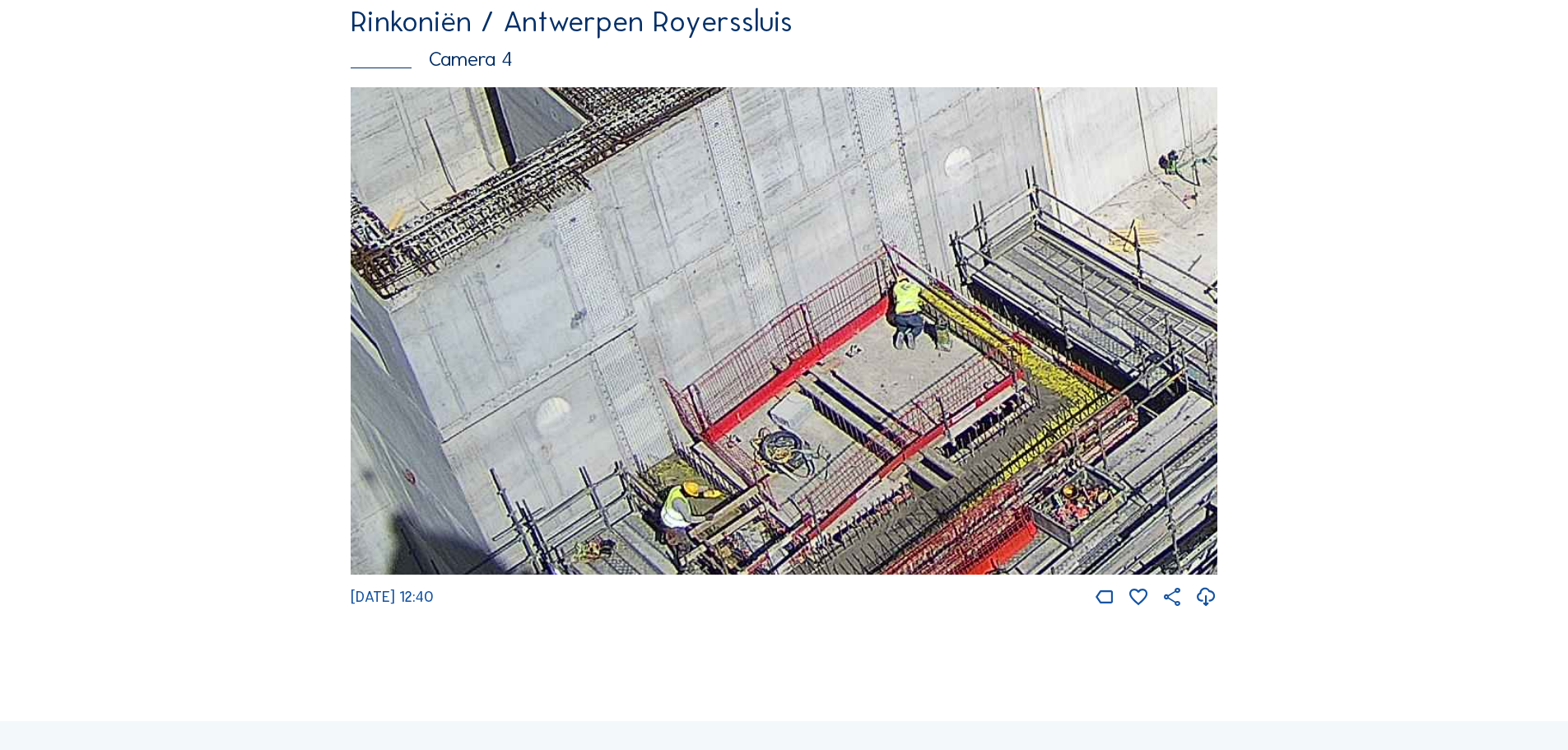
drag, startPoint x: 821, startPoint y: 466, endPoint x: 860, endPoint y: 372, distance: 101.8
click at [860, 372] on img at bounding box center [784, 331] width 867 height 488
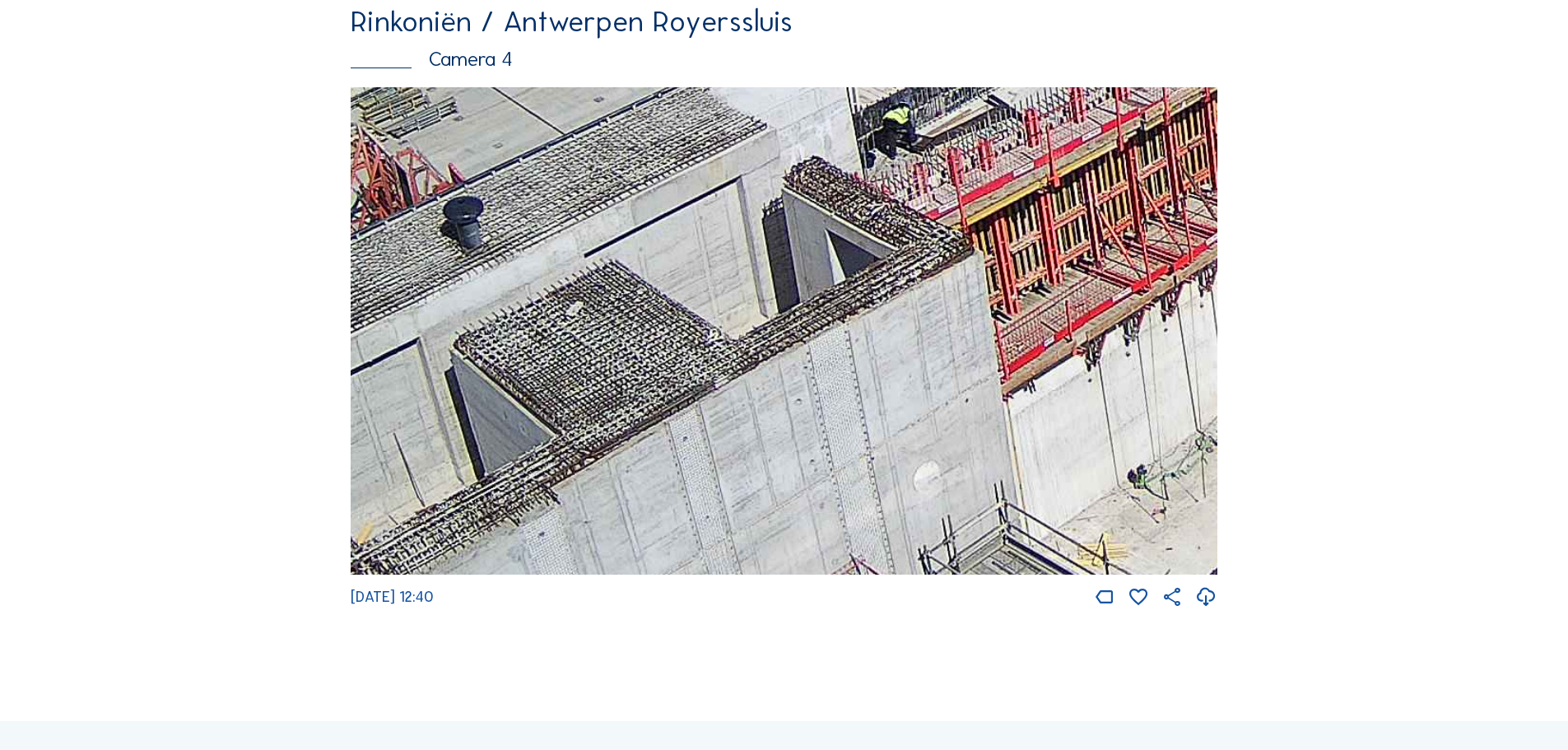
drag, startPoint x: 924, startPoint y: 522, endPoint x: 871, endPoint y: 740, distance: 224.4
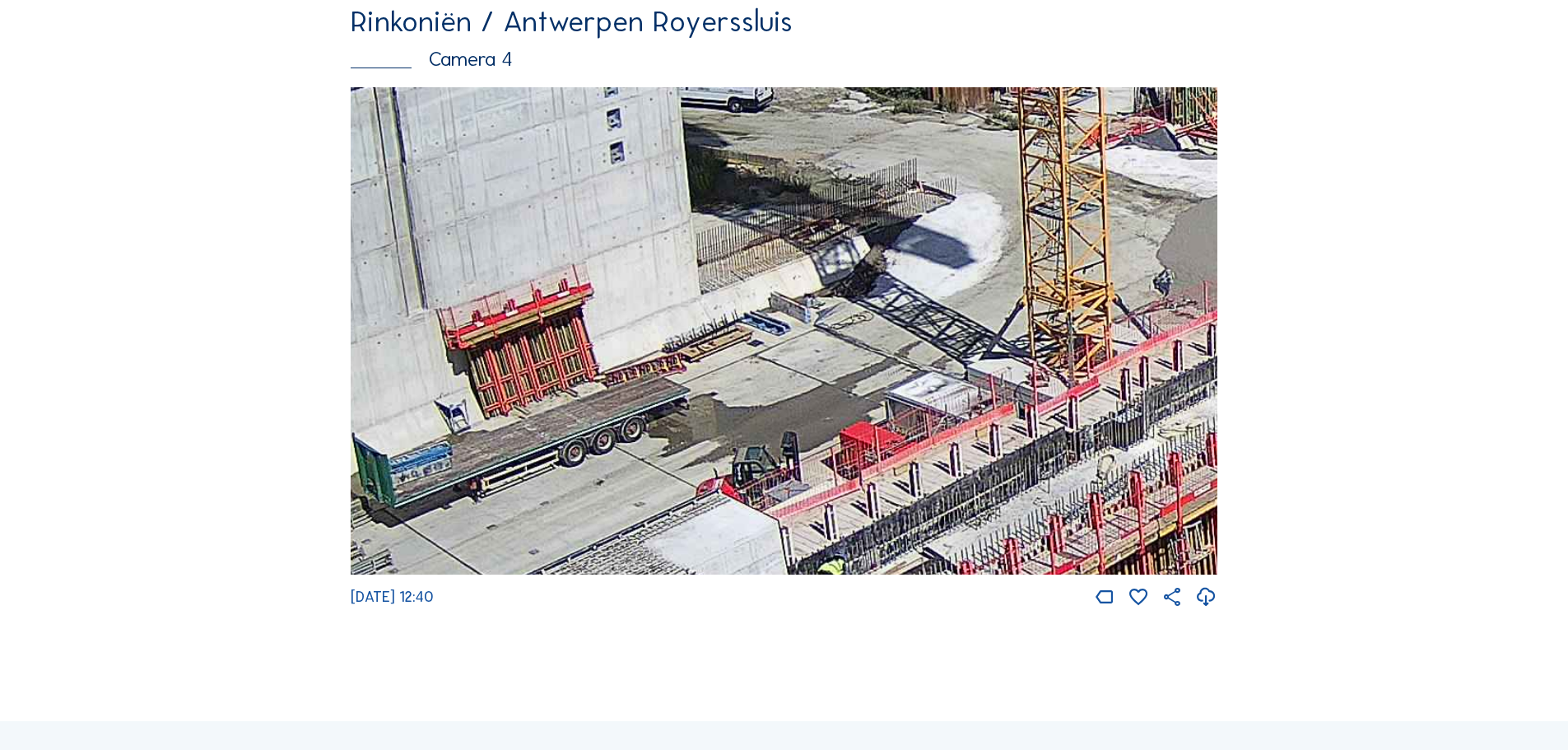
drag, startPoint x: 892, startPoint y: 324, endPoint x: 867, endPoint y: 620, distance: 297.1
click at [867, 610] on div "[DATE] 12:40" at bounding box center [784, 348] width 867 height 522
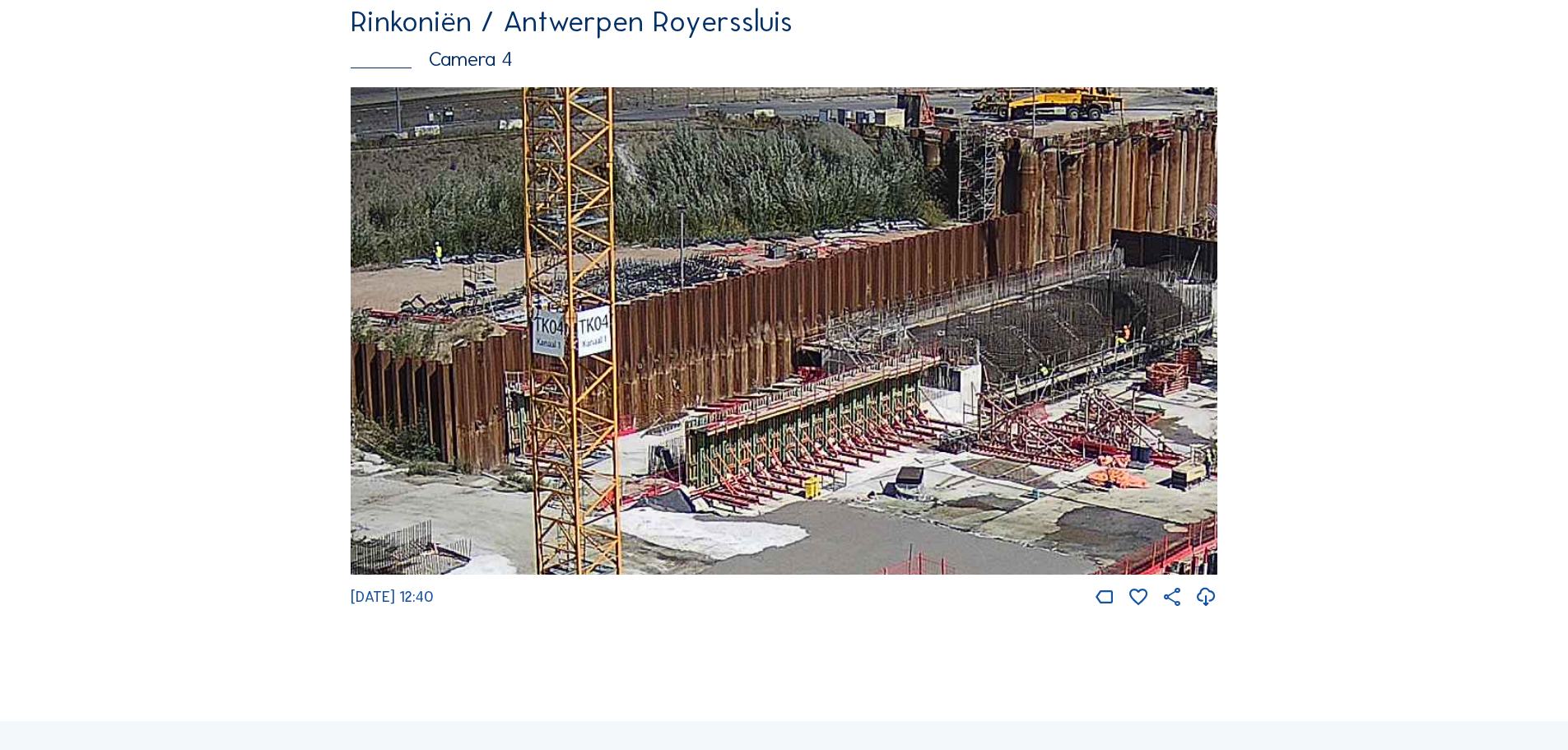
drag, startPoint x: 991, startPoint y: 343, endPoint x: 505, endPoint y: 706, distance: 606.6
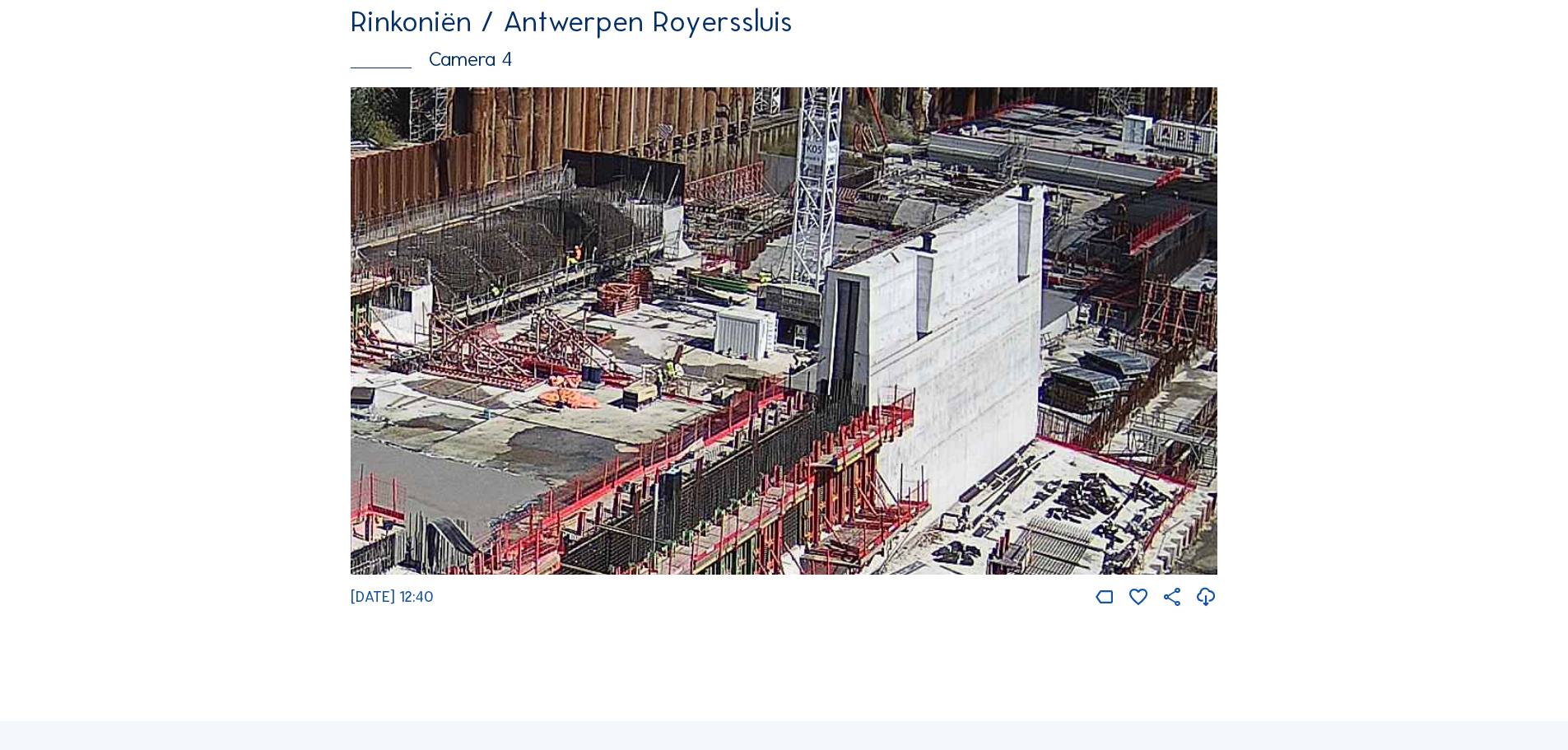
drag, startPoint x: 1003, startPoint y: 460, endPoint x: 454, endPoint y: 380, distance: 554.8
click at [454, 380] on img at bounding box center [784, 331] width 867 height 488
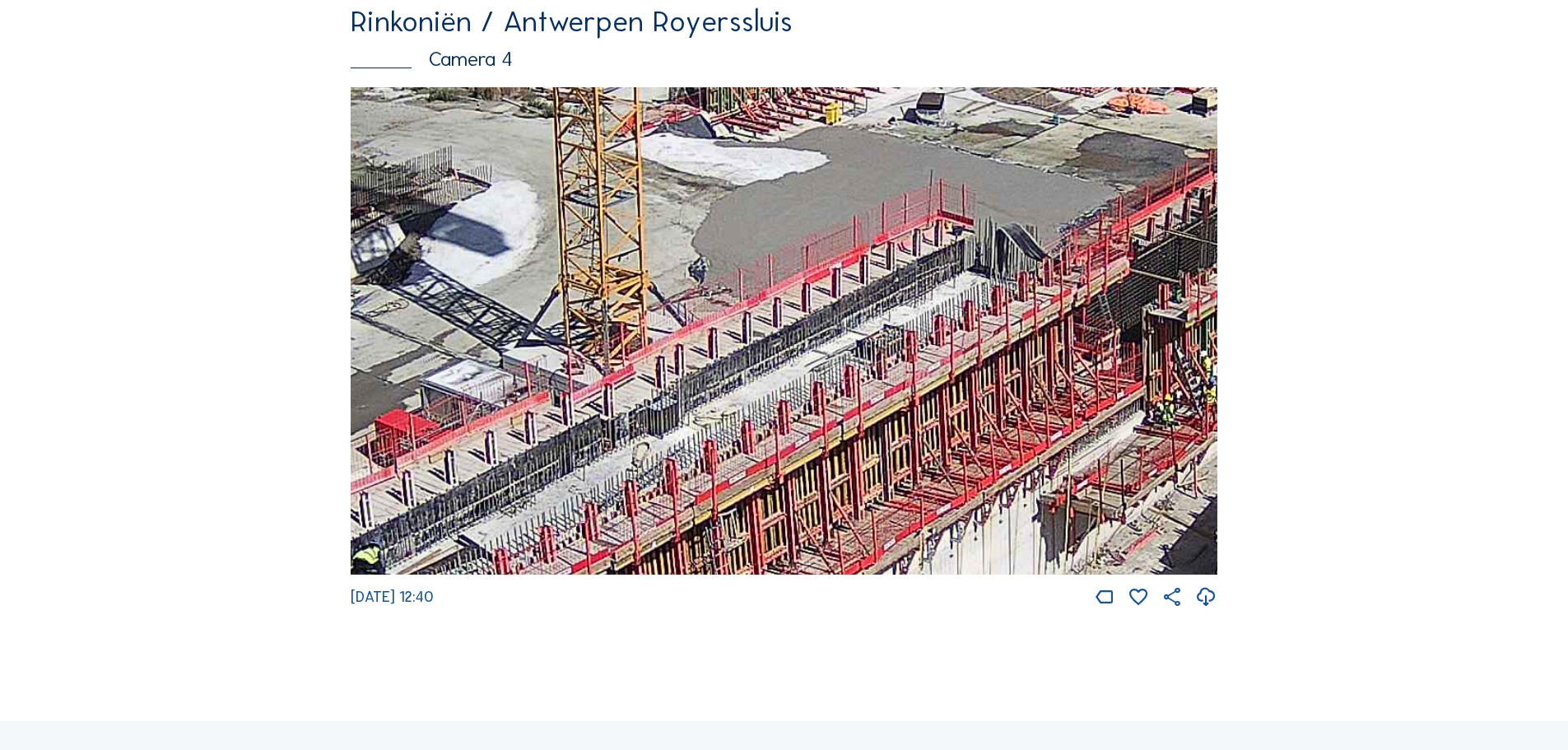
drag, startPoint x: 473, startPoint y: 464, endPoint x: 1022, endPoint y: 193, distance: 612.2
click at [1023, 187] on img at bounding box center [784, 331] width 867 height 488
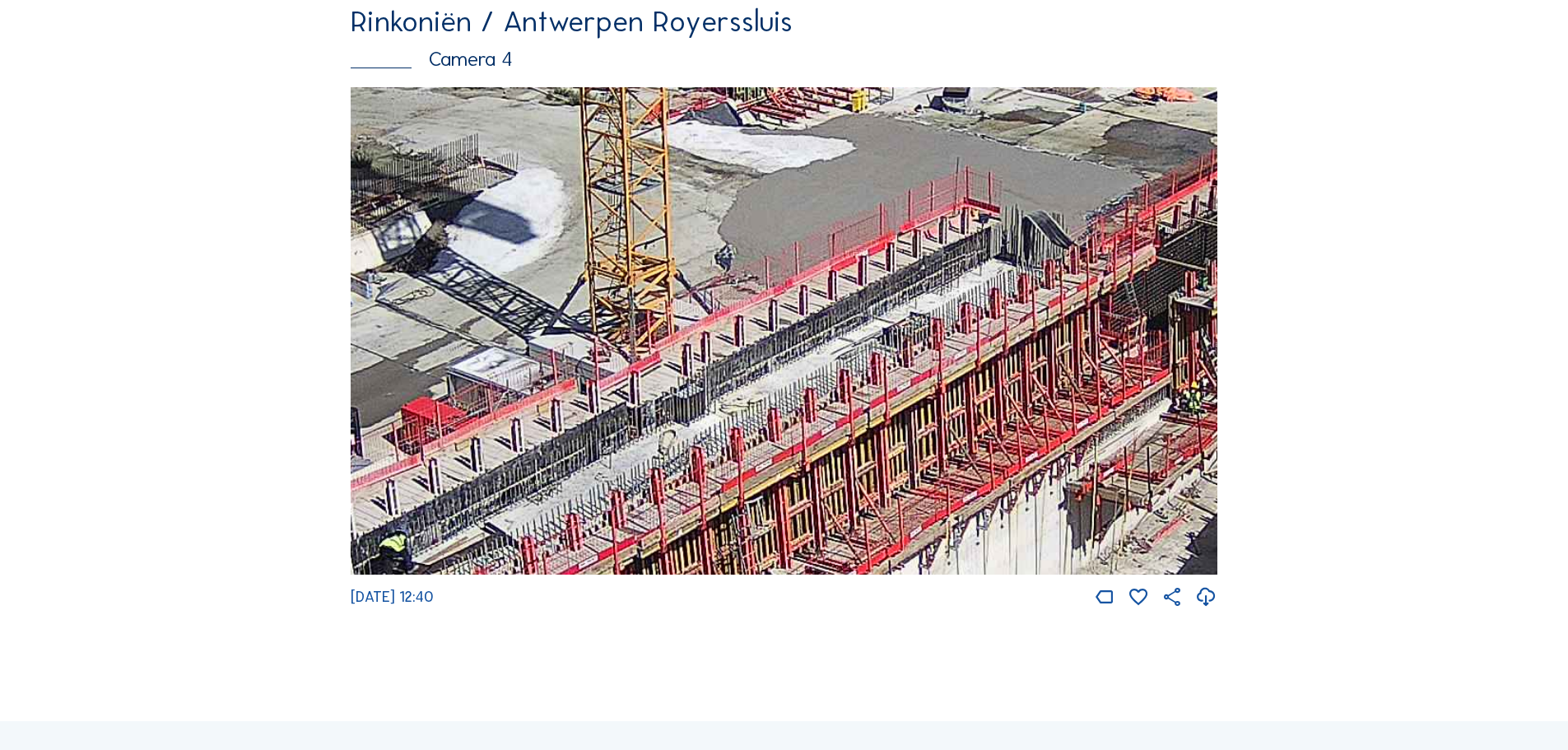
drag, startPoint x: 1217, startPoint y: 104, endPoint x: 1322, endPoint y: 52, distance: 117.2
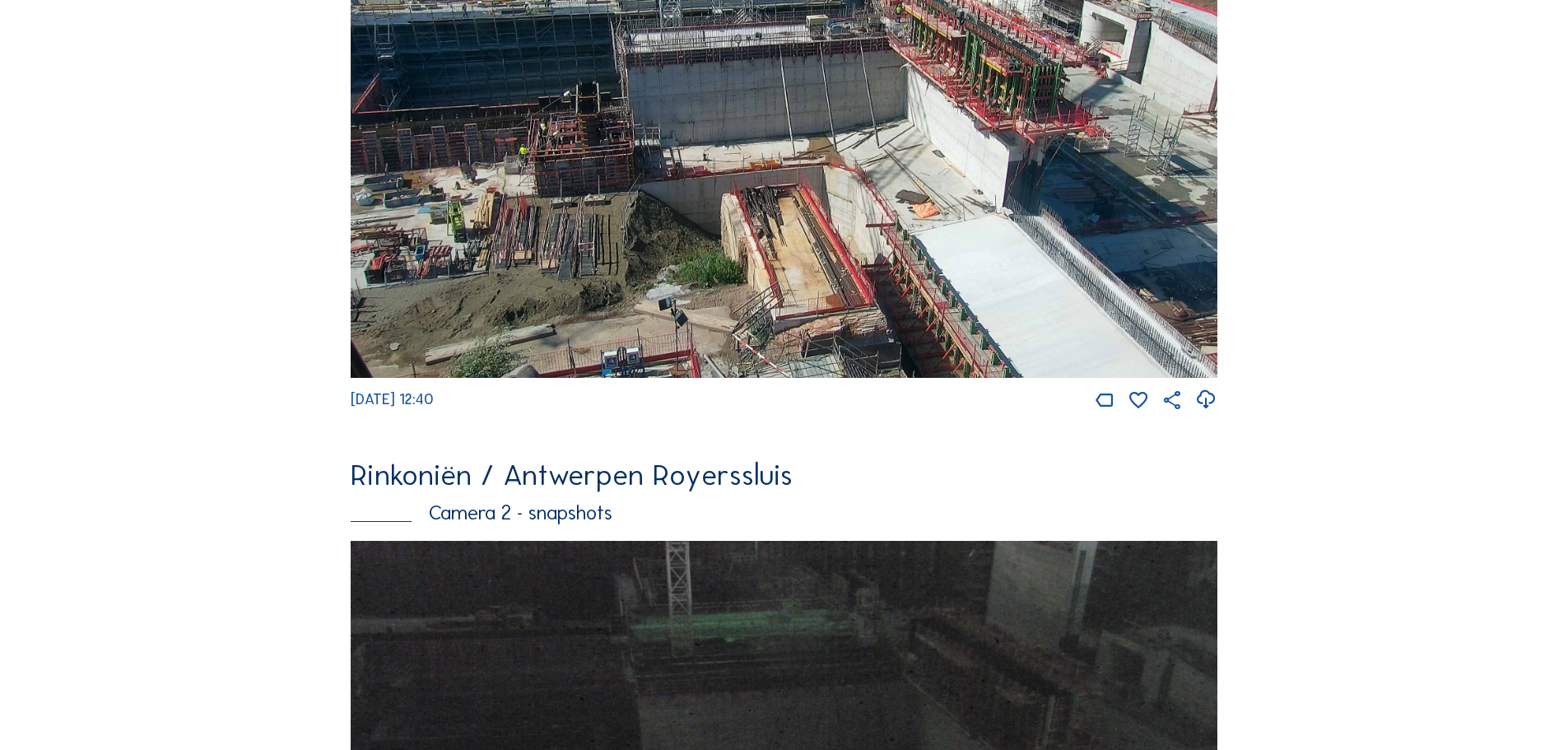
scroll to position [757, 0]
